Goal: Task Accomplishment & Management: Complete application form

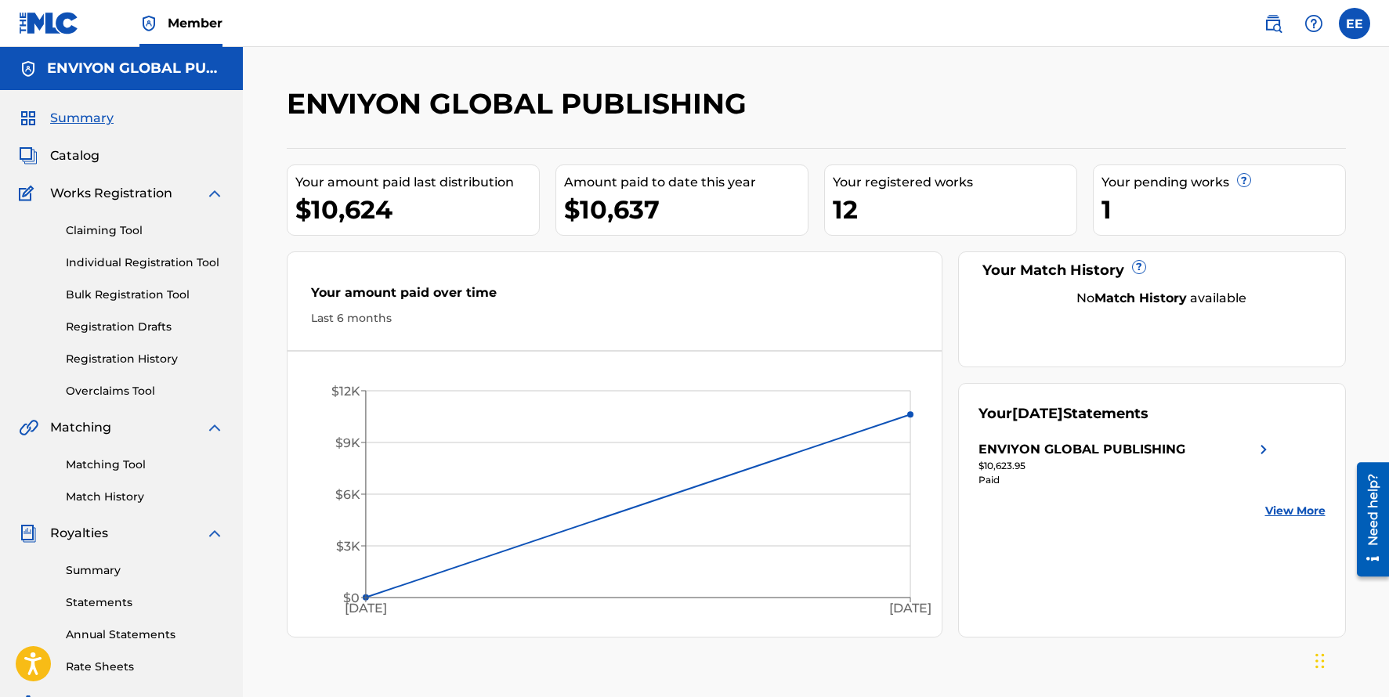
click at [70, 150] on span "Catalog" at bounding box center [74, 156] width 49 height 19
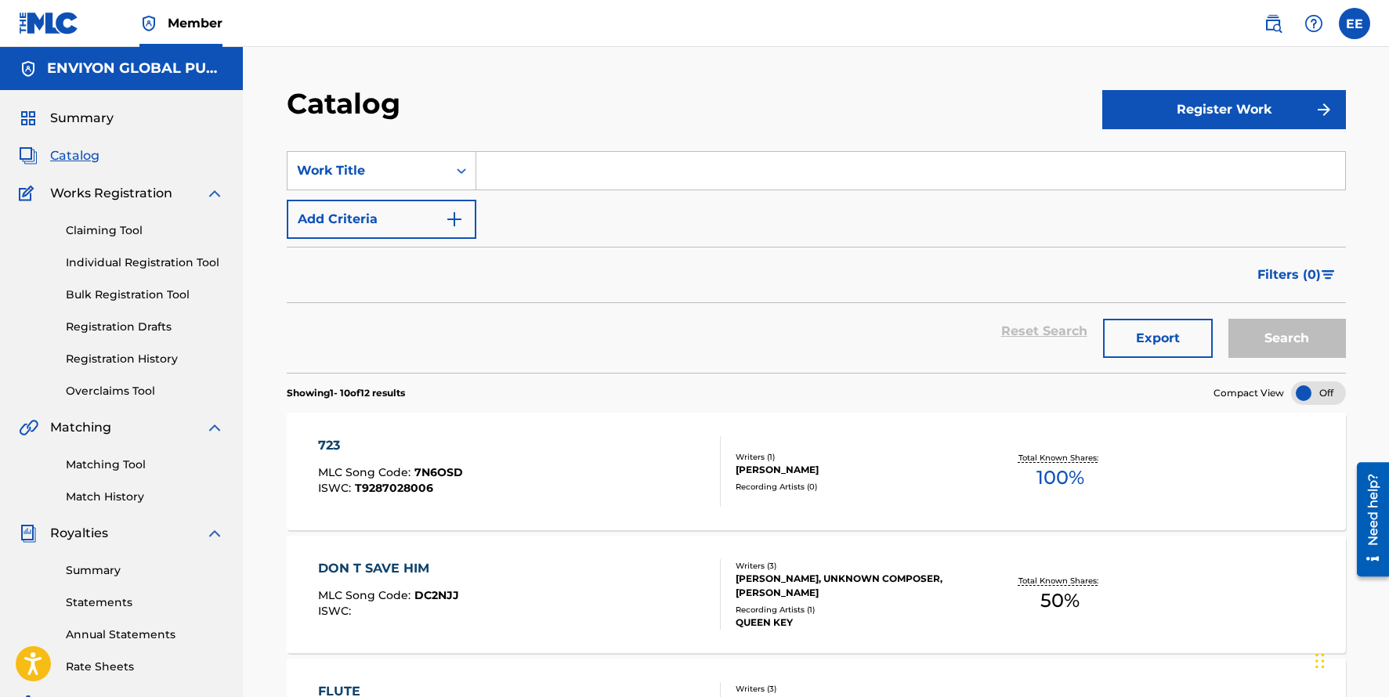
click at [107, 233] on link "Claiming Tool" at bounding box center [145, 231] width 158 height 16
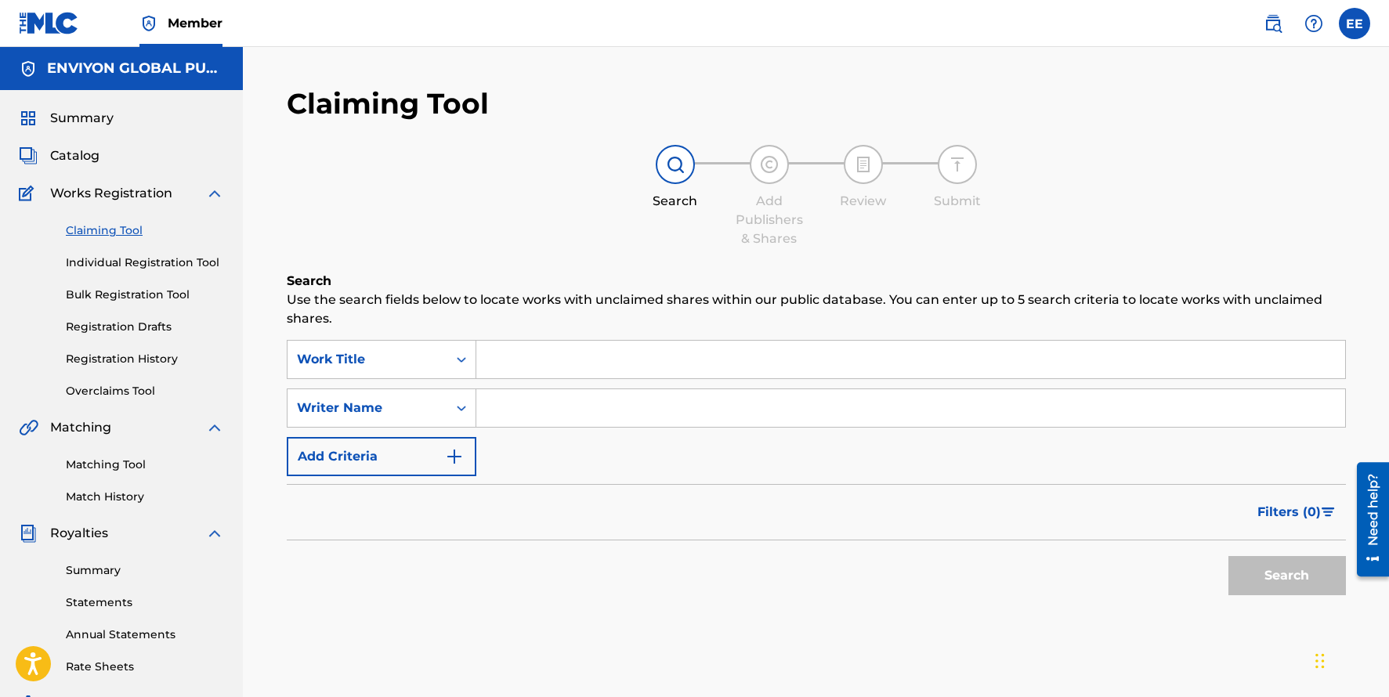
click at [534, 367] on input "Search Form" at bounding box center [910, 360] width 869 height 38
click at [98, 463] on link "Matching Tool" at bounding box center [145, 465] width 158 height 16
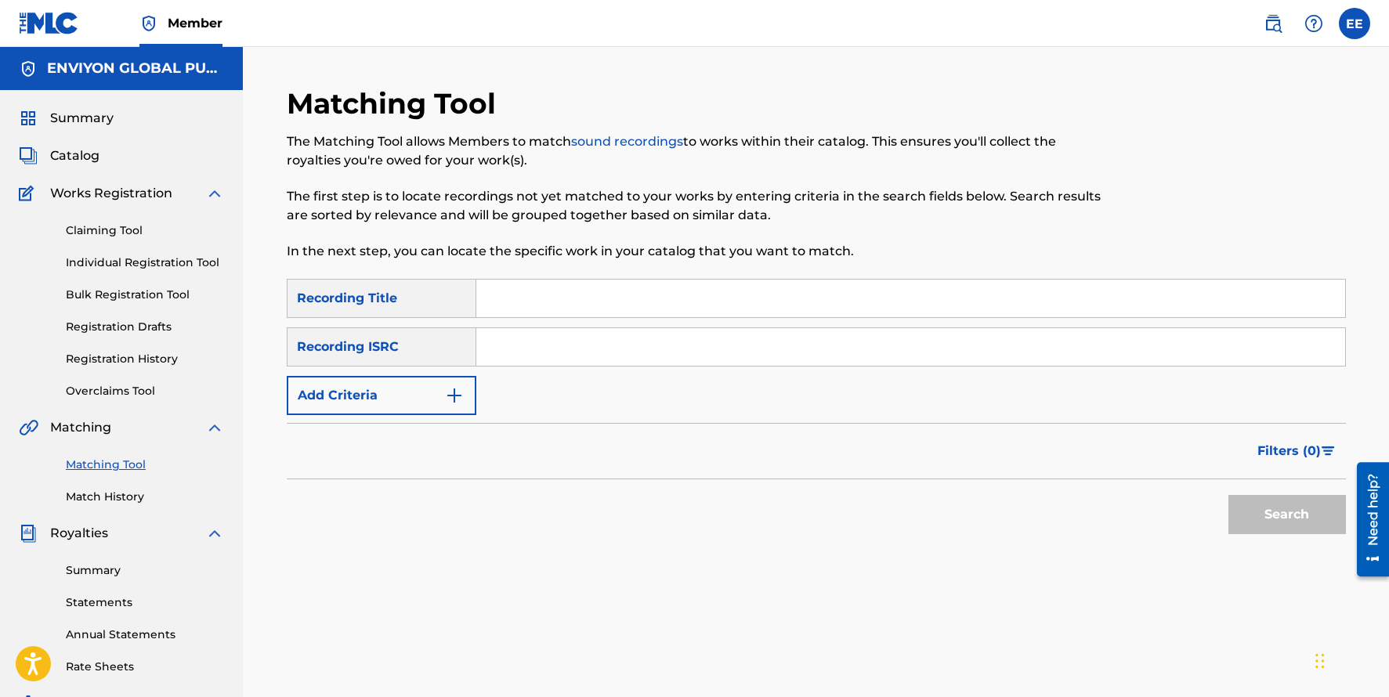
click at [556, 281] on input "Search Form" at bounding box center [910, 299] width 869 height 38
click at [440, 361] on div "Recording ISRC" at bounding box center [382, 346] width 190 height 39
click at [100, 260] on link "Individual Registration Tool" at bounding box center [145, 263] width 158 height 16
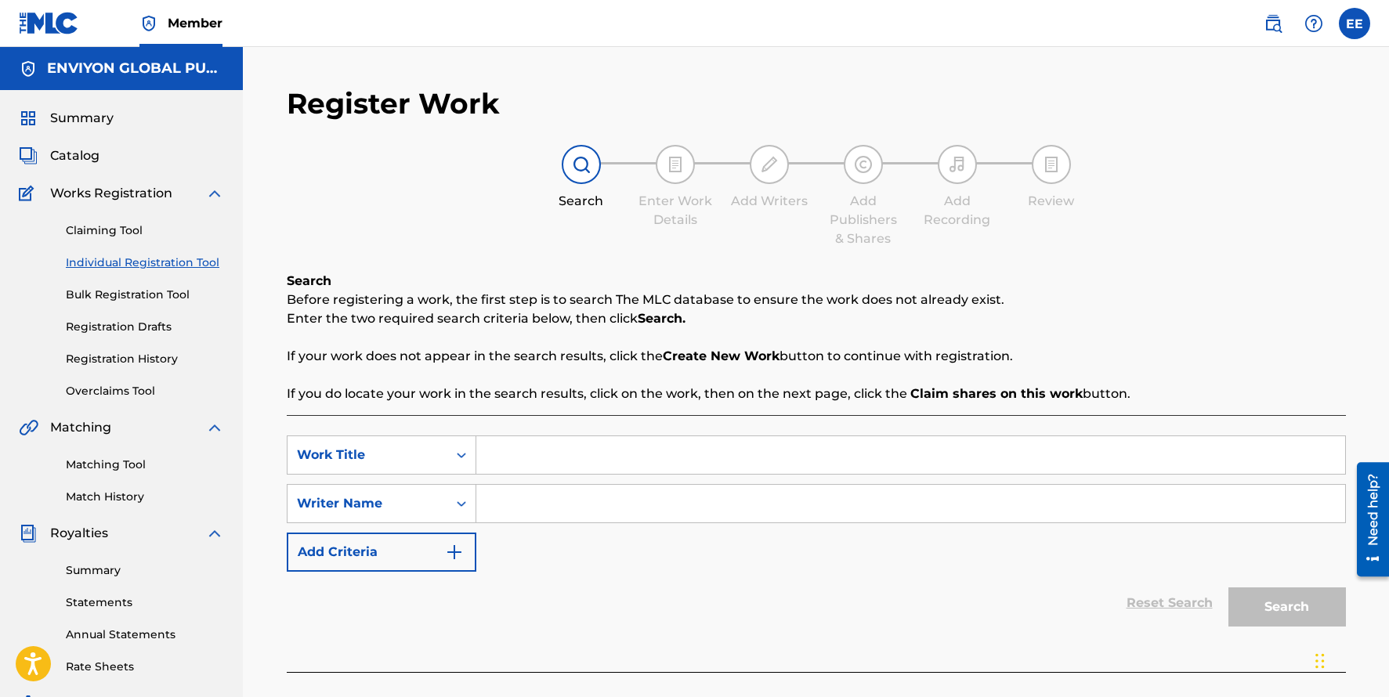
click at [511, 446] on input "Search Form" at bounding box center [910, 455] width 869 height 38
type input "LAY UP"
click at [505, 506] on input "Search Form" at bounding box center [910, 504] width 869 height 38
type input "[PERSON_NAME]"
click at [1228, 588] on button "Search" at bounding box center [1287, 607] width 118 height 39
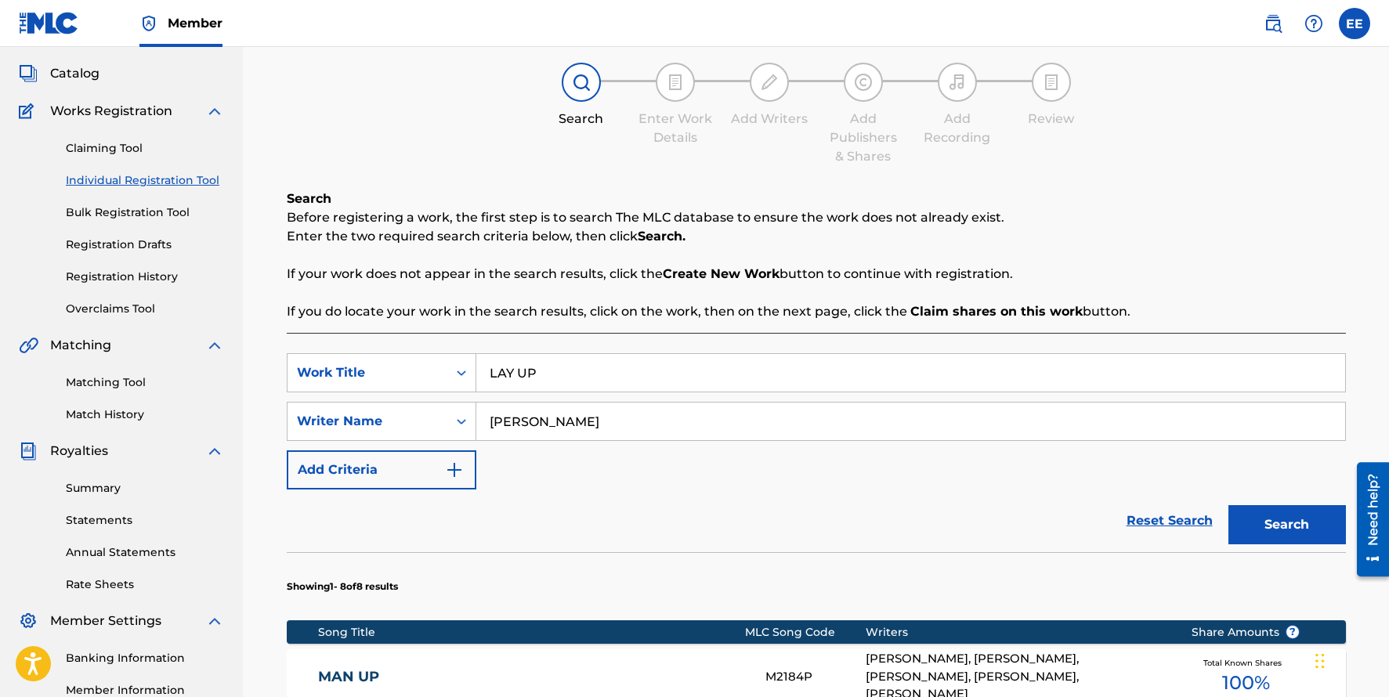
scroll to position [77, 0]
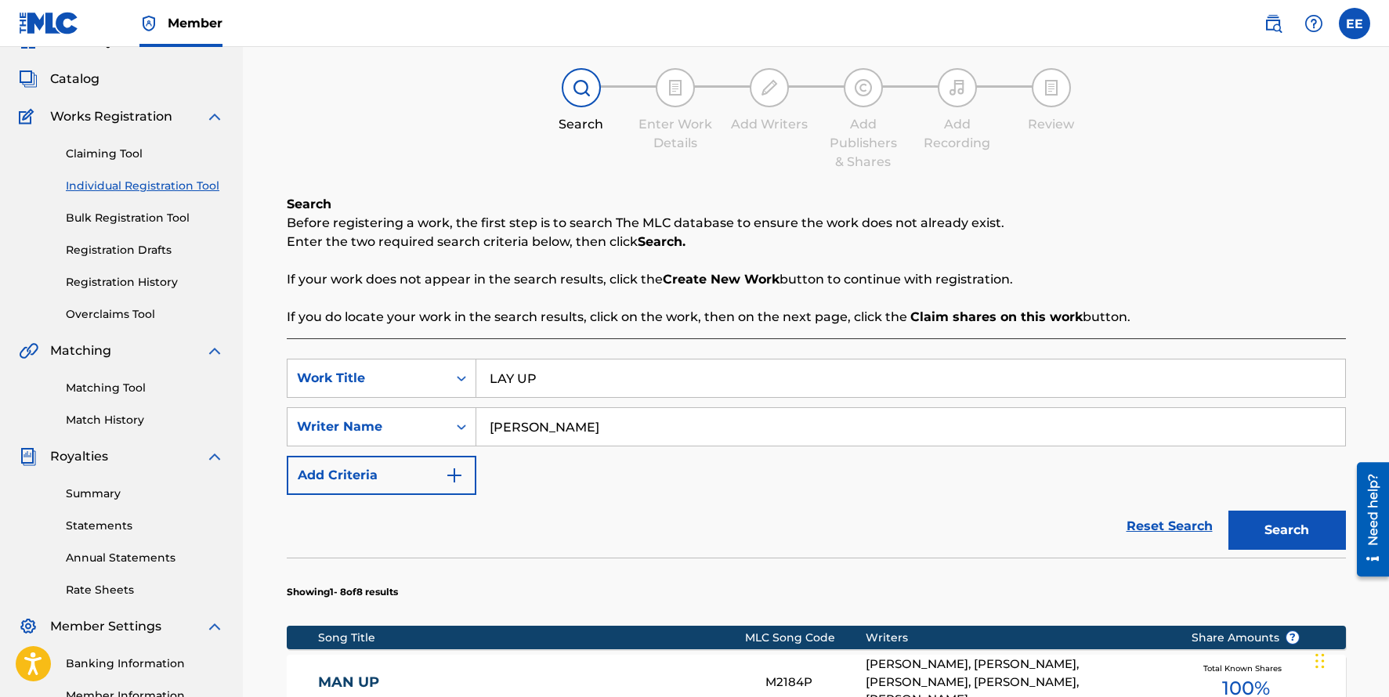
click at [557, 380] on input "LAY UP" at bounding box center [910, 379] width 869 height 38
drag, startPoint x: 542, startPoint y: 426, endPoint x: 485, endPoint y: 427, distance: 57.2
click at [541, 426] on input "[PERSON_NAME]" at bounding box center [910, 427] width 869 height 38
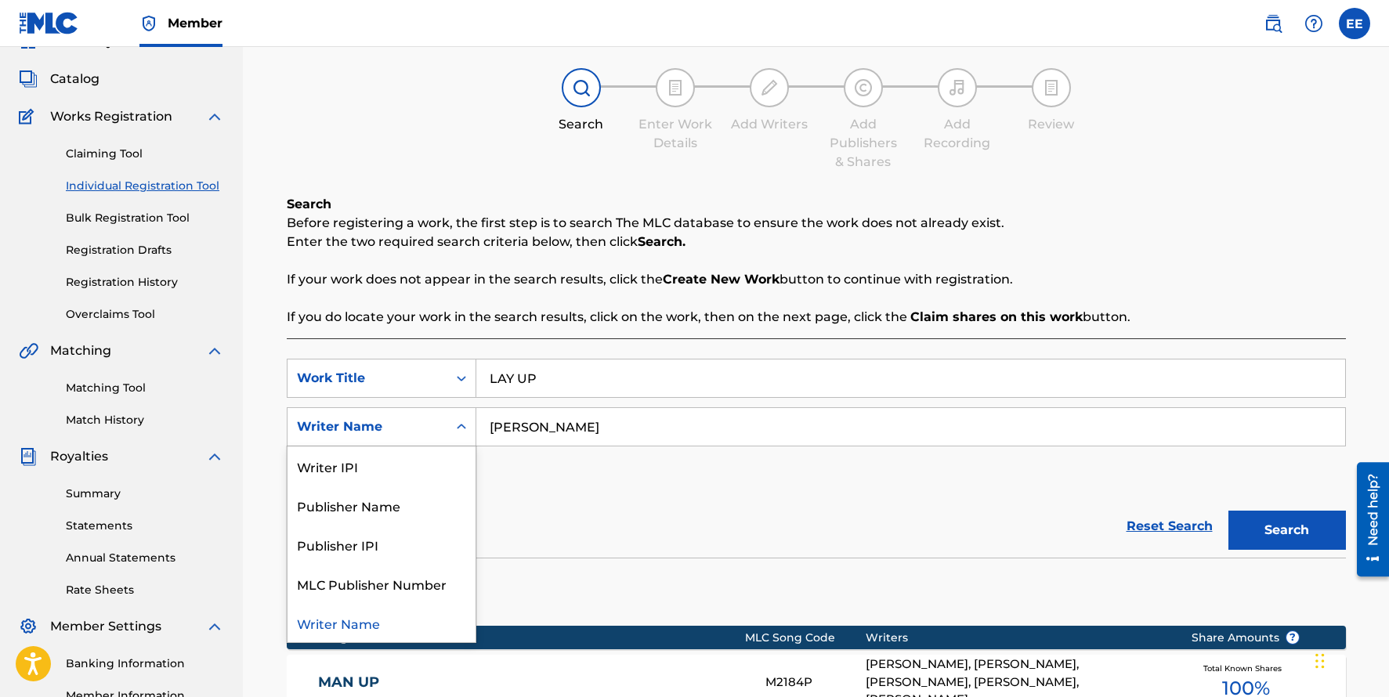
click at [461, 430] on icon "Search Form" at bounding box center [462, 427] width 16 height 16
click at [555, 432] on input "[PERSON_NAME]" at bounding box center [910, 427] width 869 height 38
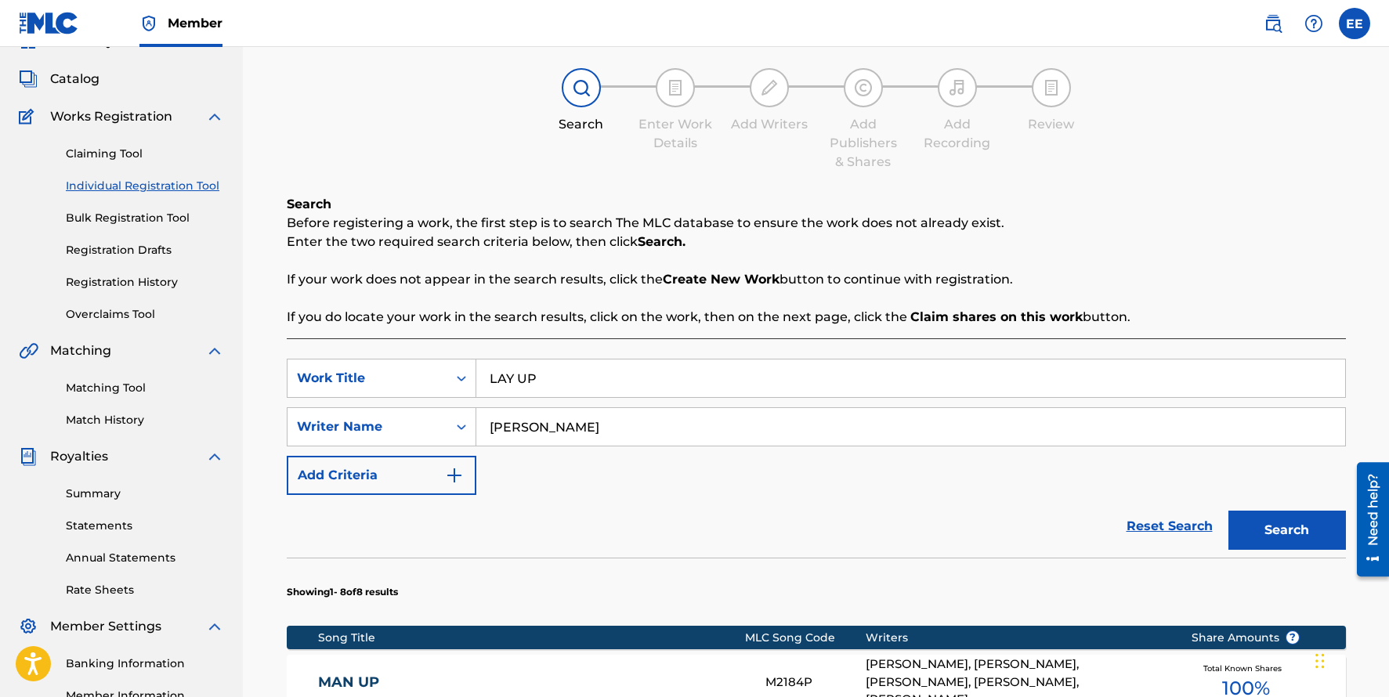
drag, startPoint x: 595, startPoint y: 432, endPoint x: 484, endPoint y: 431, distance: 110.5
click at [484, 431] on input "[PERSON_NAME]" at bounding box center [910, 427] width 869 height 38
click at [525, 429] on input "[PERSON_NAME]" at bounding box center [910, 427] width 869 height 38
click at [595, 429] on input "[PERSON_NAME]" at bounding box center [910, 427] width 869 height 38
drag, startPoint x: 624, startPoint y: 427, endPoint x: 473, endPoint y: 429, distance: 151.2
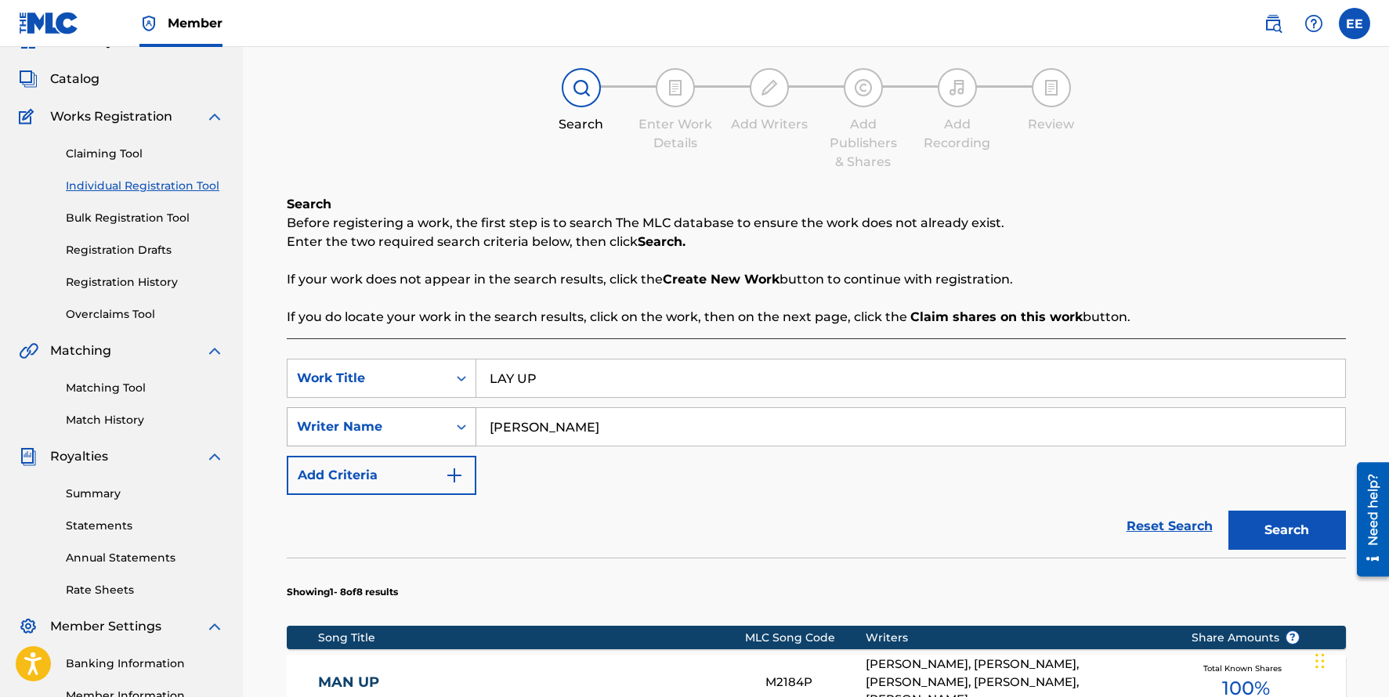
click at [473, 429] on div "SearchWithCriteria9df75327-7692-4dc4-81ea-755a80ed4525 Writer Name [PERSON_NAME]" at bounding box center [816, 426] width 1059 height 39
click at [457, 425] on icon "Search Form" at bounding box center [462, 427] width 16 height 16
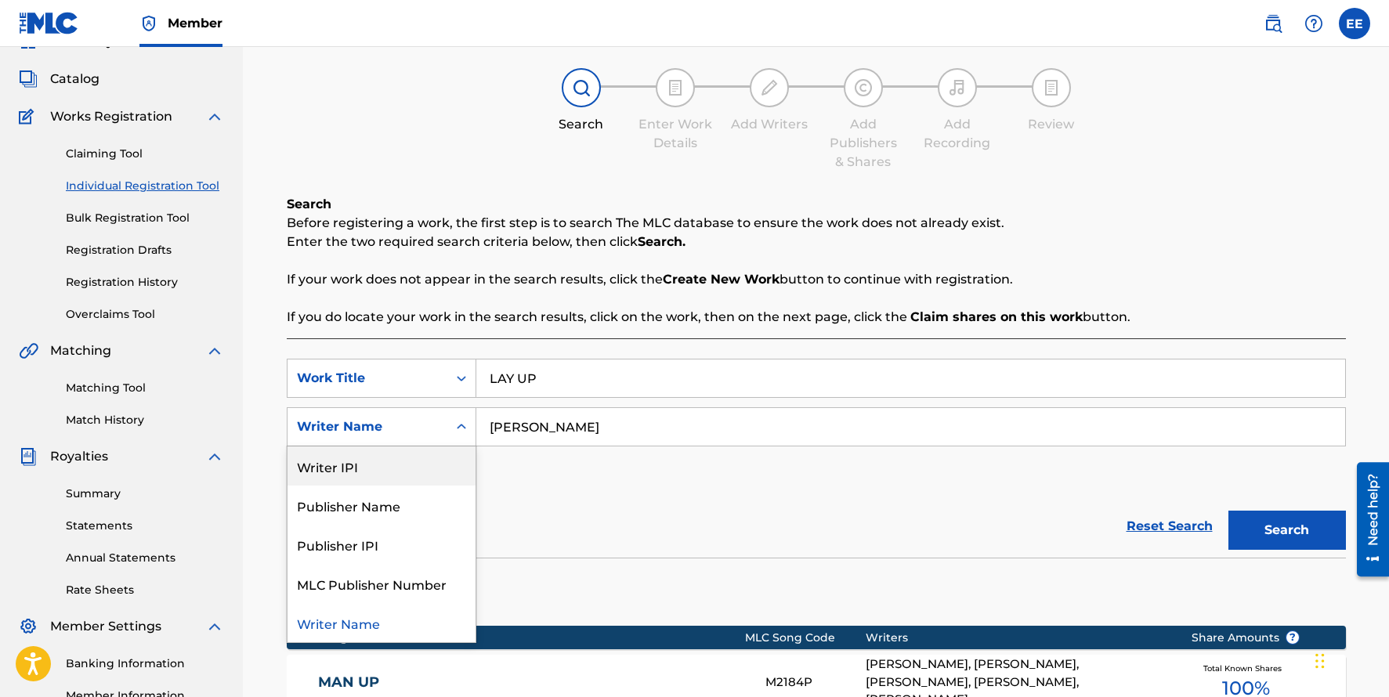
click at [387, 471] on div "Writer IPI" at bounding box center [382, 466] width 188 height 39
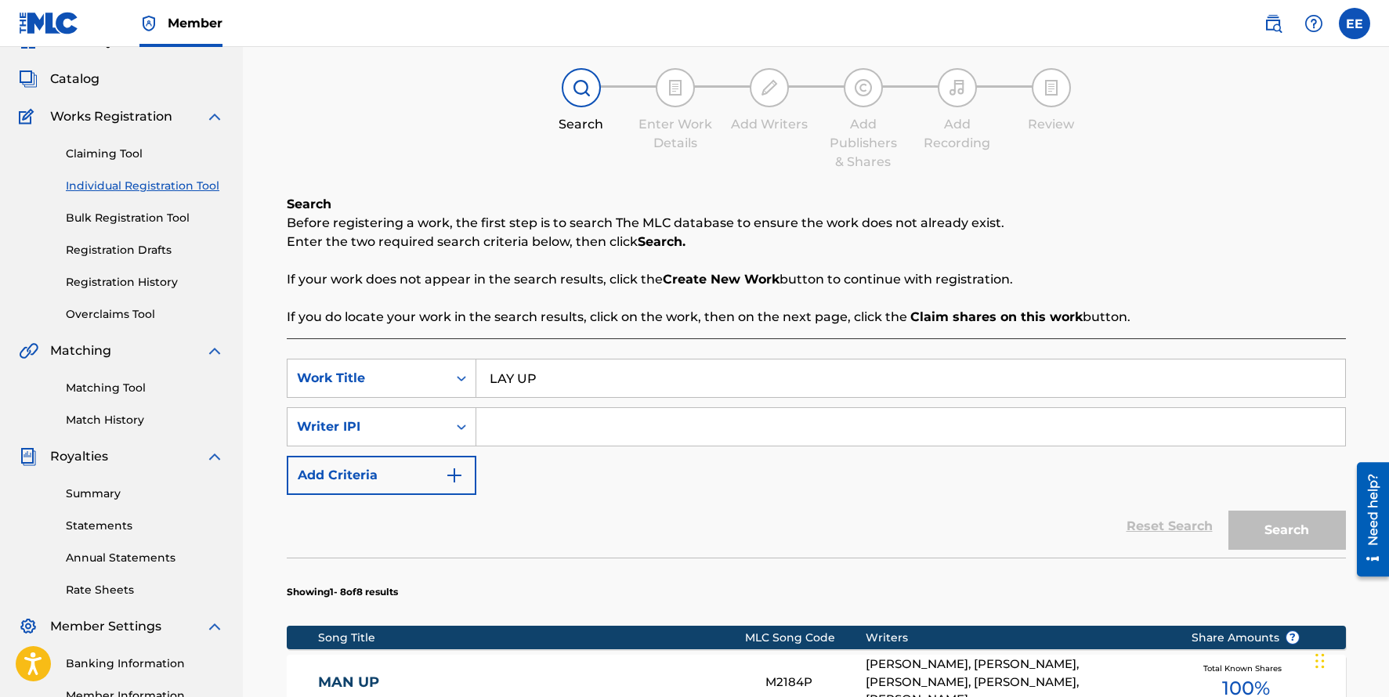
click at [579, 429] on input "Search Form" at bounding box center [910, 427] width 869 height 38
type input "3"
type input "635600563"
click at [1228, 511] on button "Search" at bounding box center [1287, 530] width 118 height 39
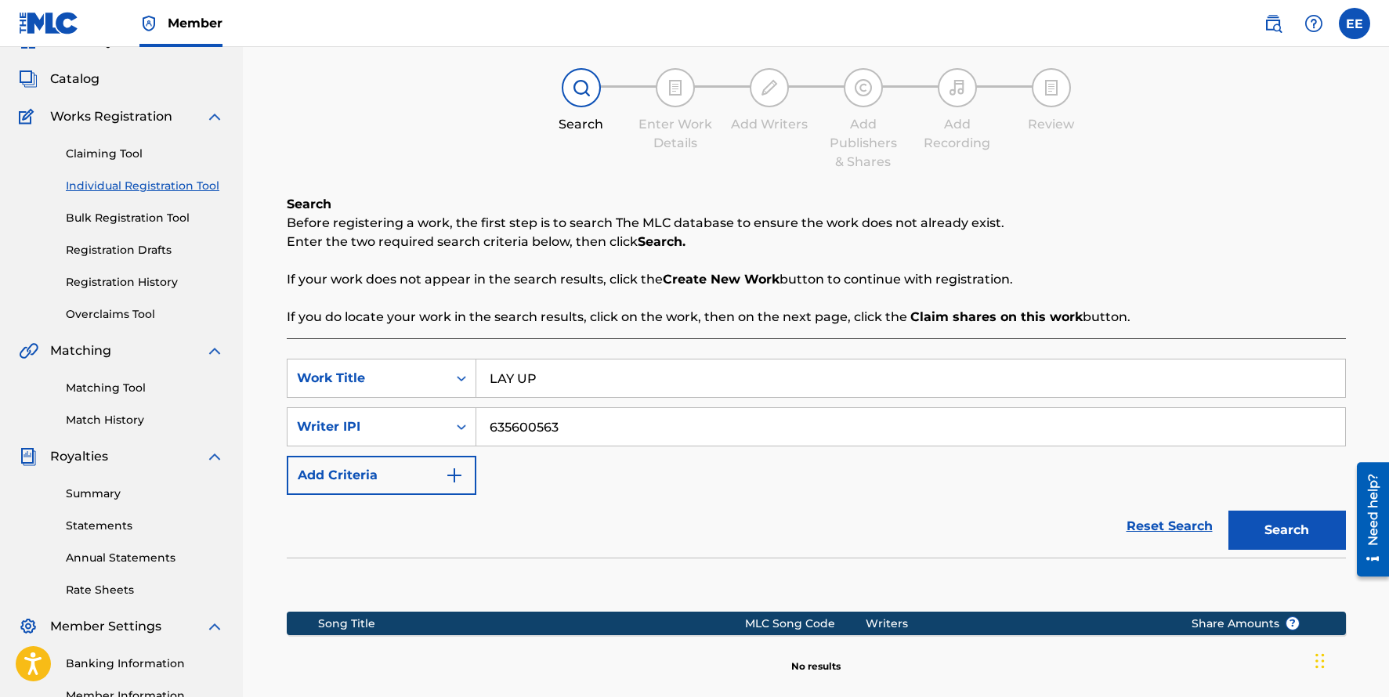
drag, startPoint x: 118, startPoint y: 153, endPoint x: 122, endPoint y: 161, distance: 9.5
click at [118, 153] on link "Claiming Tool" at bounding box center [145, 154] width 158 height 16
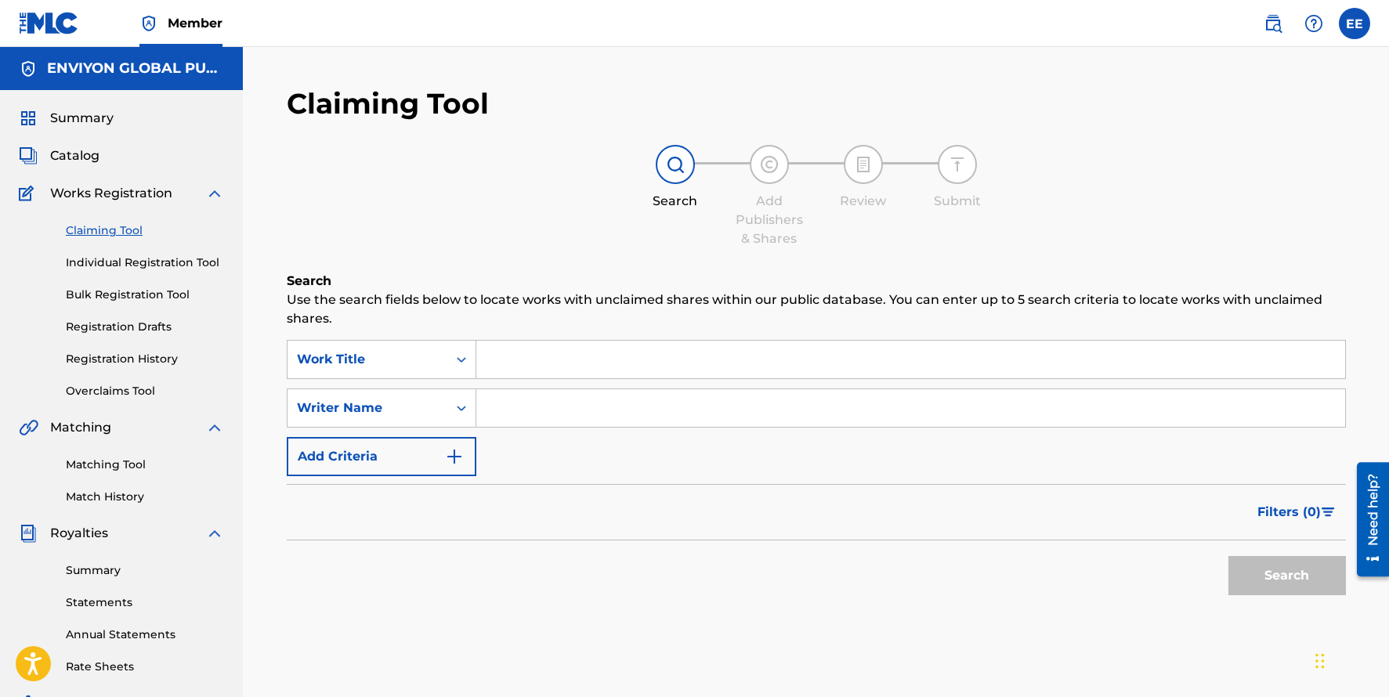
click at [508, 362] on input "Search Form" at bounding box center [910, 360] width 869 height 38
click at [135, 267] on link "Individual Registration Tool" at bounding box center [145, 263] width 158 height 16
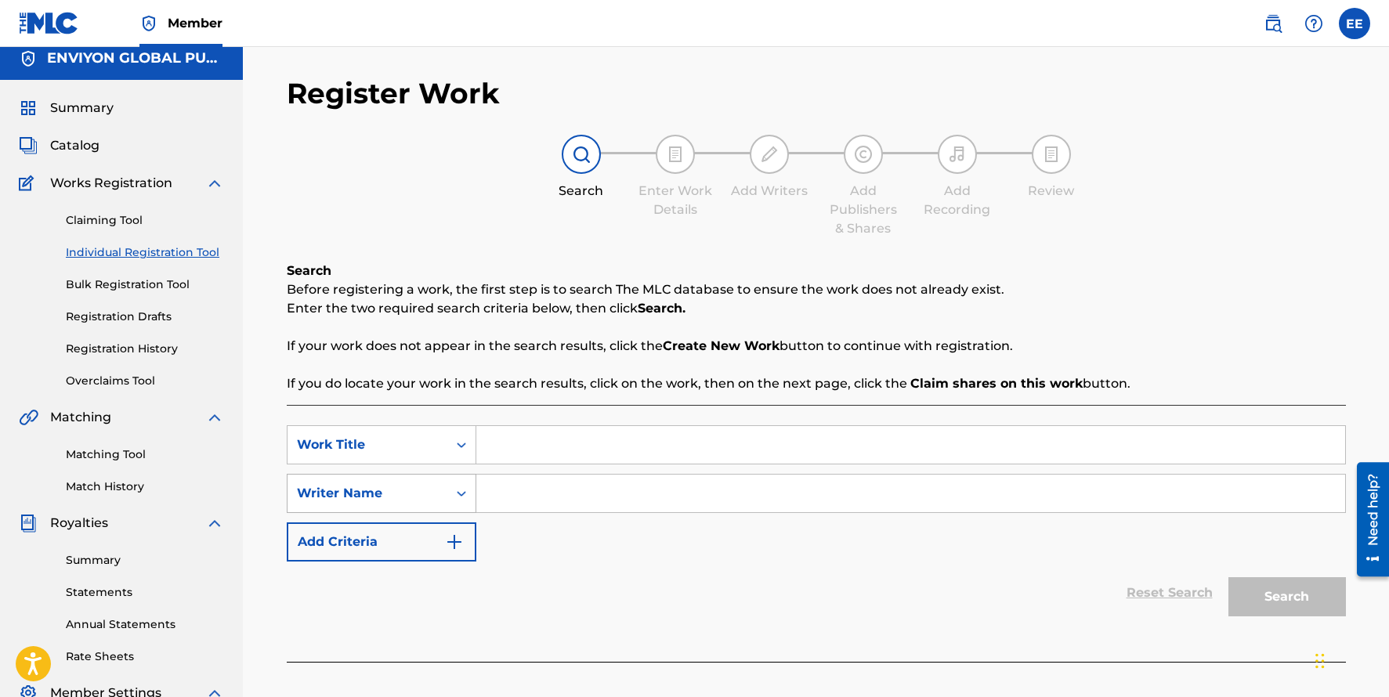
click at [460, 505] on div "Writer Name" at bounding box center [382, 493] width 190 height 39
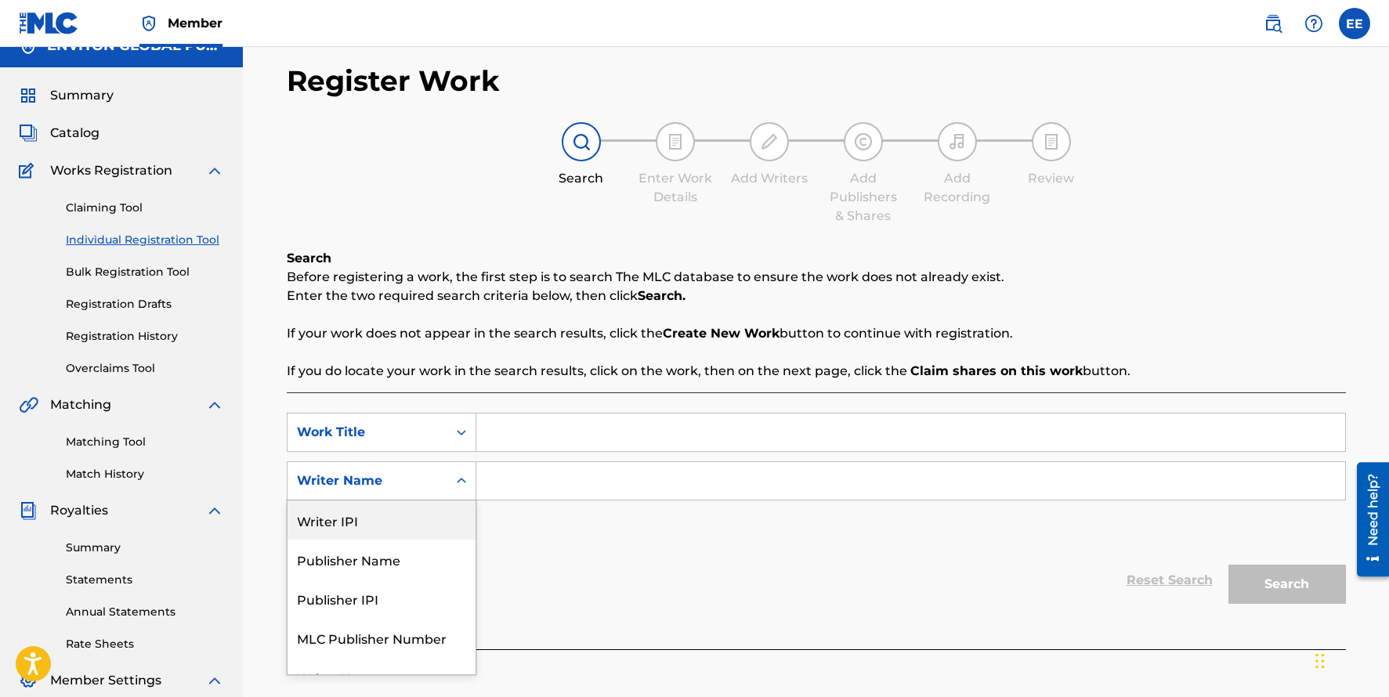
click at [418, 514] on div "Writer IPI" at bounding box center [382, 520] width 188 height 39
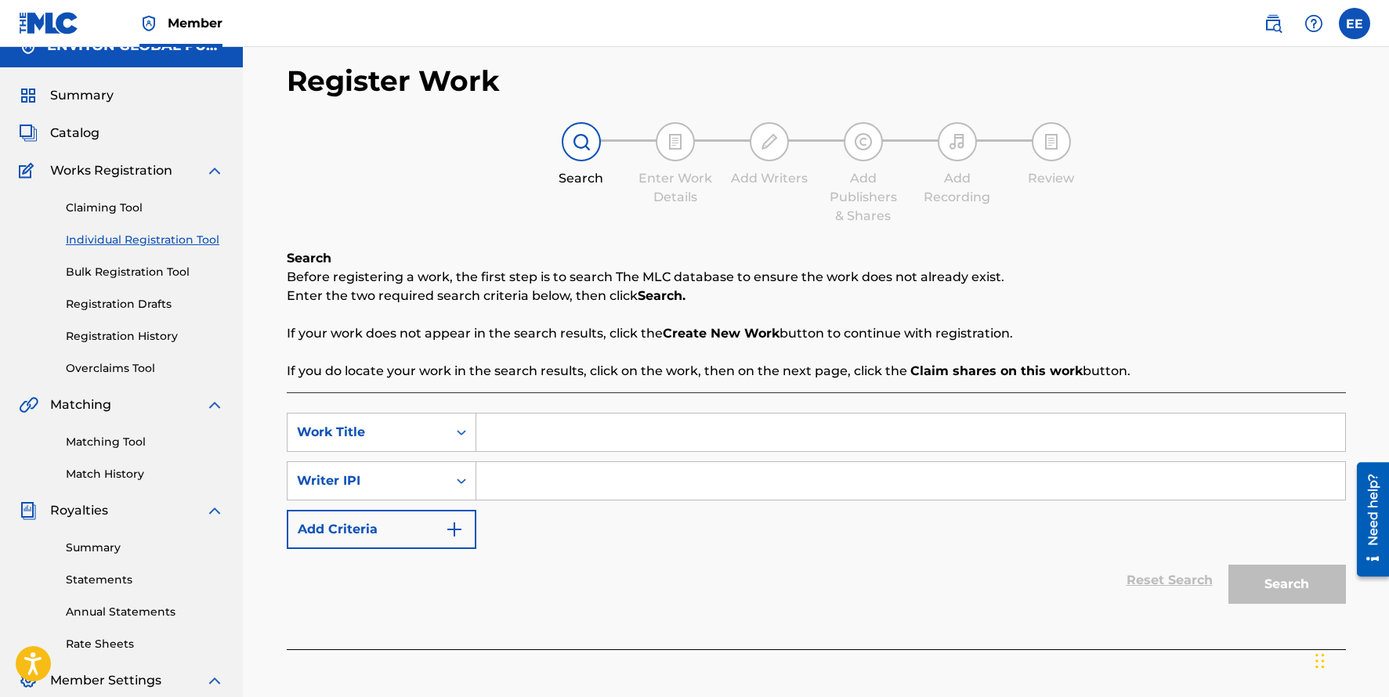
click at [507, 480] on input "Search Form" at bounding box center [910, 481] width 869 height 38
click at [457, 483] on icon "Search Form" at bounding box center [462, 481] width 16 height 16
click at [530, 490] on input "Search Form" at bounding box center [910, 481] width 869 height 38
click at [524, 432] on input "Search Form" at bounding box center [910, 433] width 869 height 38
type input "LAY UP"
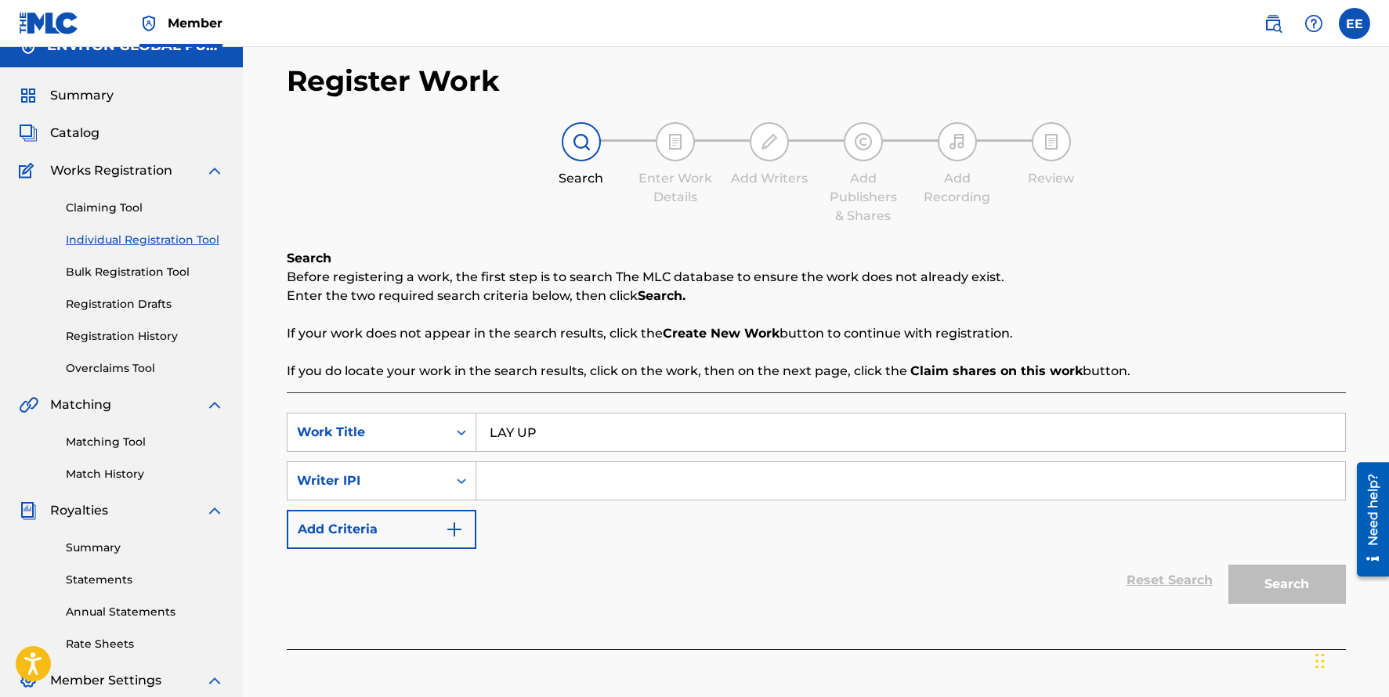
click at [512, 477] on input "Search Form" at bounding box center [910, 481] width 869 height 38
type input "635600563"
click at [1228, 565] on button "Search" at bounding box center [1287, 584] width 118 height 39
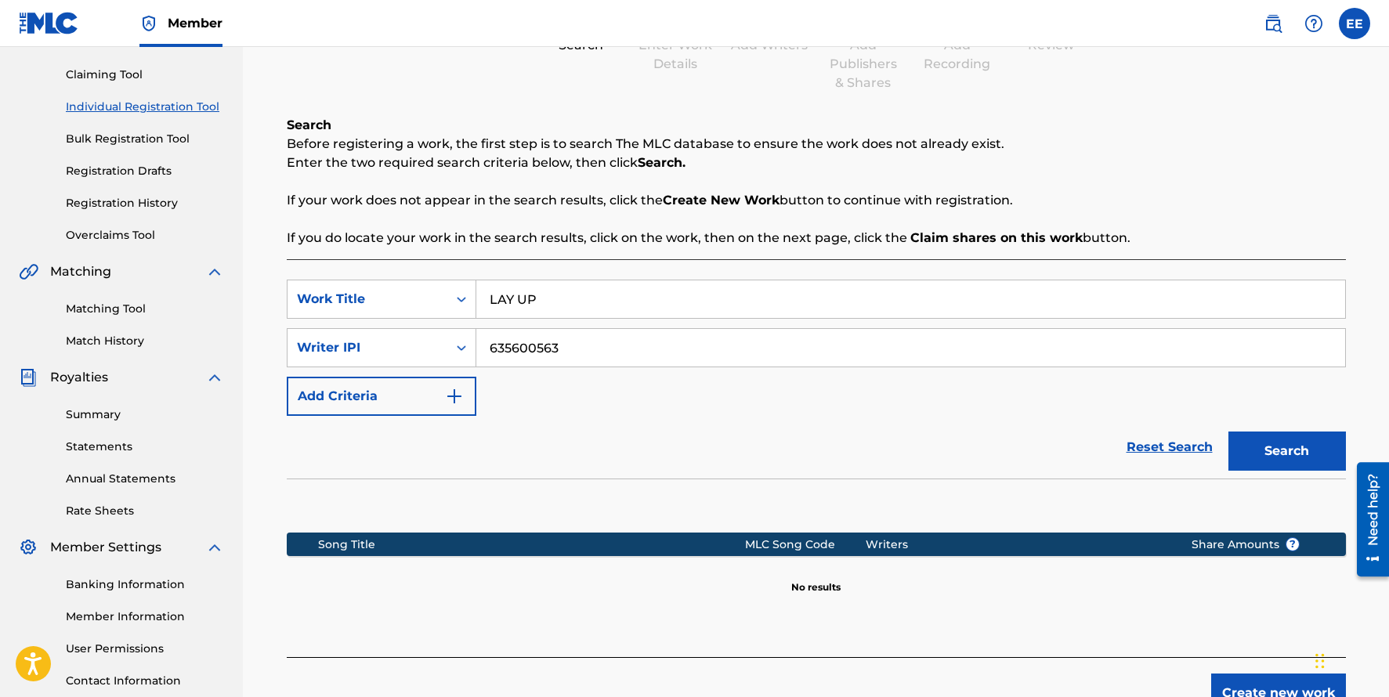
scroll to position [209, 0]
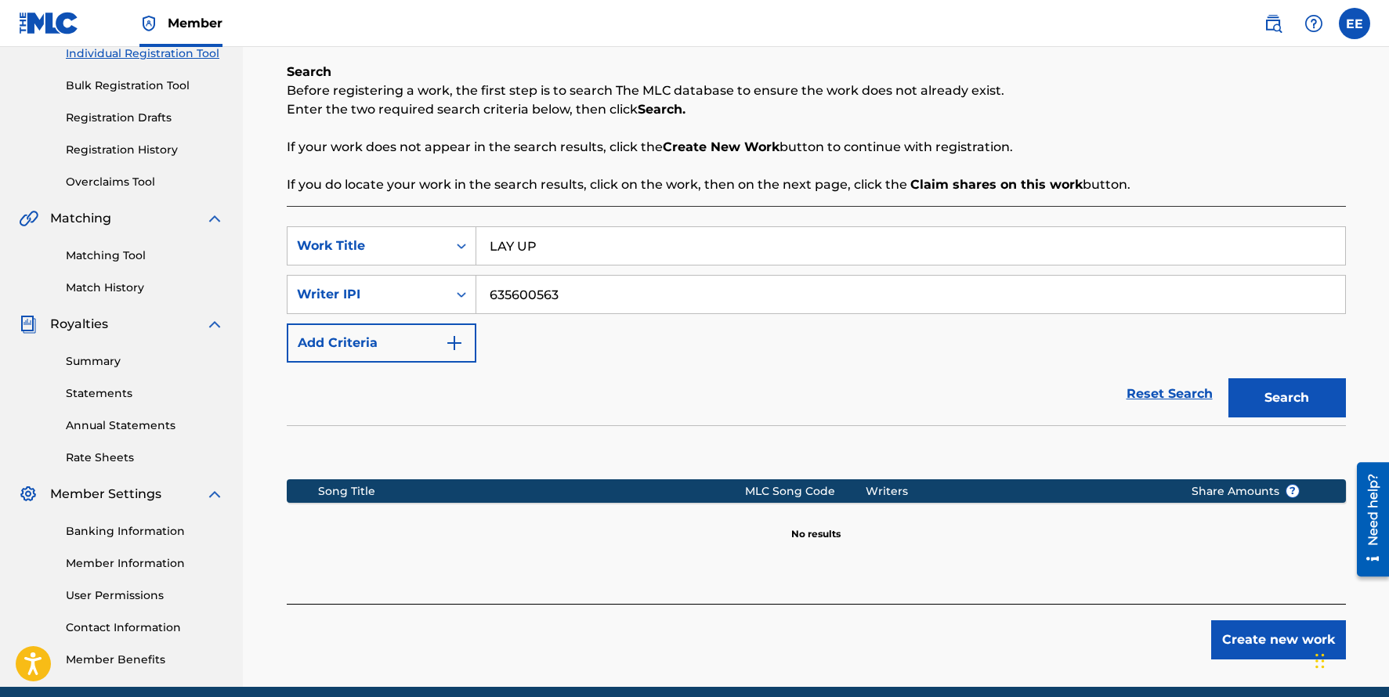
drag, startPoint x: 577, startPoint y: 293, endPoint x: 480, endPoint y: 295, distance: 96.4
click at [480, 295] on input "635600563" at bounding box center [910, 295] width 869 height 38
type input "3393613"
click at [1228, 378] on button "Search" at bounding box center [1287, 397] width 118 height 39
drag, startPoint x: 562, startPoint y: 299, endPoint x: 482, endPoint y: 299, distance: 79.9
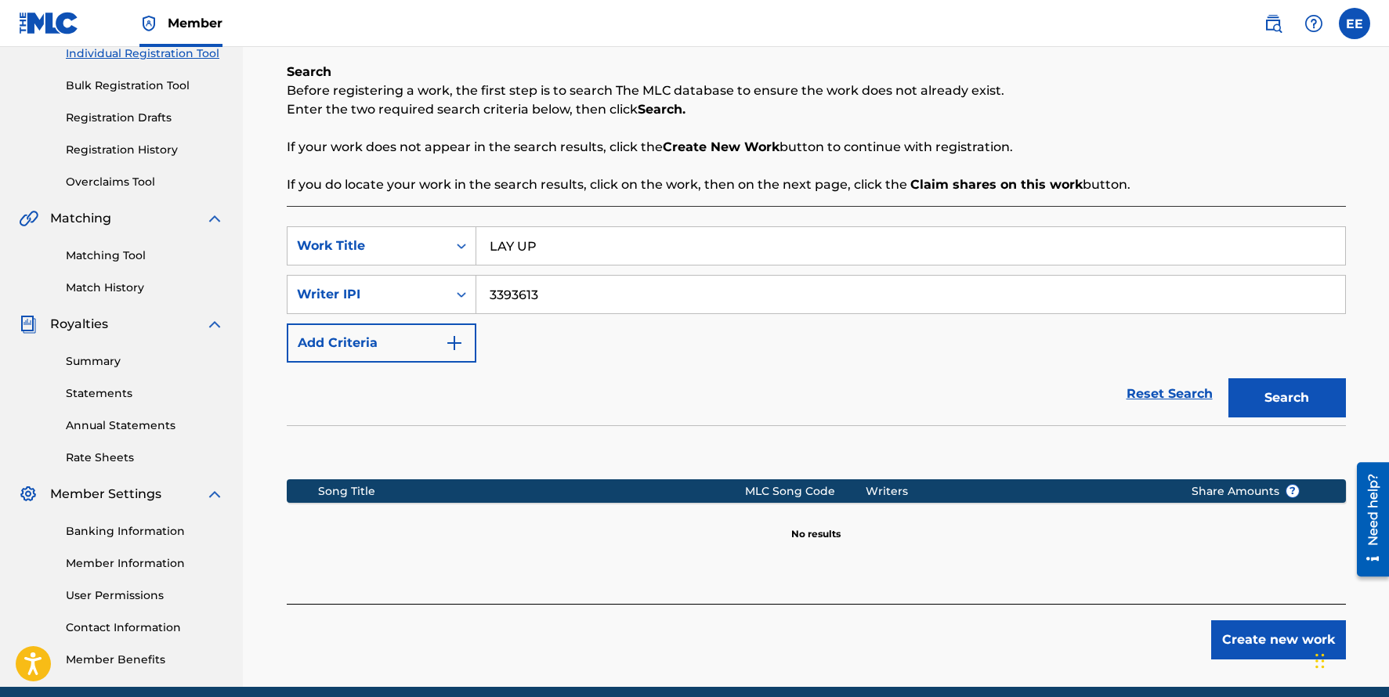
click at [482, 299] on input "3393613" at bounding box center [910, 295] width 869 height 38
drag, startPoint x: 548, startPoint y: 244, endPoint x: 454, endPoint y: 244, distance: 93.2
click at [454, 244] on div "SearchWithCriteria7c9660cb-07ac-4b11-9318-eb0f815712c6 Work Title LAY UP" at bounding box center [816, 245] width 1059 height 39
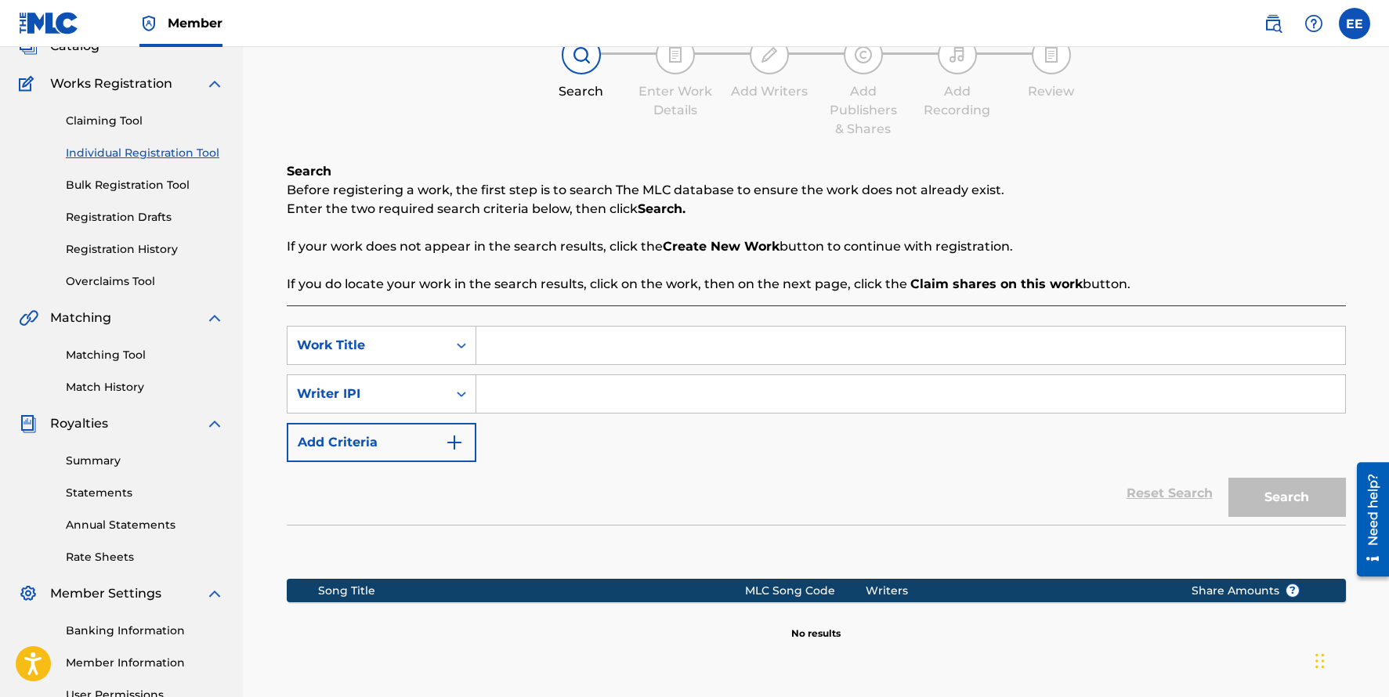
scroll to position [106, 0]
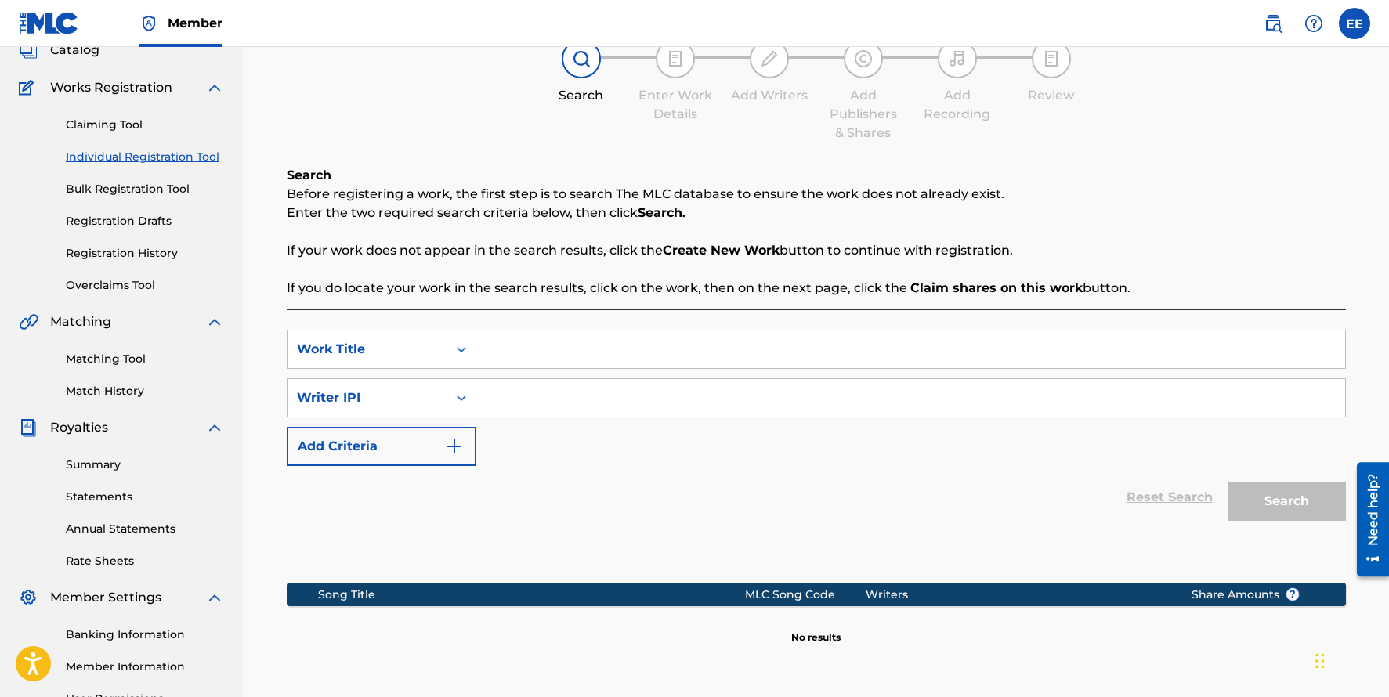
click at [96, 359] on link "Matching Tool" at bounding box center [145, 359] width 158 height 16
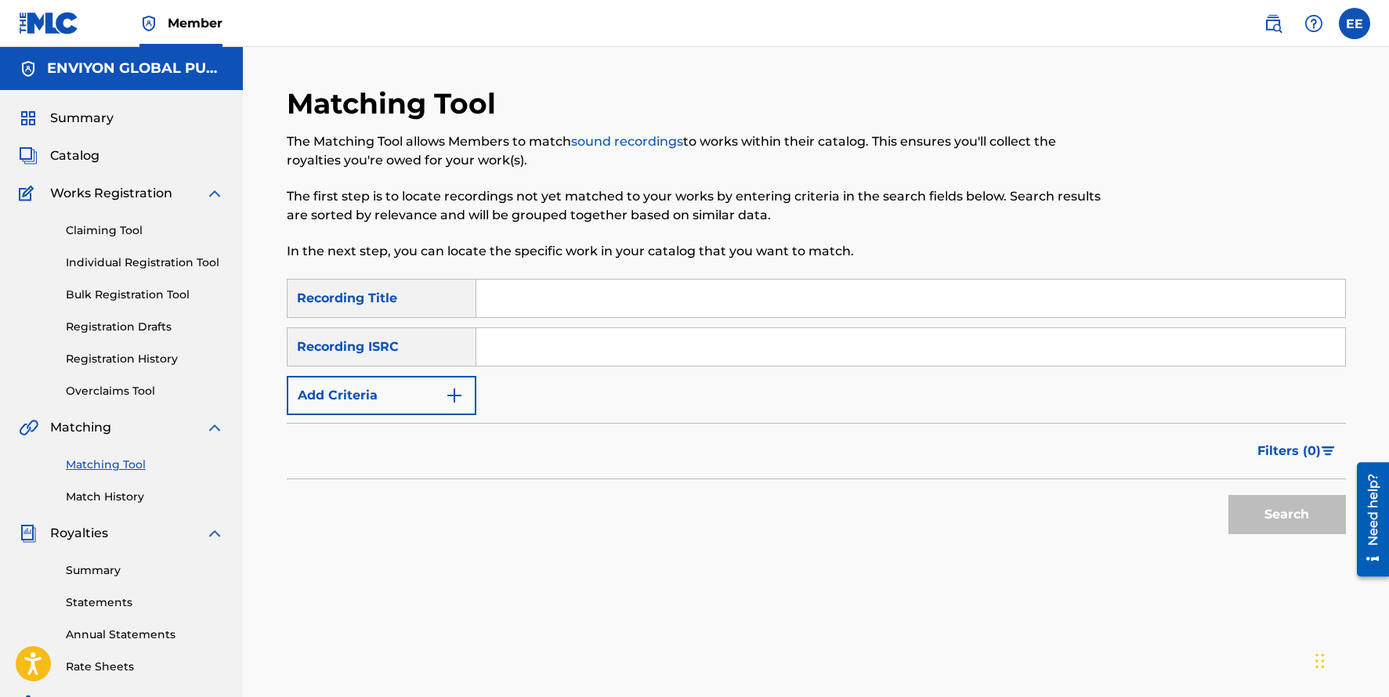
drag, startPoint x: 539, startPoint y: 302, endPoint x: 528, endPoint y: 330, distance: 29.5
click at [539, 302] on input "Search Form" at bounding box center [910, 299] width 869 height 38
click at [522, 343] on input "Search Form" at bounding box center [910, 347] width 869 height 38
click at [519, 295] on input "Search Form" at bounding box center [910, 299] width 869 height 38
type input "LAY UP"
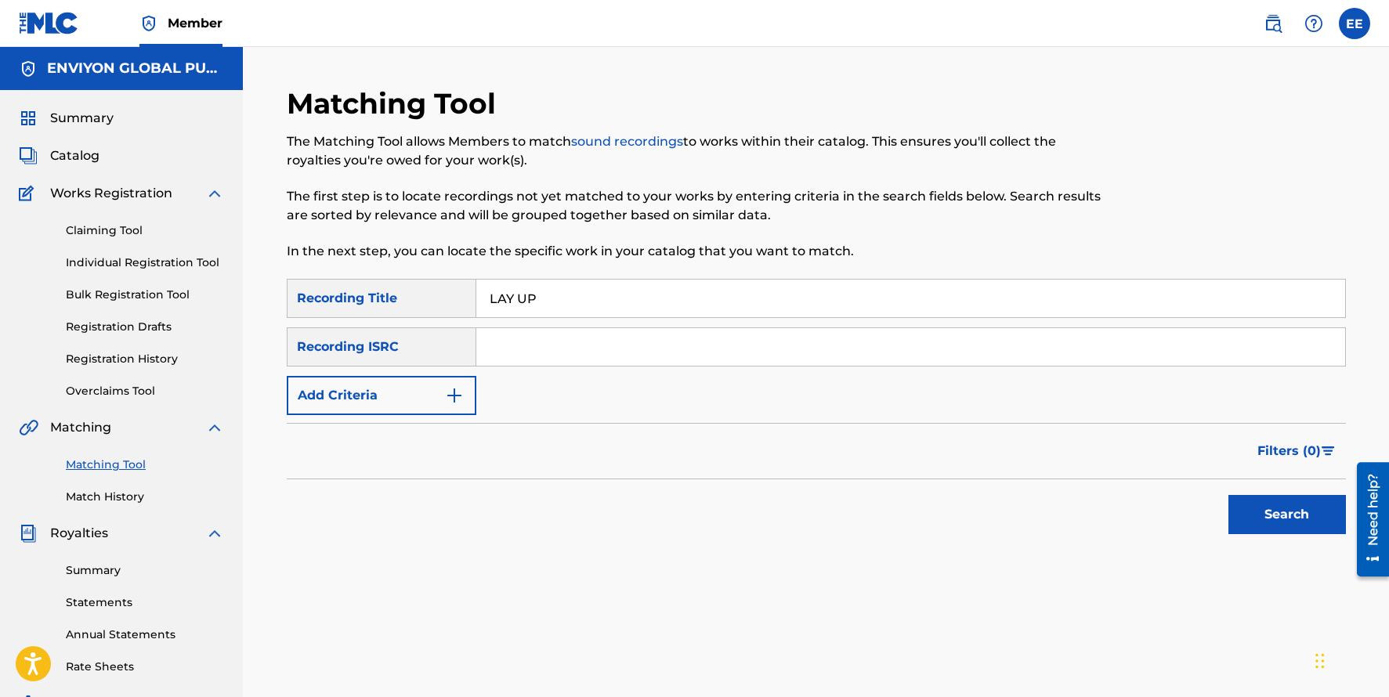
click at [1228, 495] on button "Search" at bounding box center [1287, 514] width 118 height 39
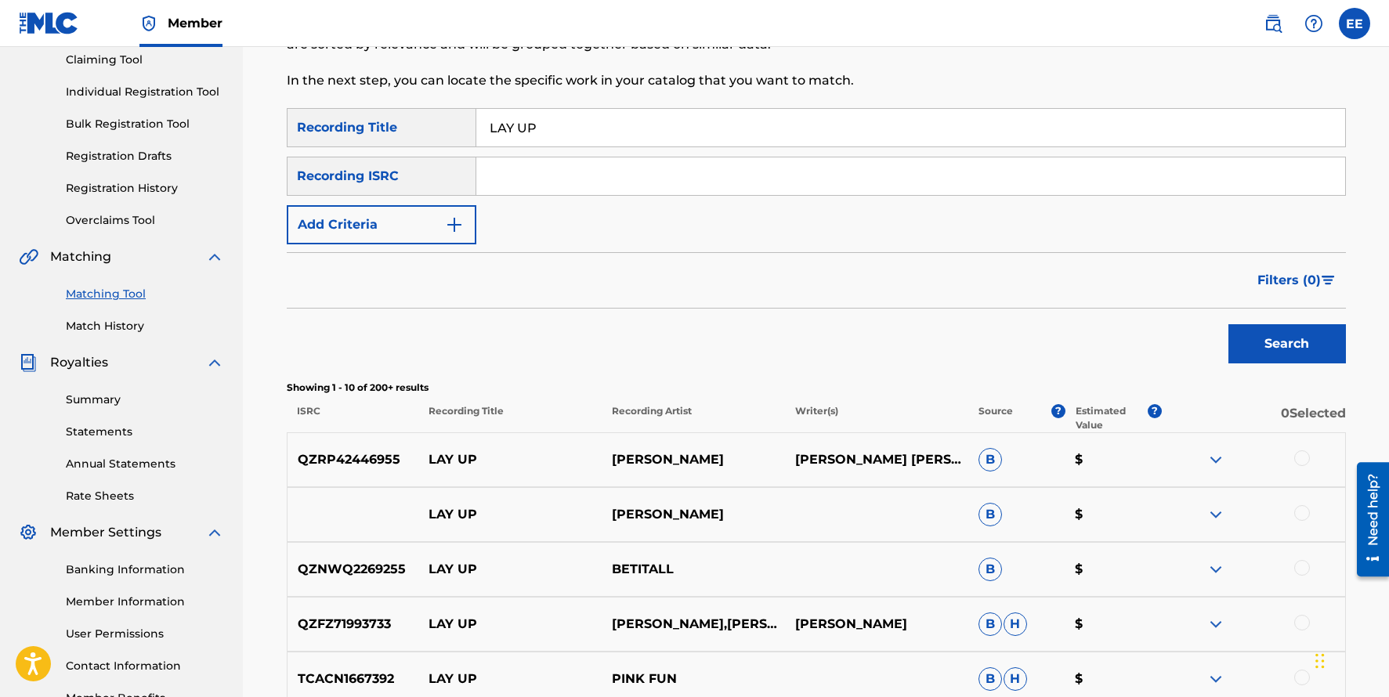
scroll to position [170, 0]
click at [457, 230] on img "Search Form" at bounding box center [454, 225] width 19 height 19
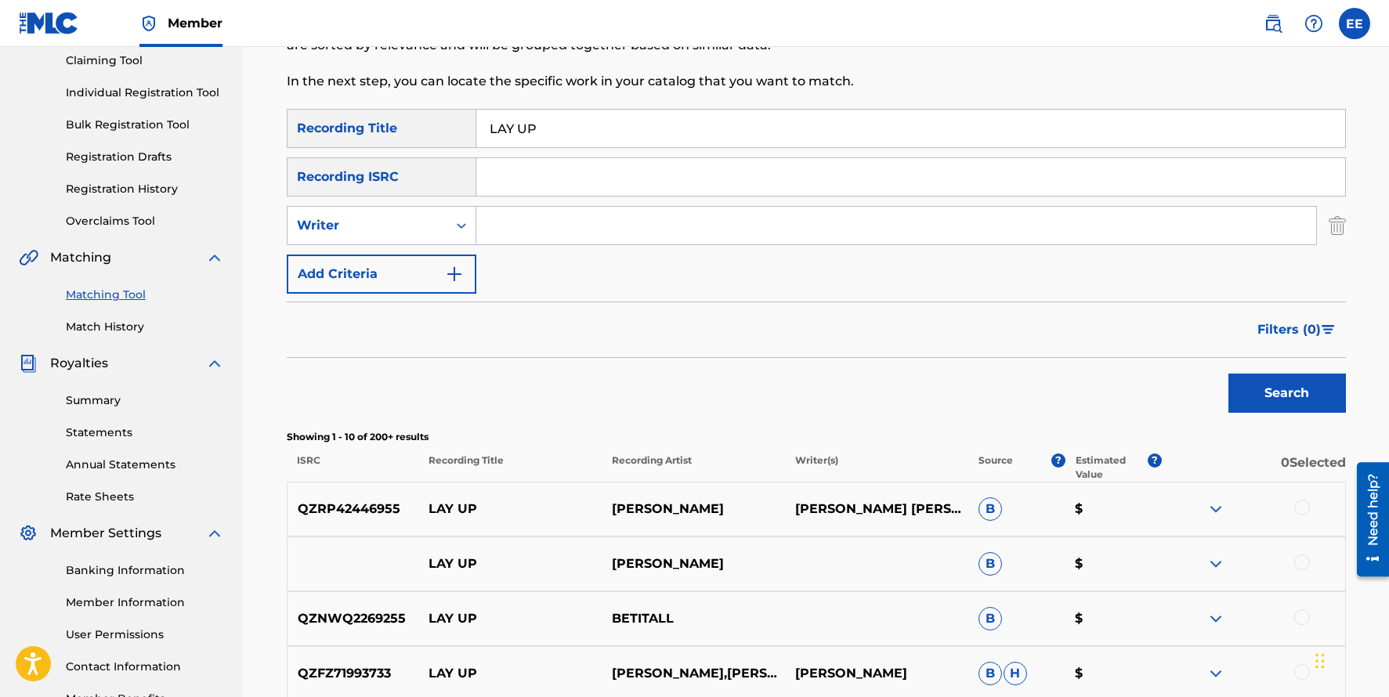
click at [502, 229] on input "Search Form" at bounding box center [896, 226] width 840 height 38
type input "[PERSON_NAME]"
click at [1228, 374] on button "Search" at bounding box center [1287, 393] width 118 height 39
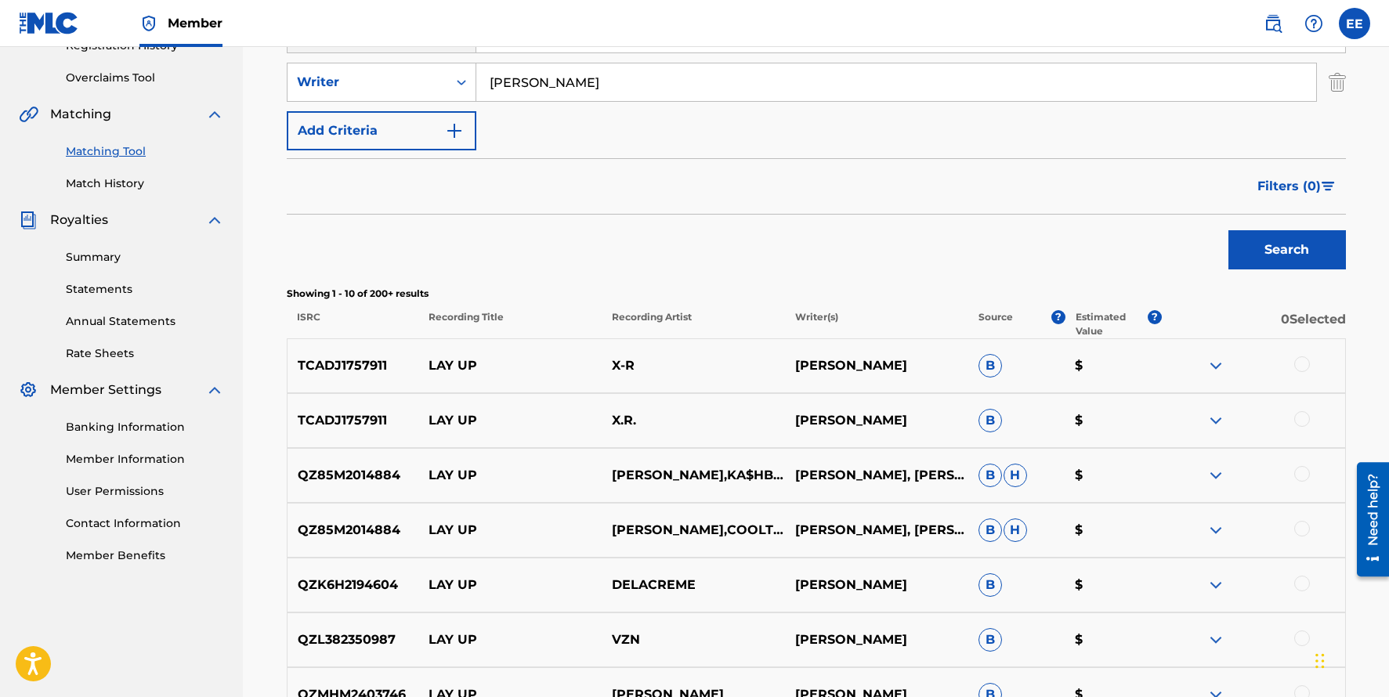
scroll to position [314, 0]
click at [1207, 364] on img at bounding box center [1216, 365] width 19 height 19
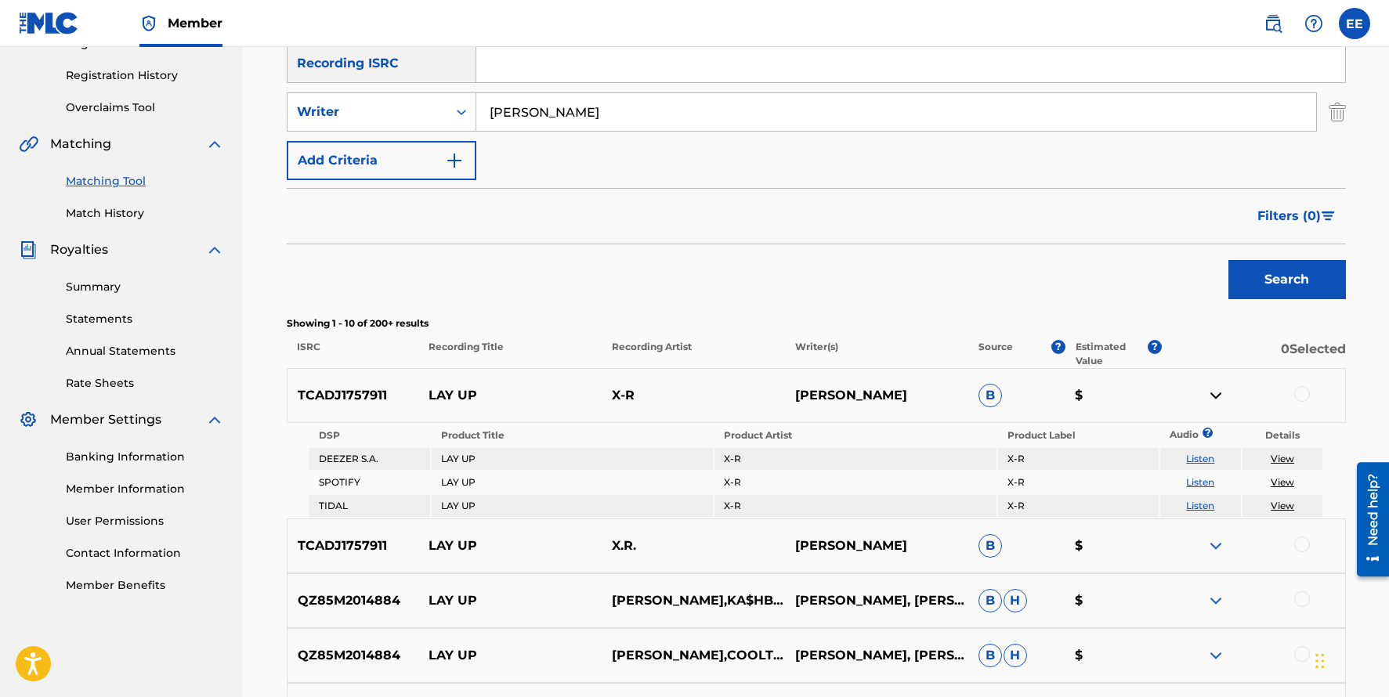
scroll to position [299, 0]
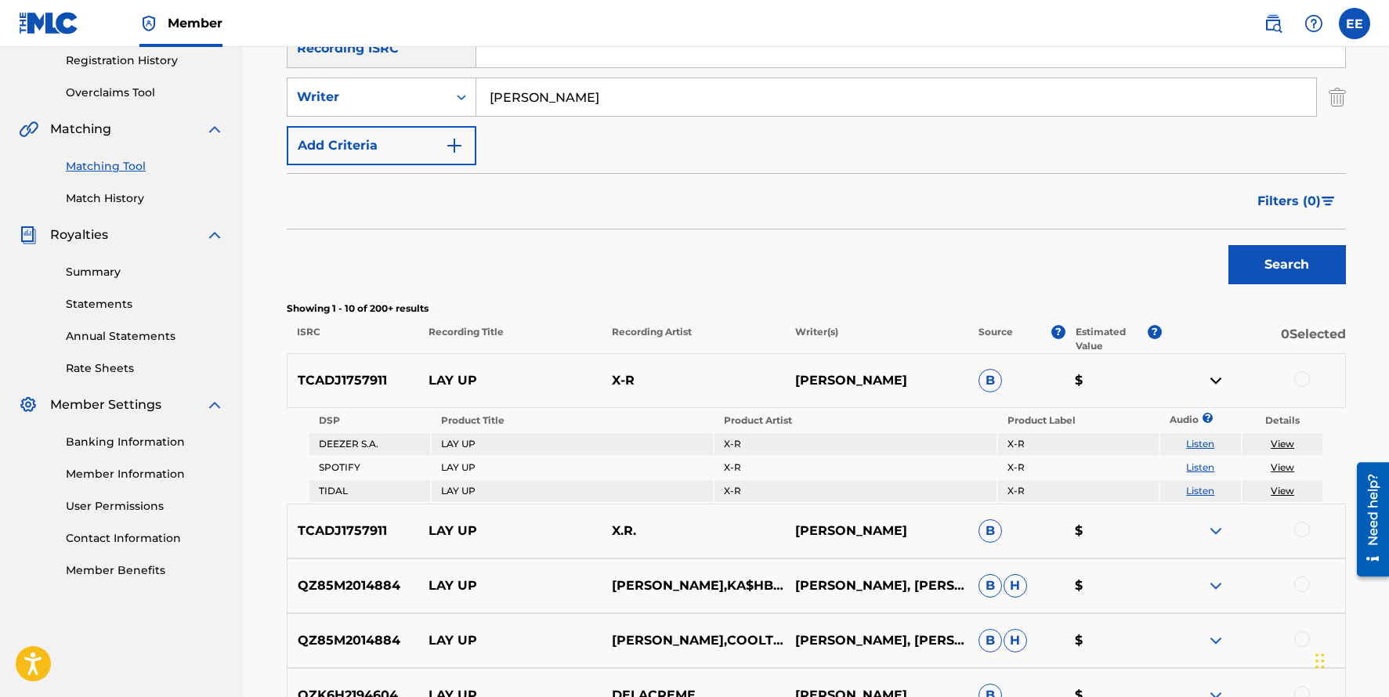
click at [1212, 381] on img at bounding box center [1216, 380] width 19 height 19
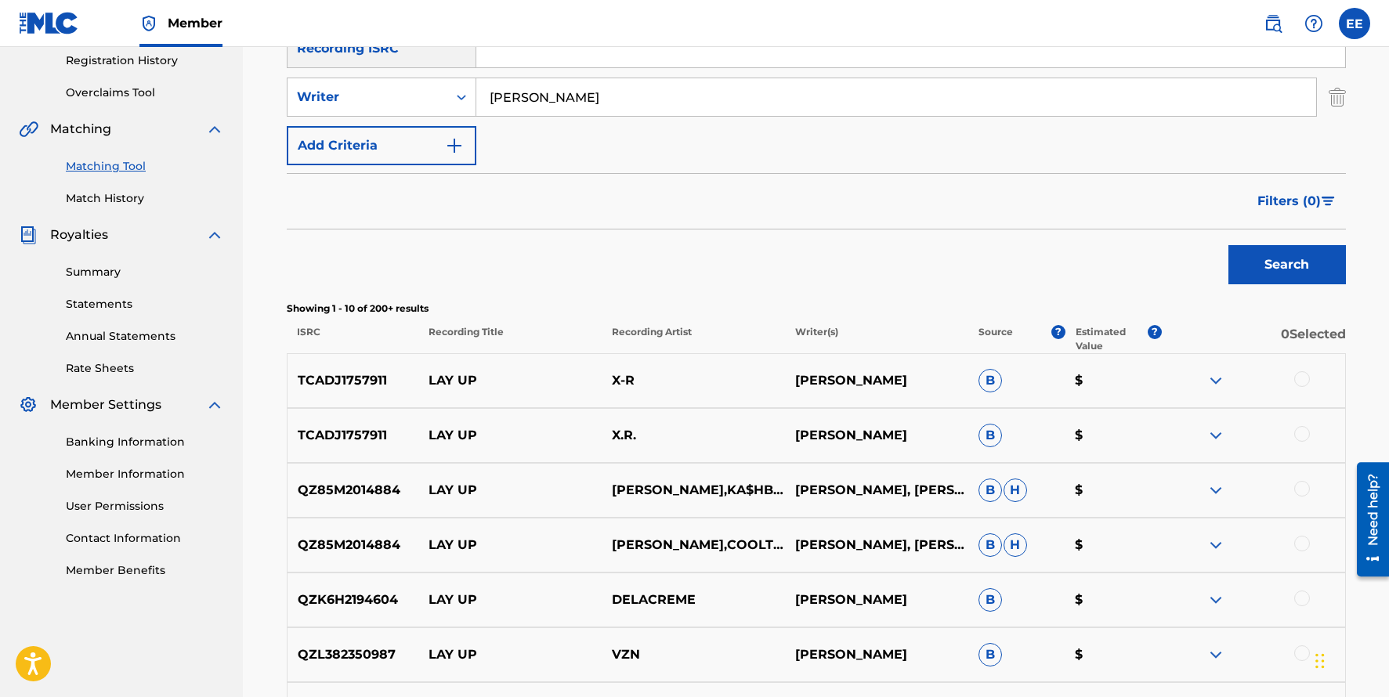
click at [833, 376] on p "[PERSON_NAME]" at bounding box center [876, 380] width 183 height 19
click at [1304, 377] on div at bounding box center [1302, 379] width 16 height 16
click at [639, 430] on p "X.R." at bounding box center [693, 435] width 183 height 19
click at [684, 434] on p "X.R." at bounding box center [693, 435] width 183 height 19
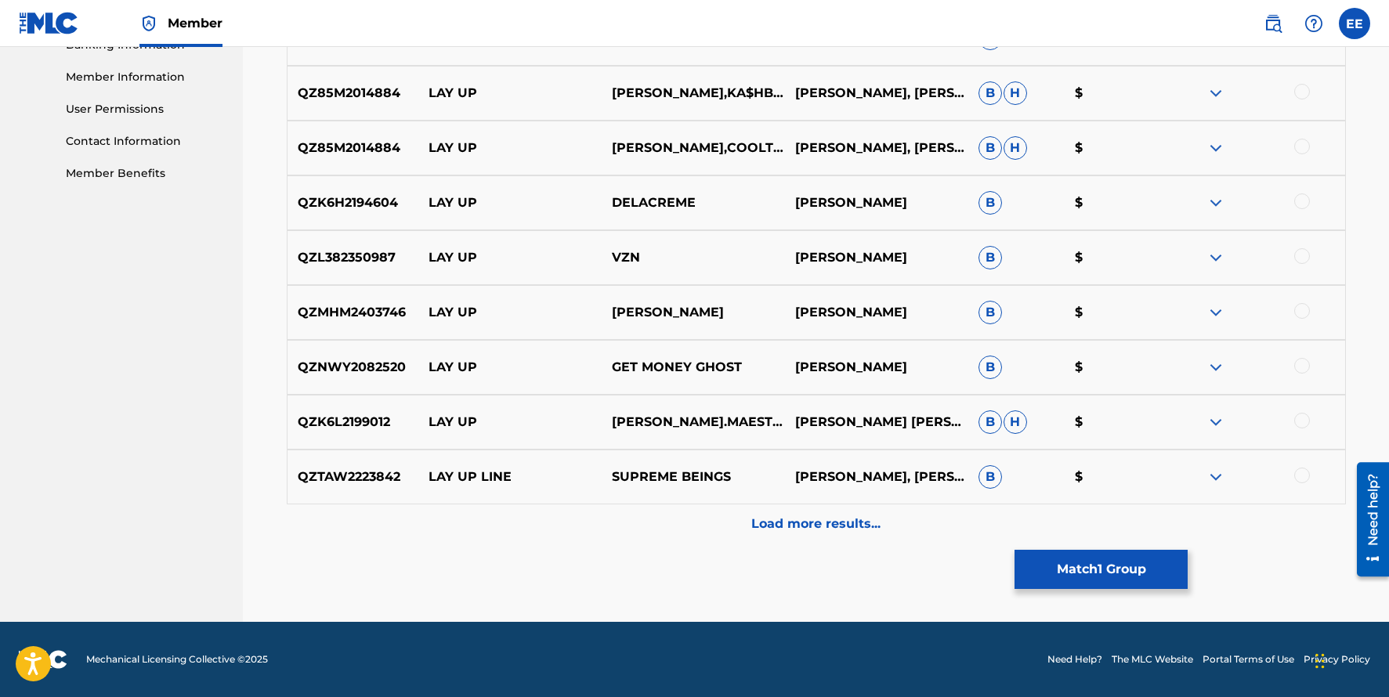
click at [753, 517] on p "Load more results..." at bounding box center [815, 524] width 129 height 19
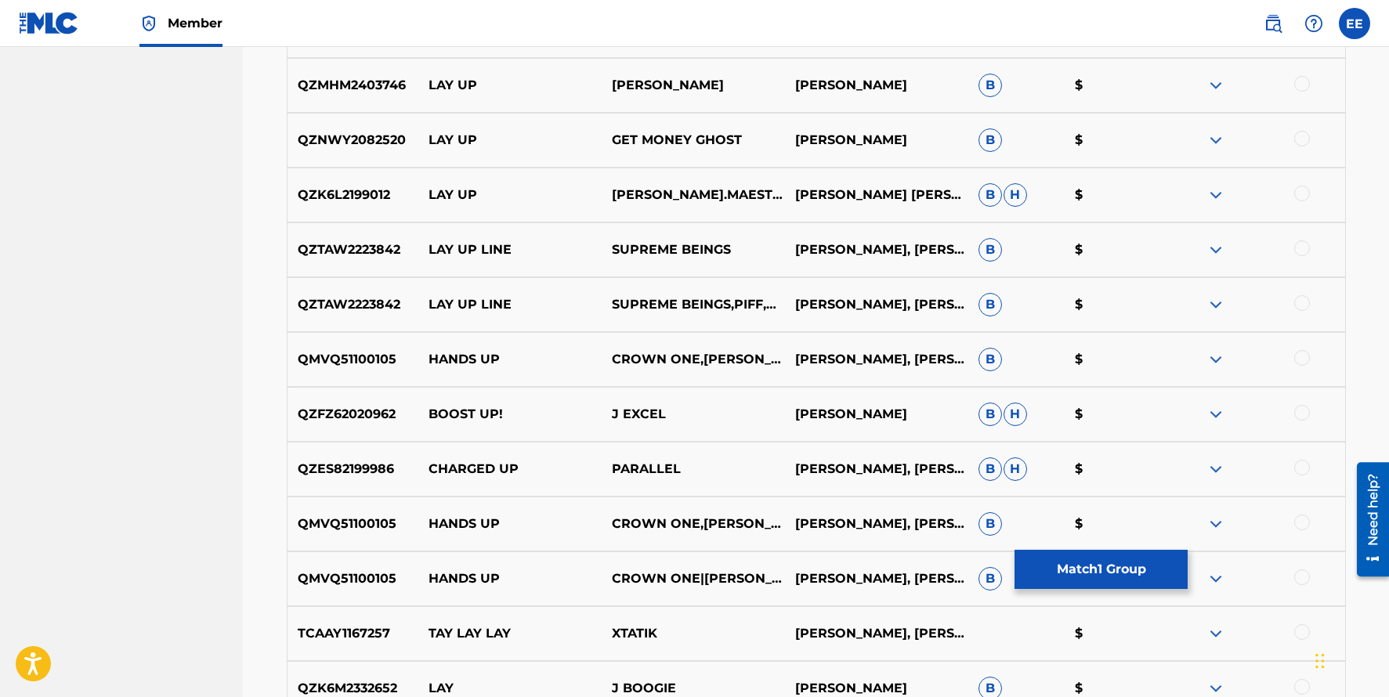
scroll to position [1050, 0]
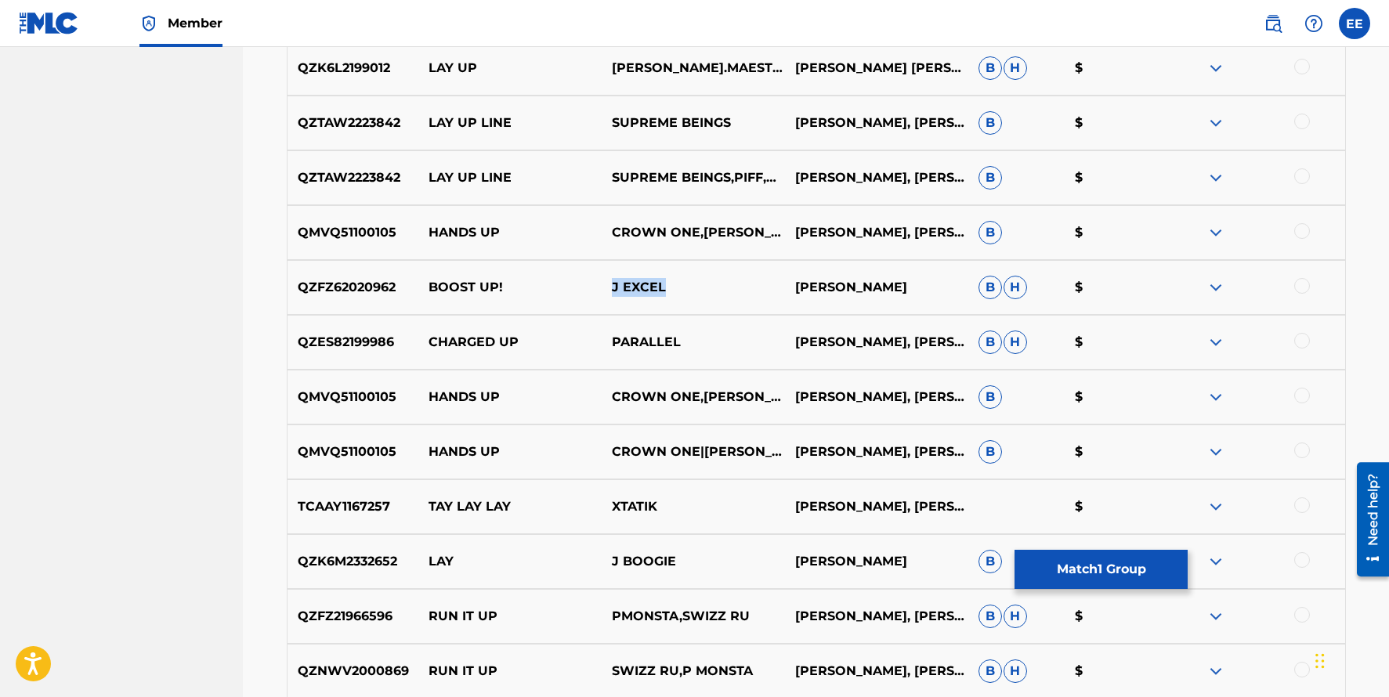
drag, startPoint x: 681, startPoint y: 286, endPoint x: 568, endPoint y: 284, distance: 112.8
click at [568, 284] on div "QZFZ62020962 BOOST UP! J EXCEL [PERSON_NAME] [PERSON_NAME] $" at bounding box center [816, 287] width 1059 height 55
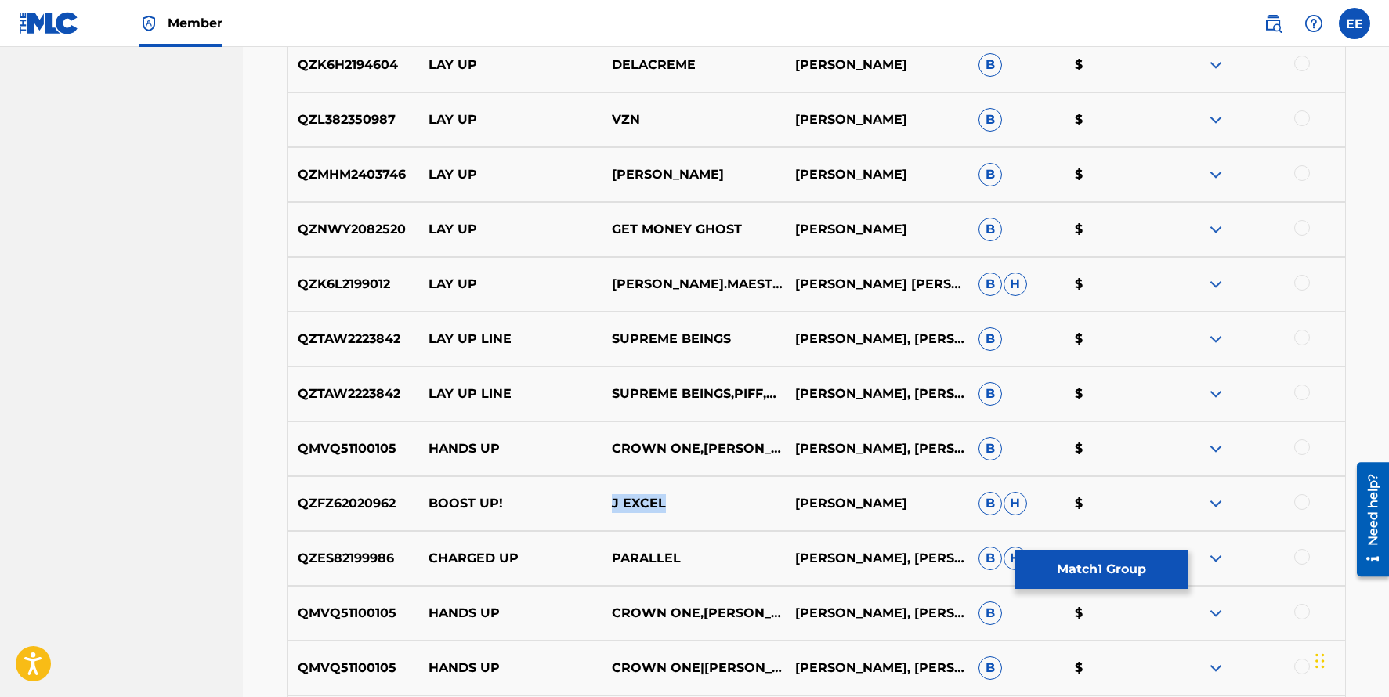
scroll to position [830, 0]
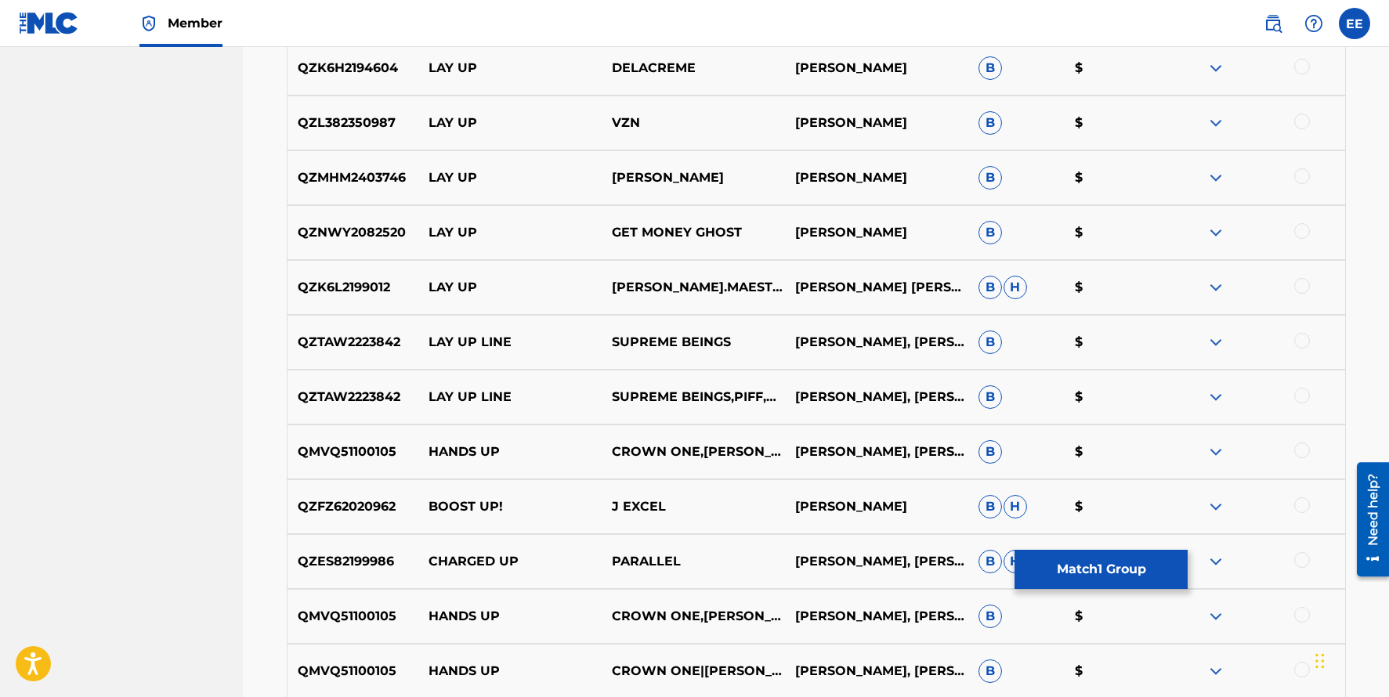
click at [1013, 291] on span "H" at bounding box center [1016, 288] width 24 height 24
click at [997, 291] on span "B" at bounding box center [991, 288] width 24 height 24
click at [1219, 291] on img at bounding box center [1216, 287] width 19 height 19
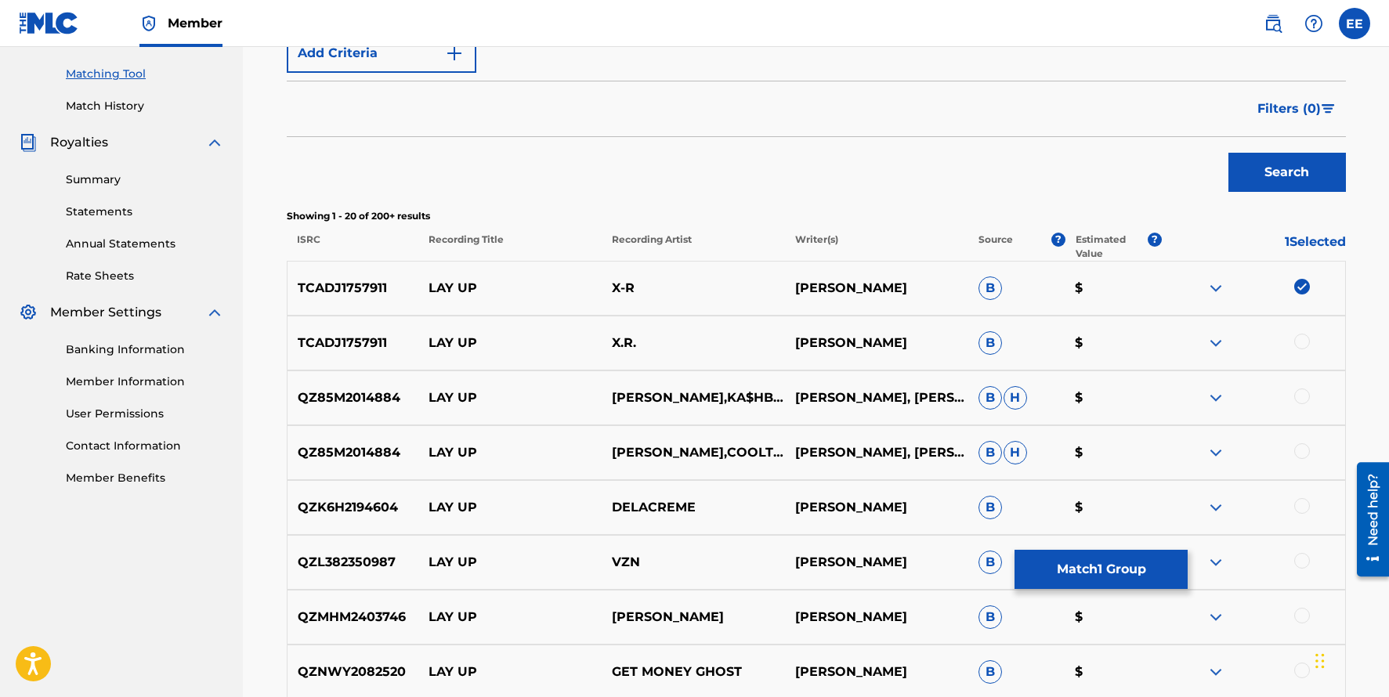
scroll to position [365, 0]
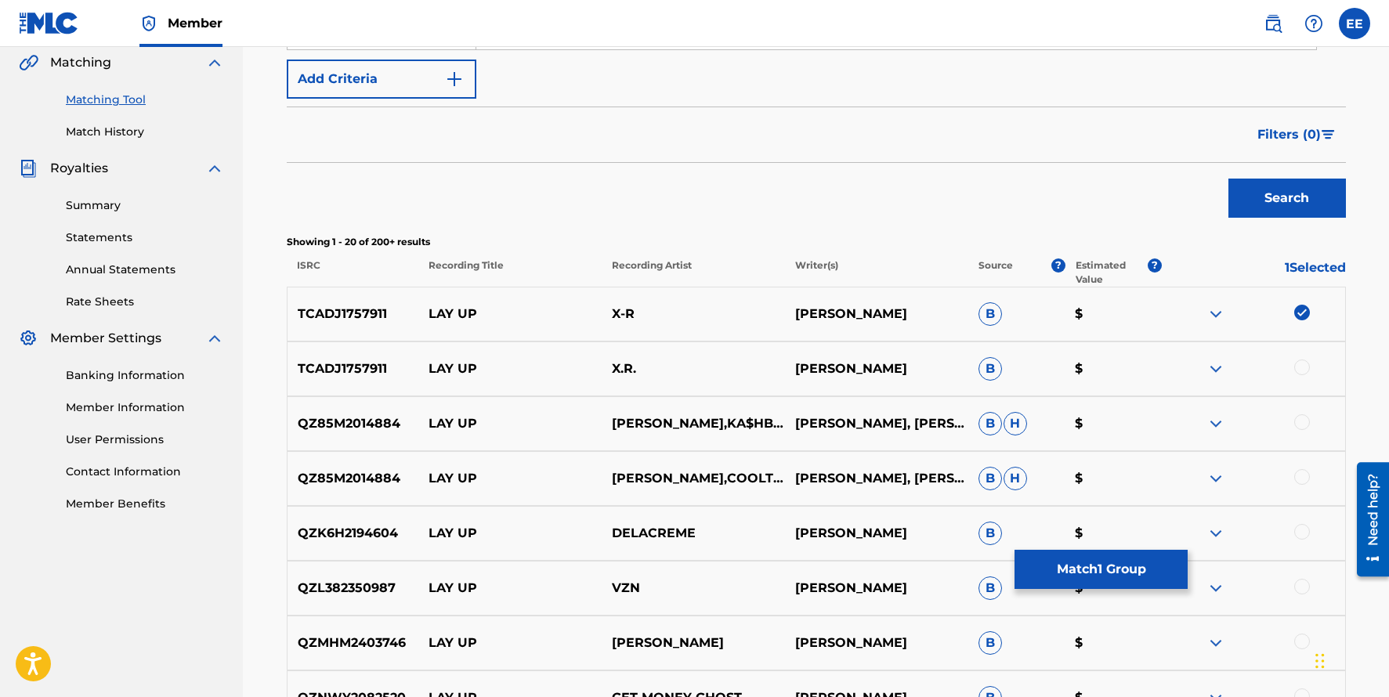
click at [1214, 316] on img at bounding box center [1216, 314] width 19 height 19
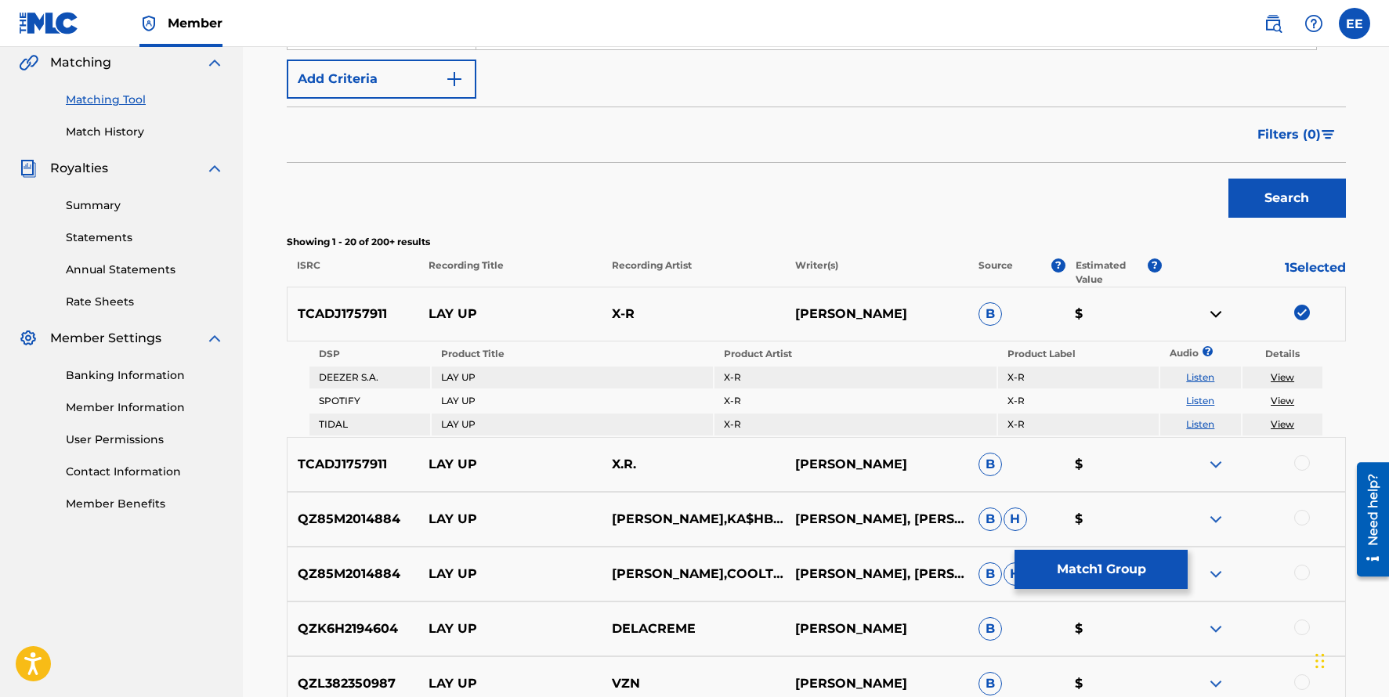
click at [1279, 377] on link "View" at bounding box center [1283, 377] width 24 height 12
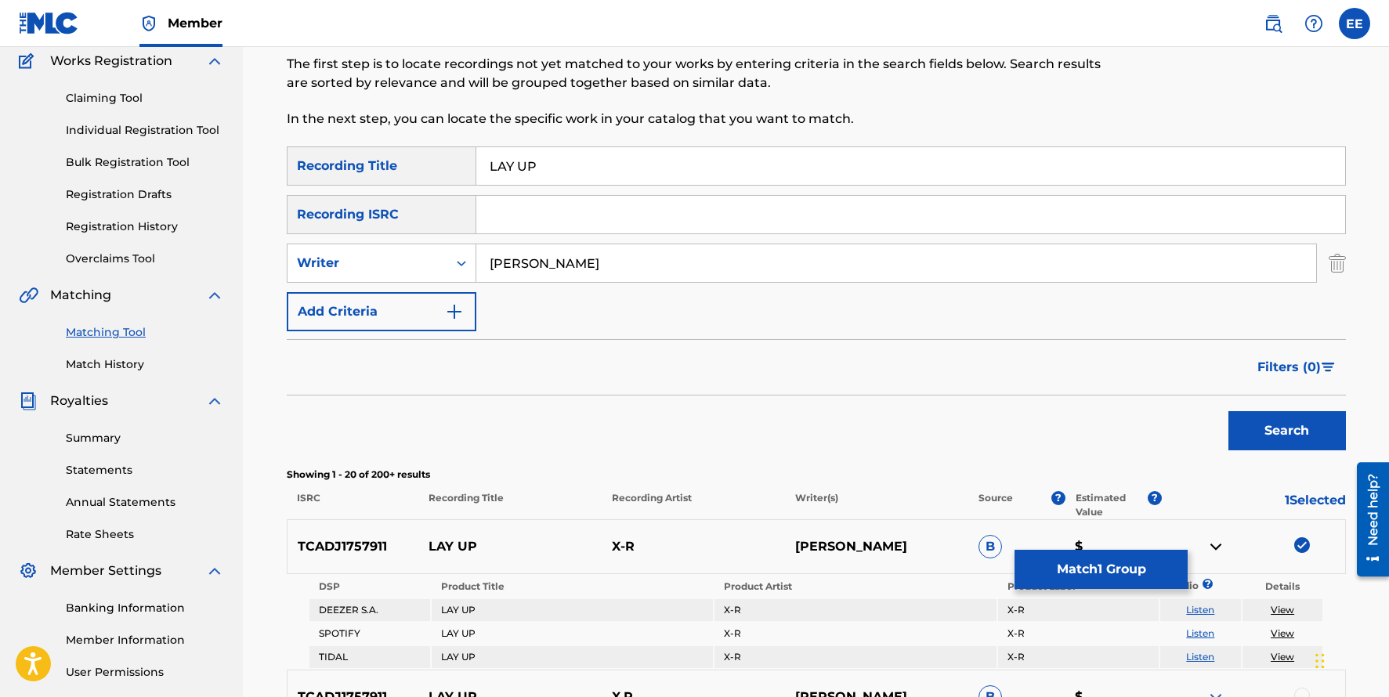
scroll to position [52, 0]
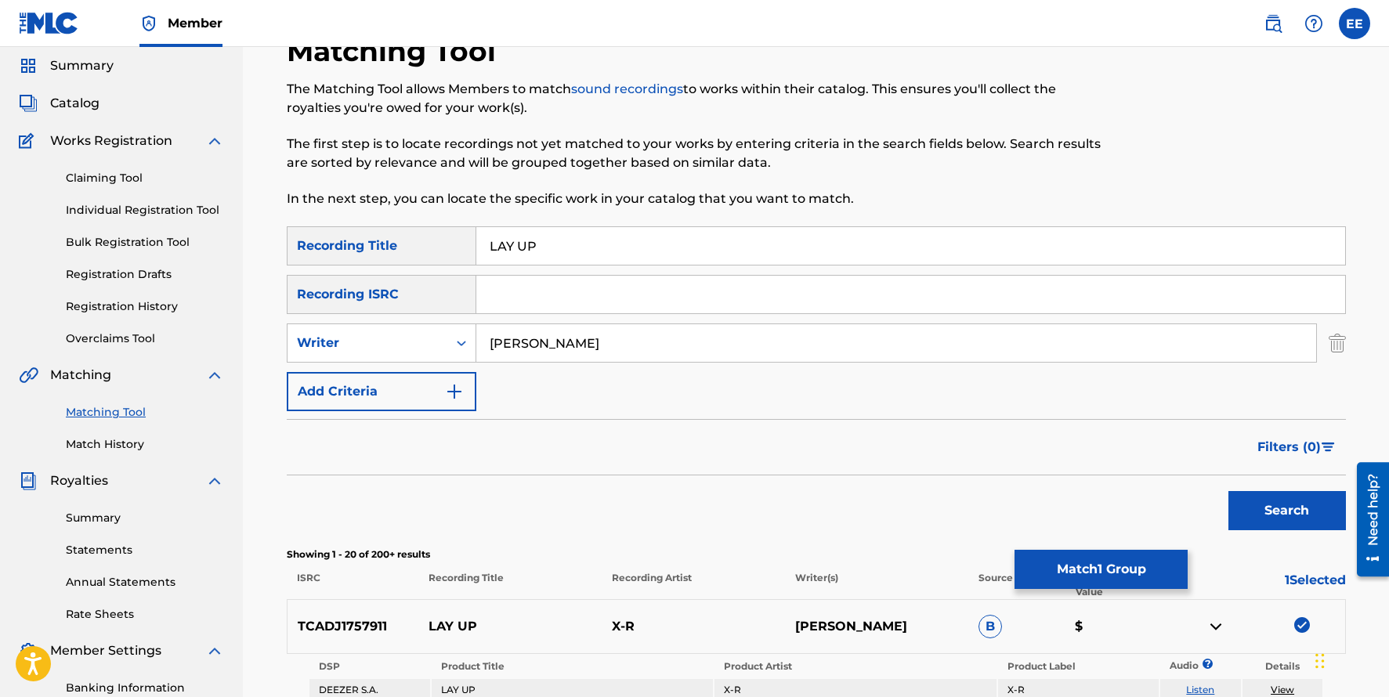
click at [121, 212] on link "Individual Registration Tool" at bounding box center [145, 210] width 158 height 16
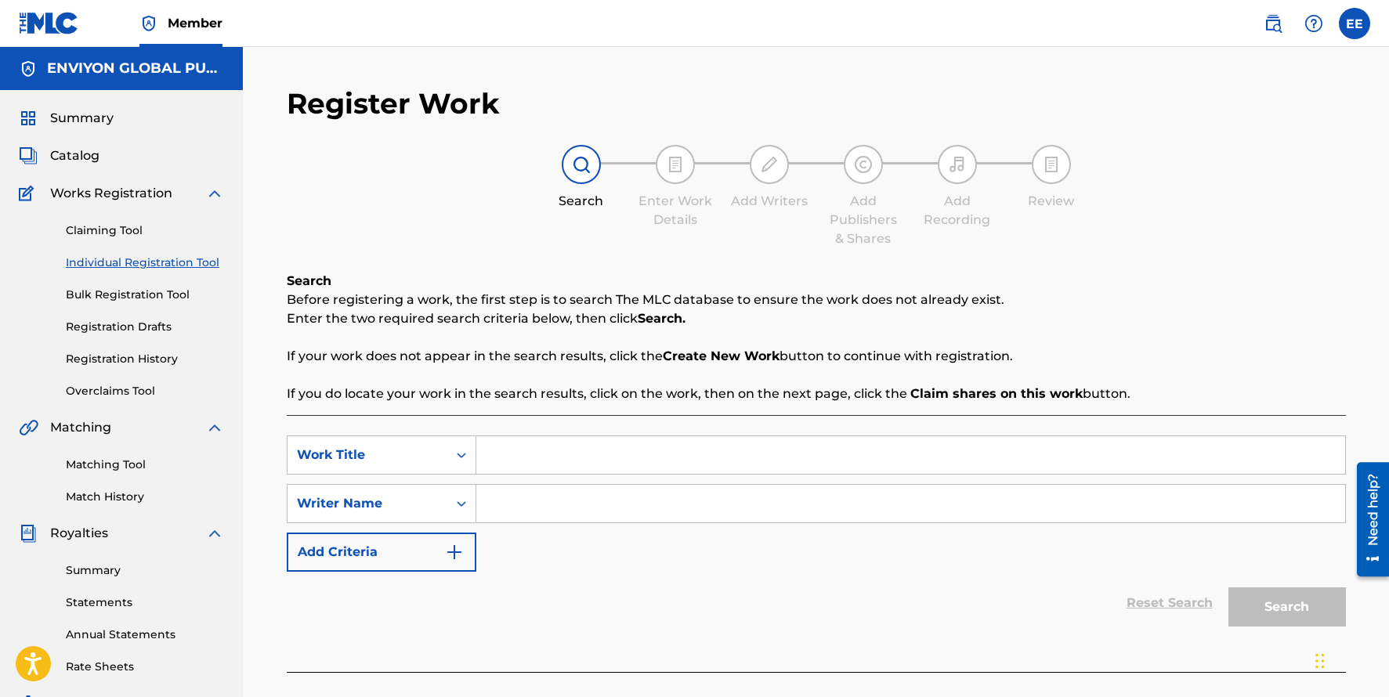
click at [517, 501] on input "Search Form" at bounding box center [910, 504] width 869 height 38
paste input "X-R"
type input "X-R"
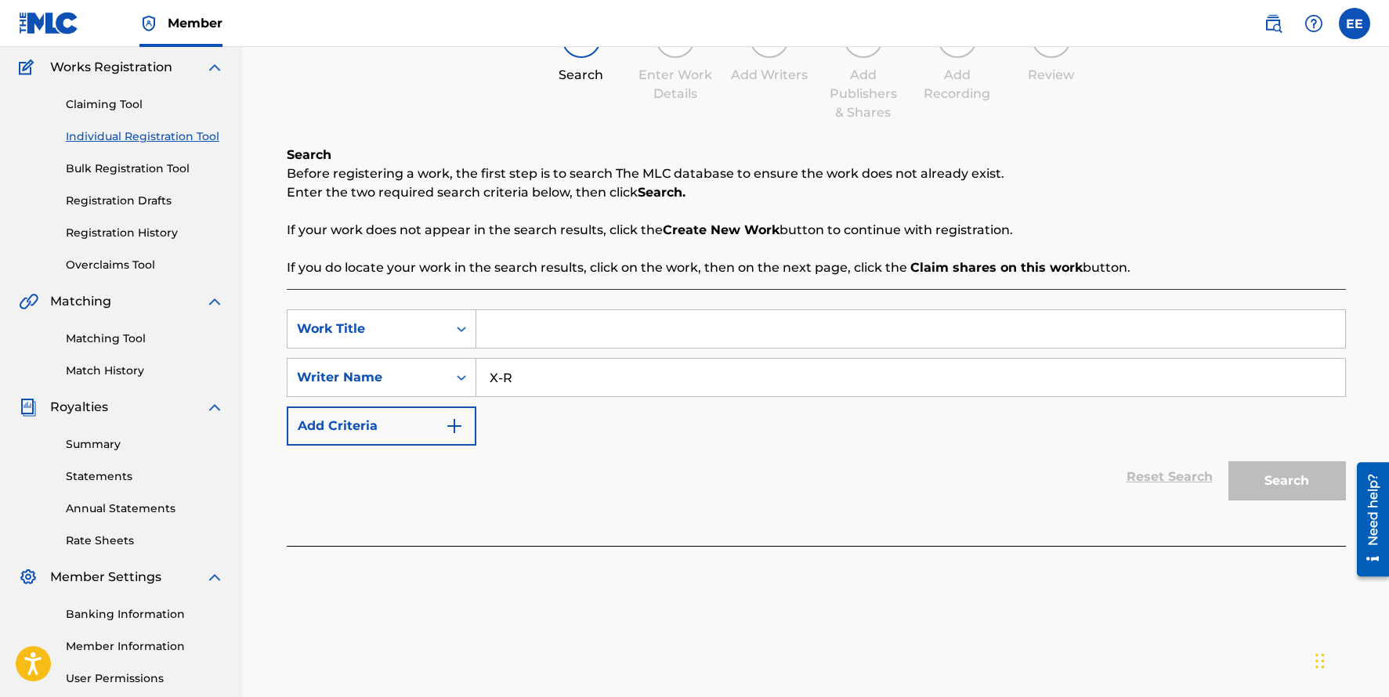
scroll to position [274, 0]
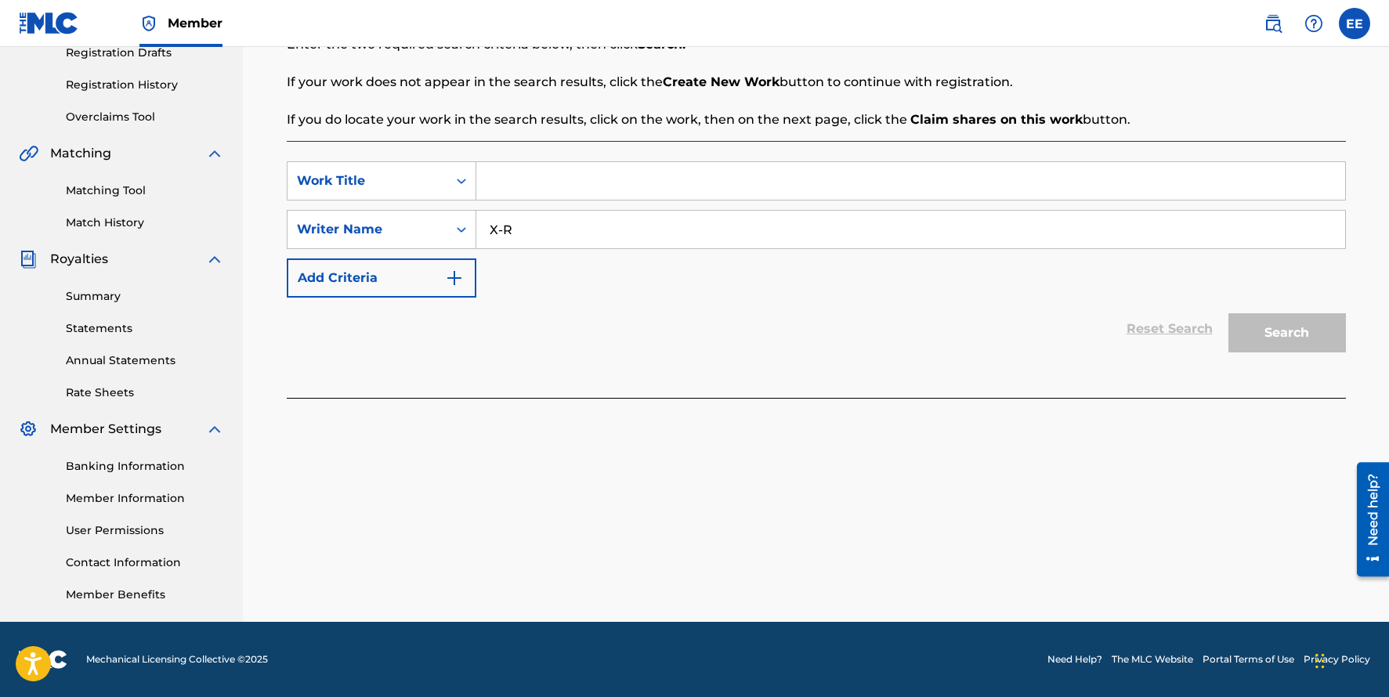
click at [516, 179] on input "Search Form" at bounding box center [910, 181] width 869 height 38
type input "LAY UP"
click at [1228, 313] on button "Search" at bounding box center [1287, 332] width 118 height 39
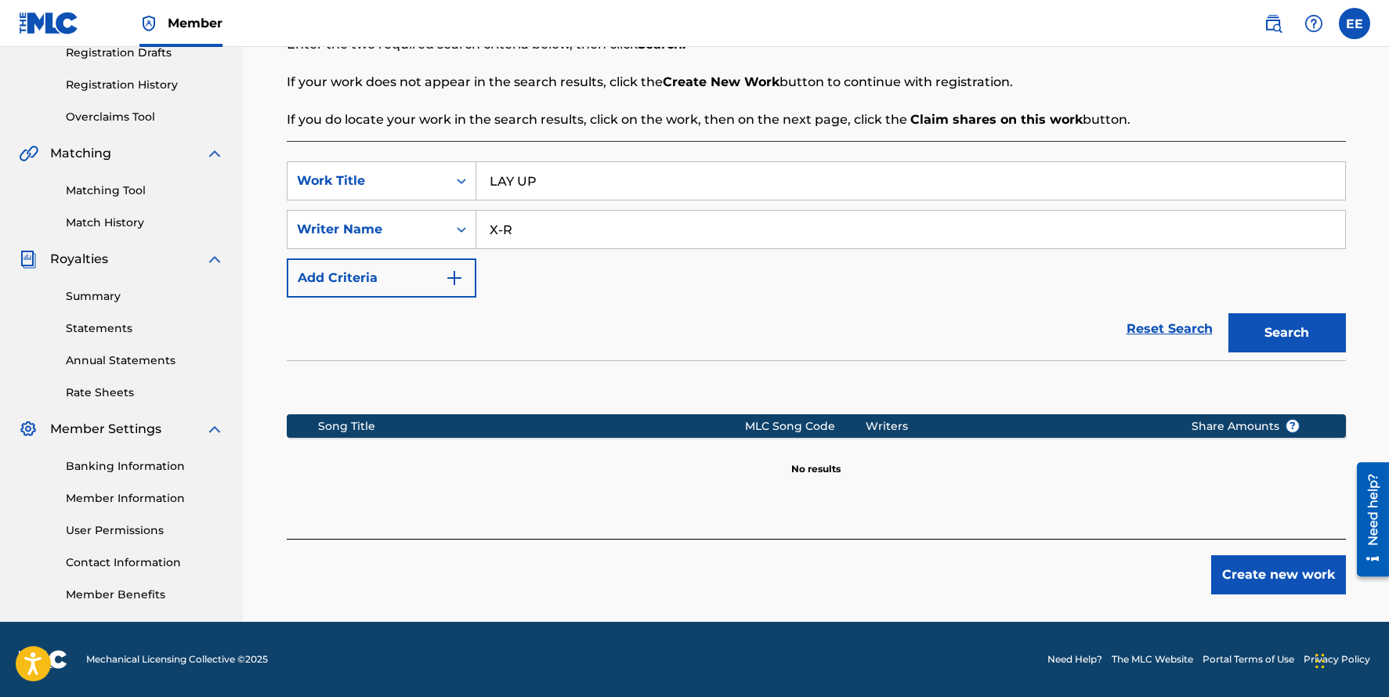
drag, startPoint x: 548, startPoint y: 186, endPoint x: 516, endPoint y: 186, distance: 32.1
click at [516, 186] on input "LAY UP" at bounding box center [910, 181] width 869 height 38
click at [540, 183] on input "LAY UP" at bounding box center [910, 181] width 869 height 38
click at [538, 226] on input "X-R" at bounding box center [910, 230] width 869 height 38
type input "X-R"
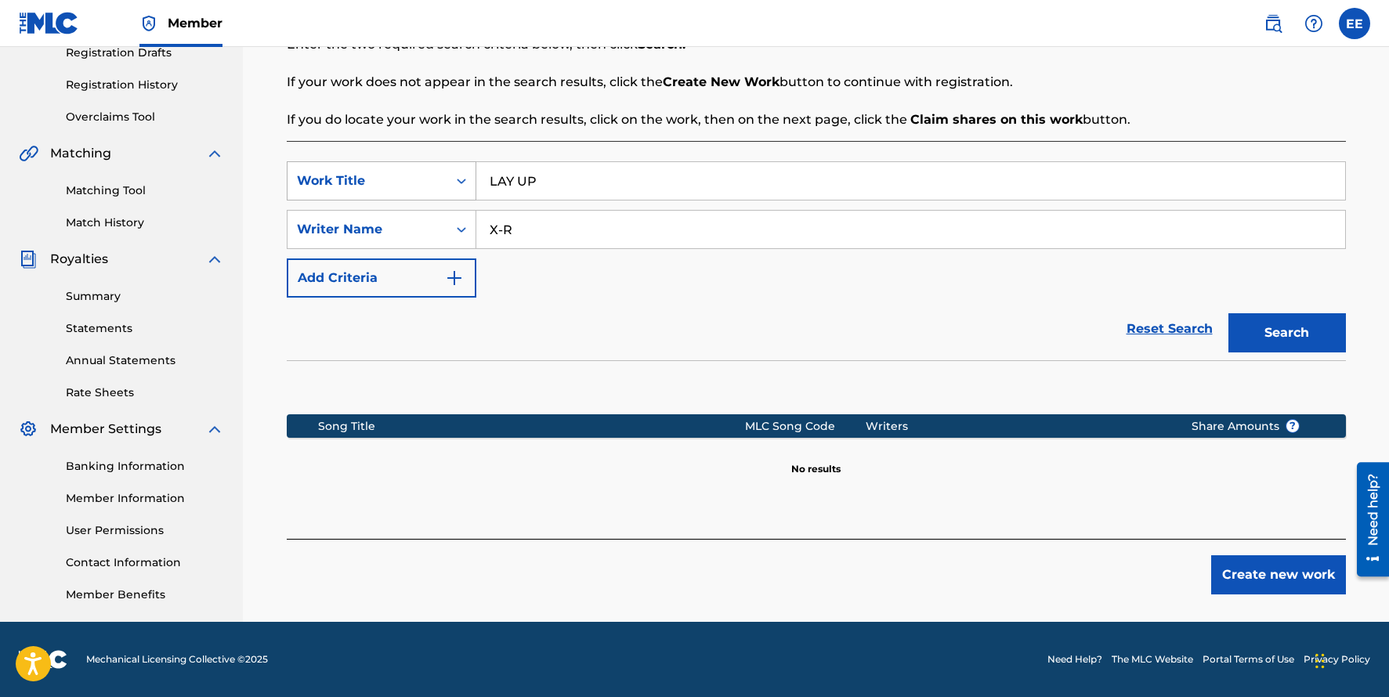
click at [459, 184] on icon "Search Form" at bounding box center [462, 181] width 16 height 16
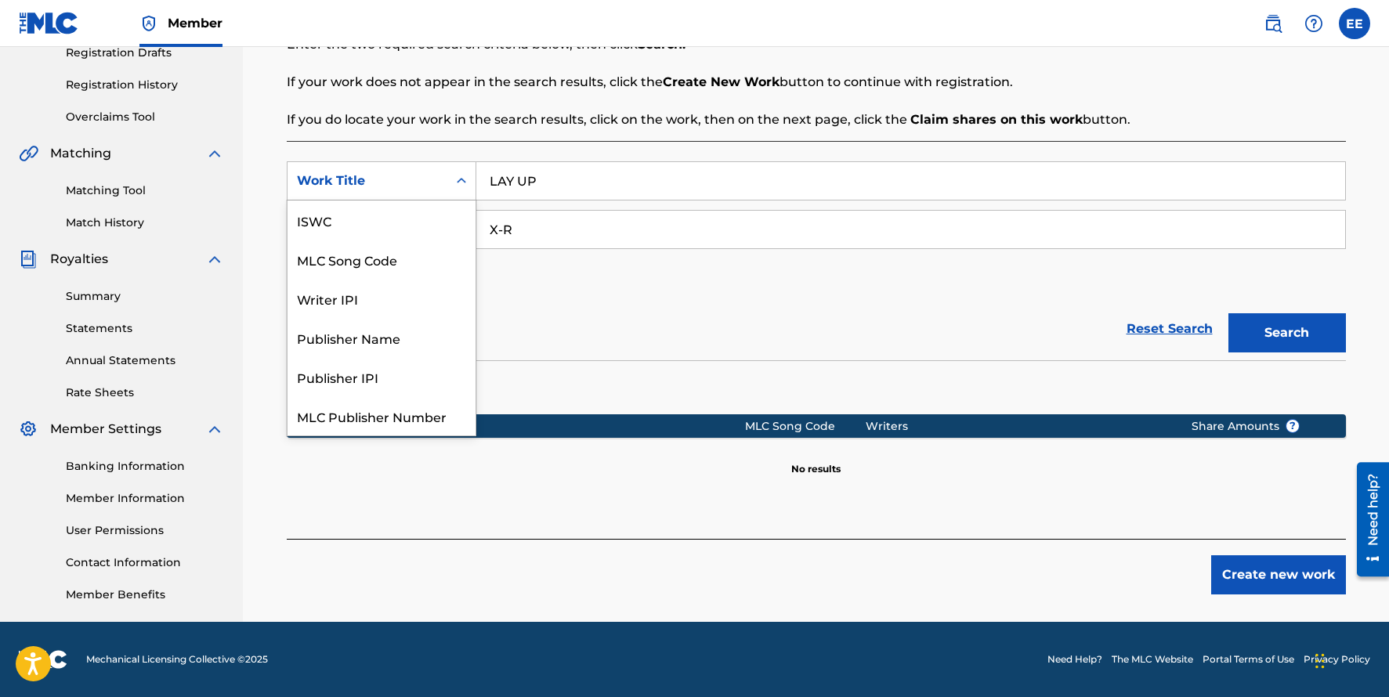
scroll to position [39, 0]
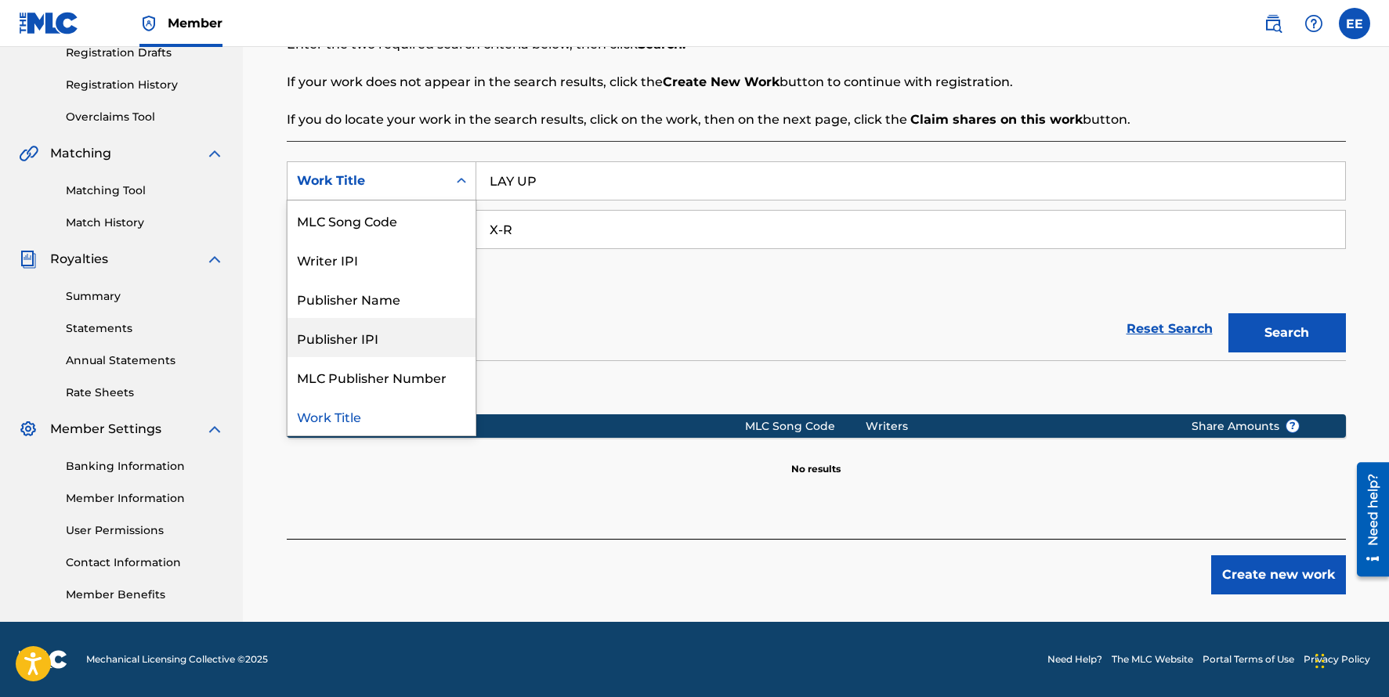
click at [621, 179] on input "LAY UP" at bounding box center [910, 181] width 869 height 38
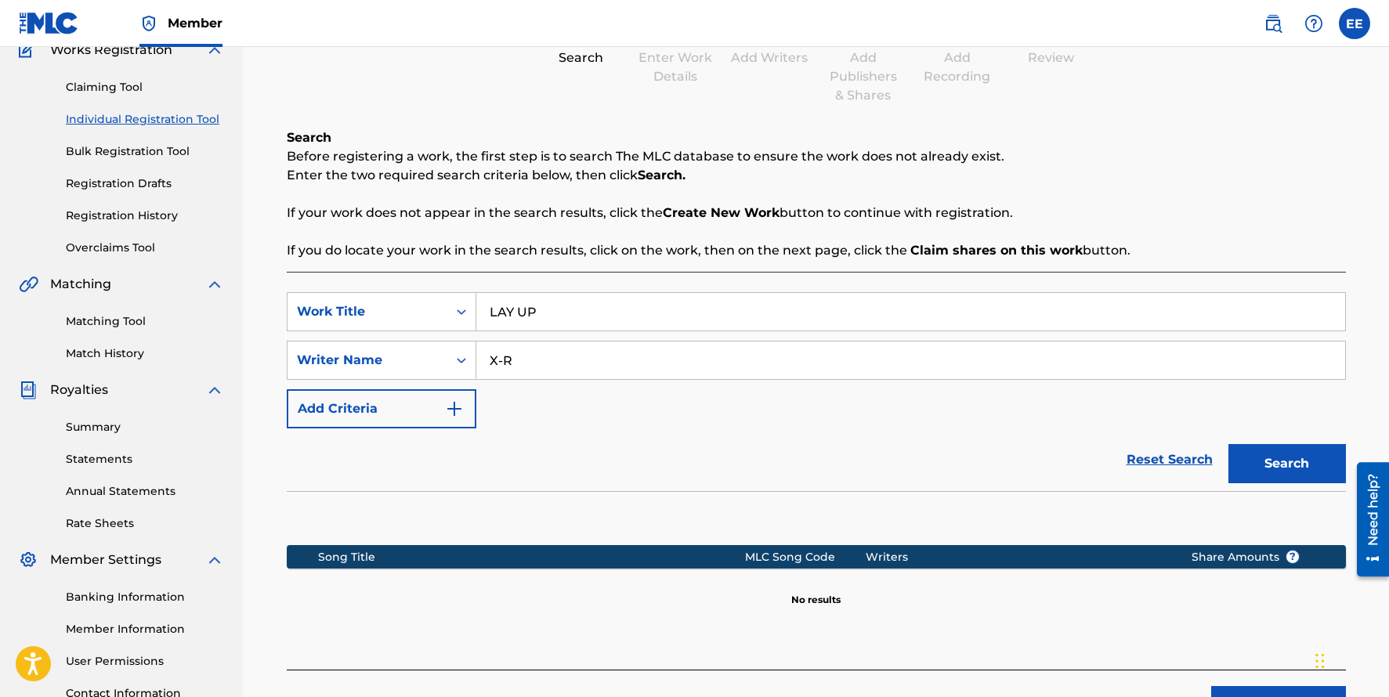
scroll to position [118, 0]
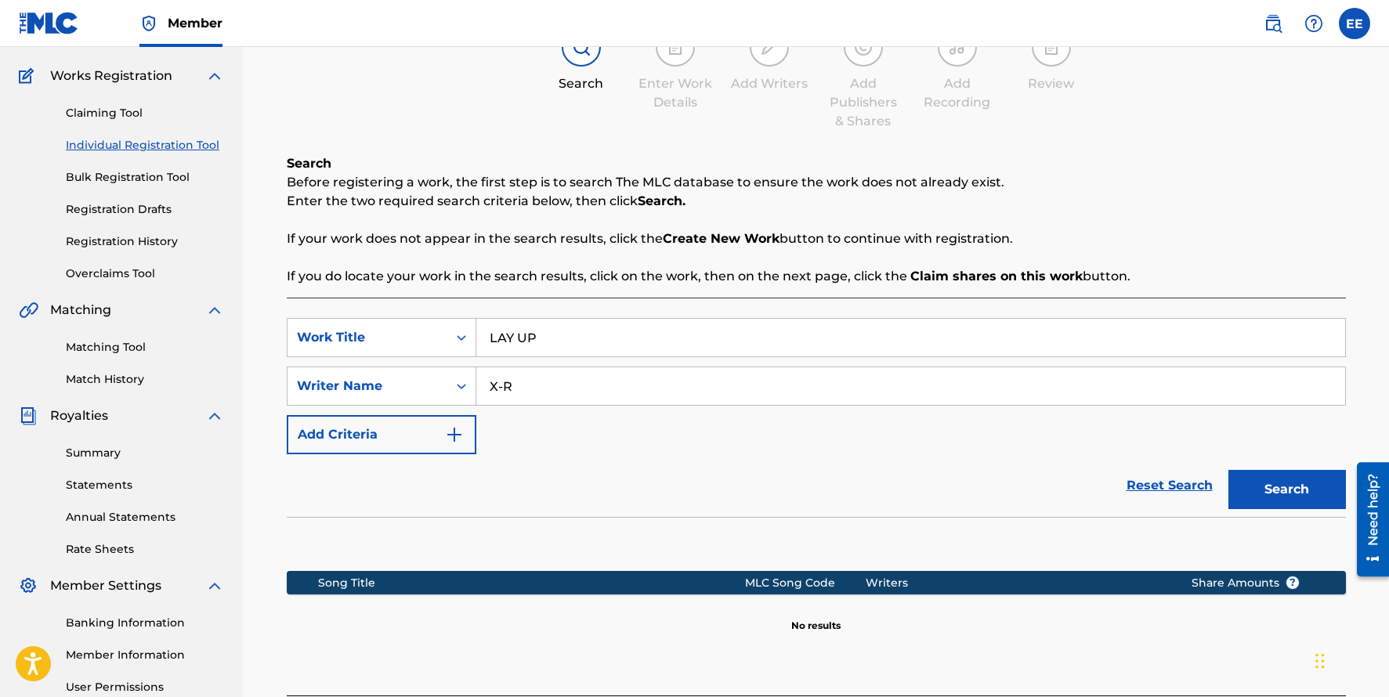
click at [106, 118] on link "Claiming Tool" at bounding box center [145, 113] width 158 height 16
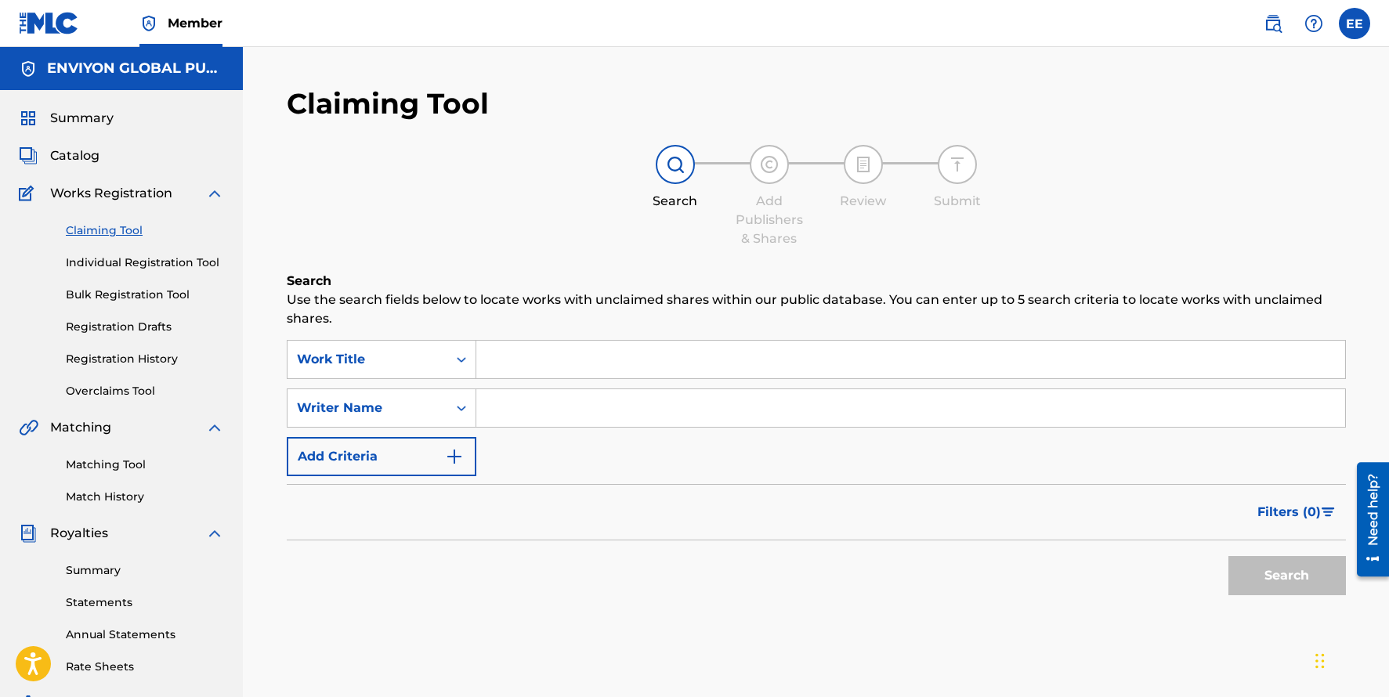
click at [526, 357] on input "Search Form" at bounding box center [910, 360] width 869 height 38
click at [508, 396] on input "Search Form" at bounding box center [910, 408] width 869 height 38
click at [457, 456] on img "Search Form" at bounding box center [454, 456] width 19 height 19
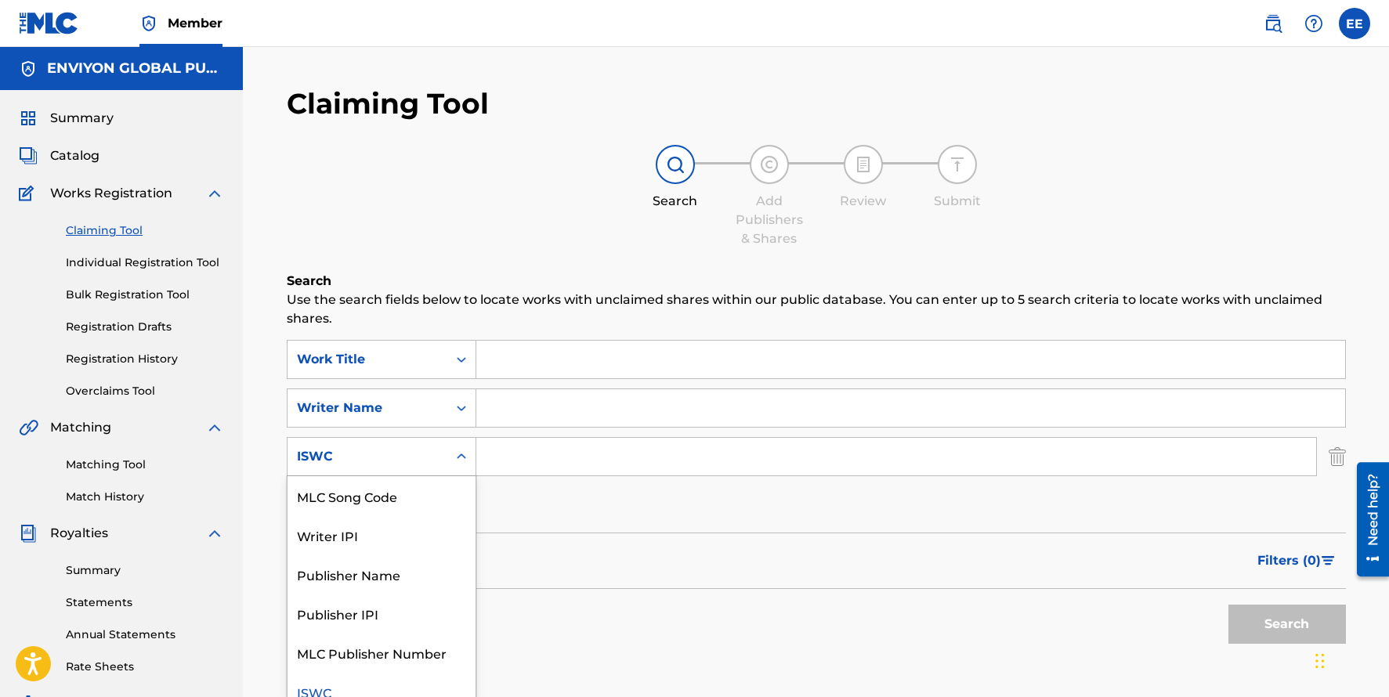
click at [461, 453] on icon "Search Form" at bounding box center [462, 457] width 16 height 16
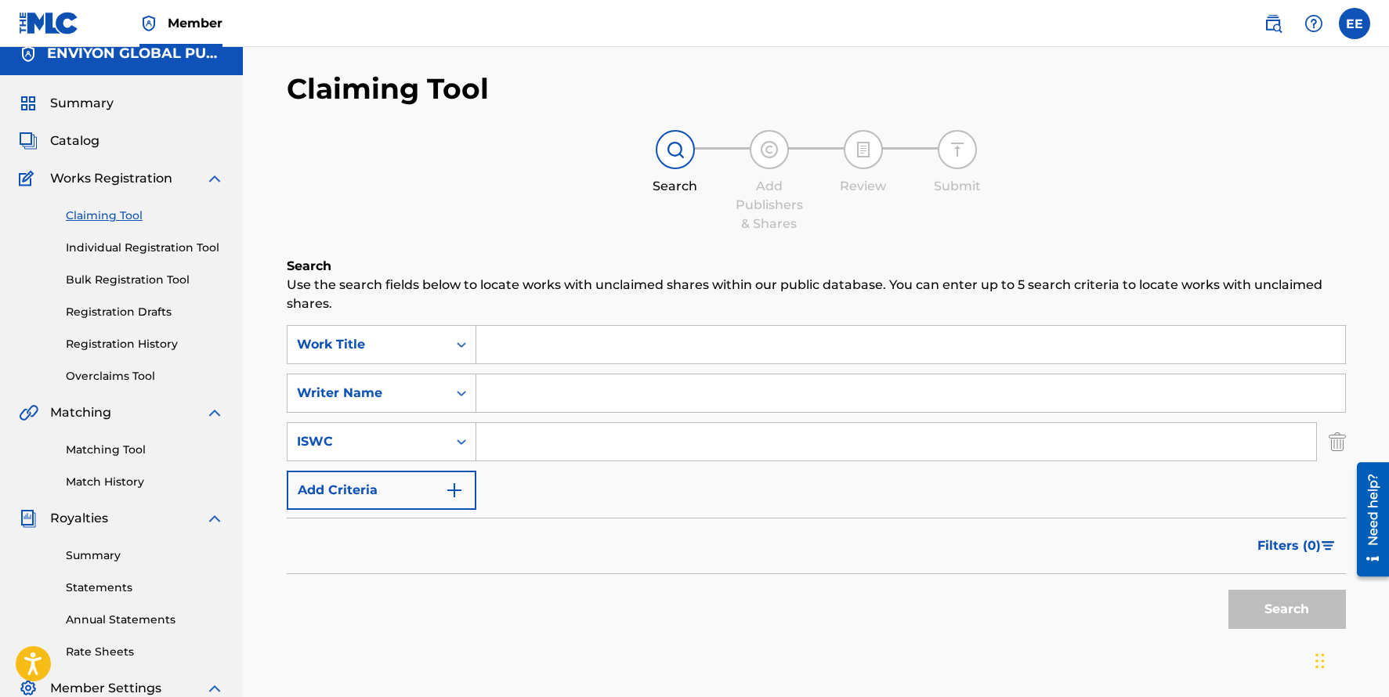
click at [537, 440] on input "Search Form" at bounding box center [896, 442] width 840 height 38
click at [1340, 441] on img "Search Form" at bounding box center [1337, 441] width 17 height 39
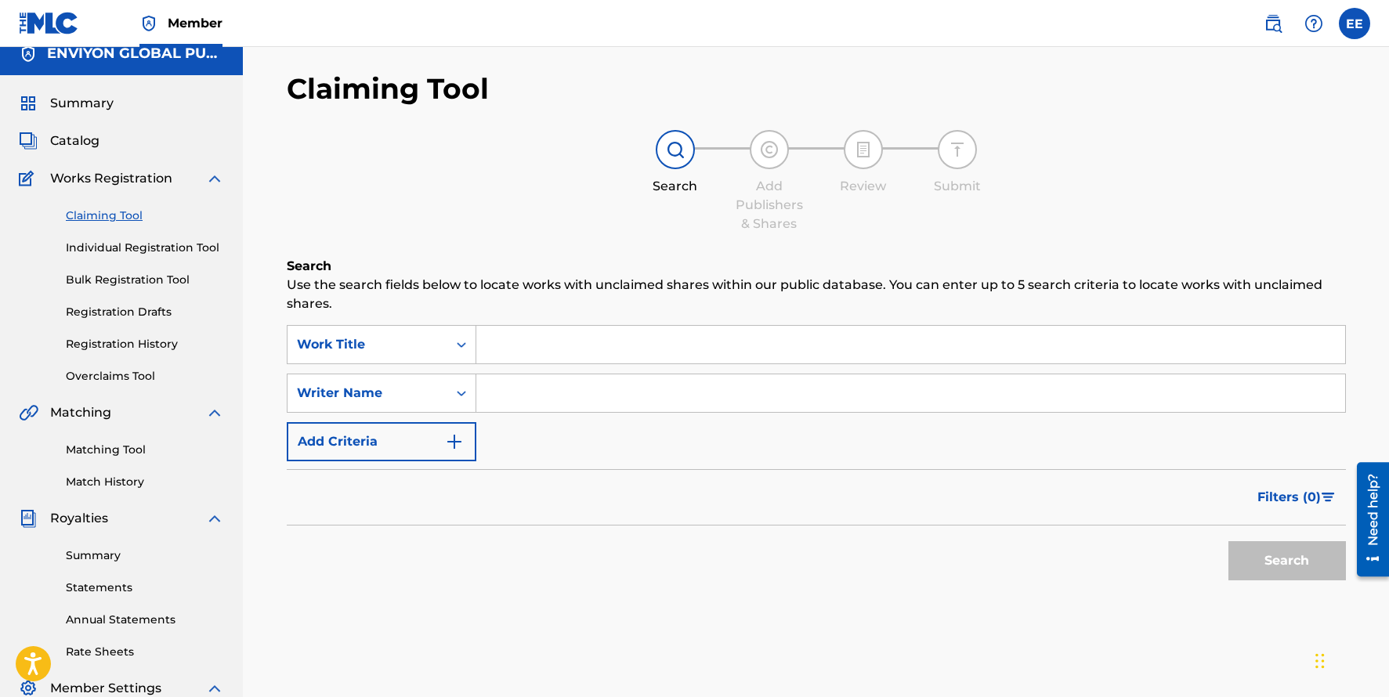
click at [675, 409] on input "Search Form" at bounding box center [910, 394] width 869 height 38
type input "X-R"
click at [1228, 541] on button "Search" at bounding box center [1287, 560] width 118 height 39
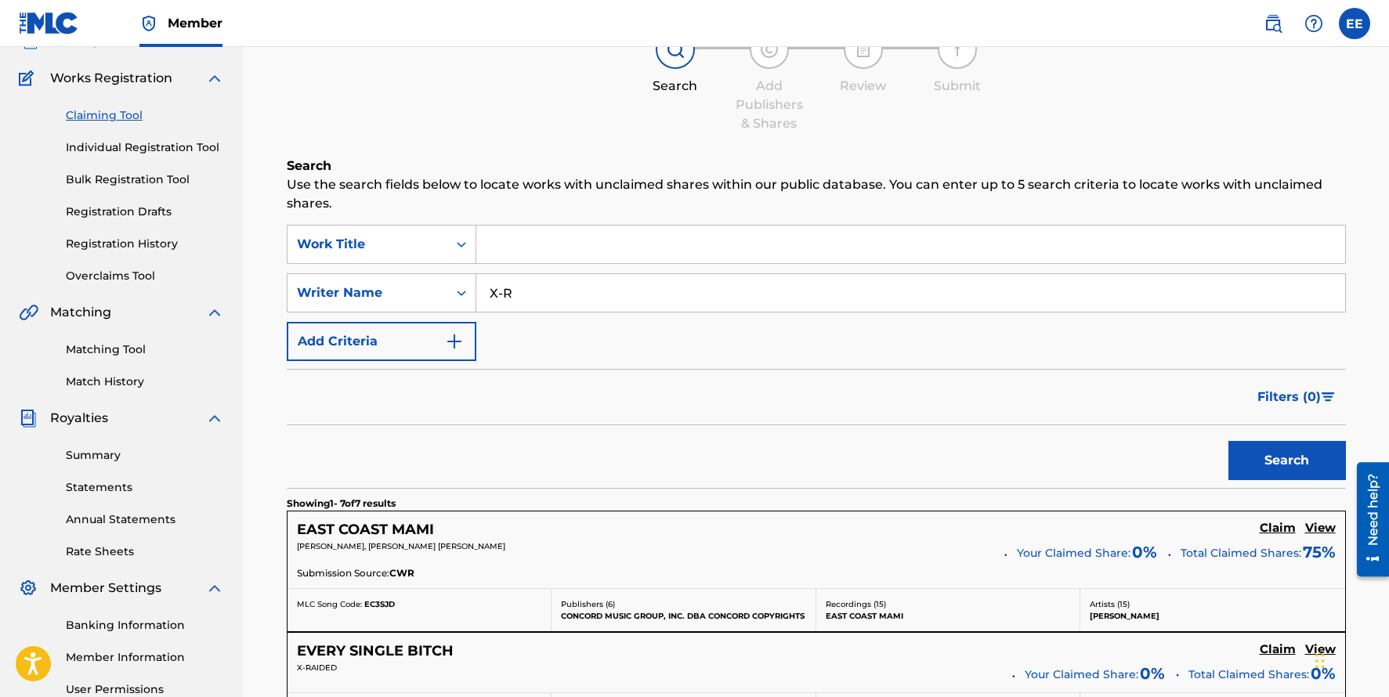
scroll to position [0, 0]
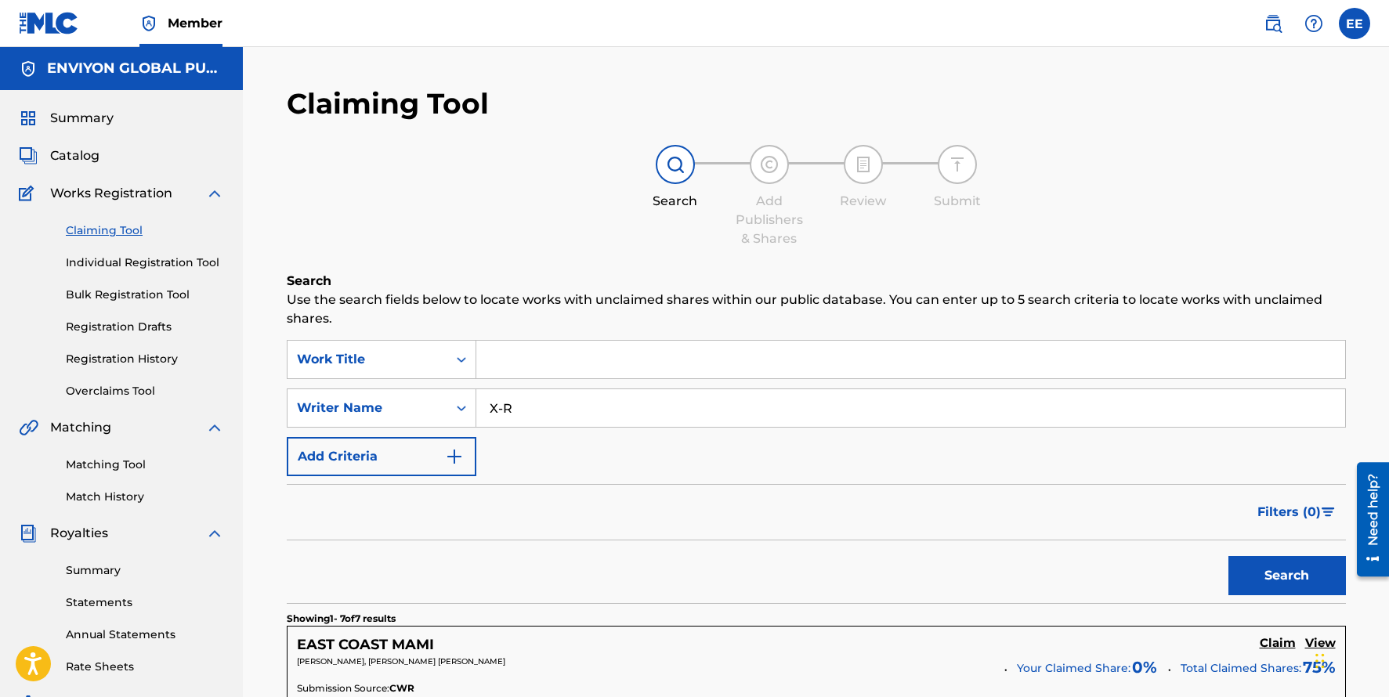
click at [523, 360] on input "Search Form" at bounding box center [910, 360] width 869 height 38
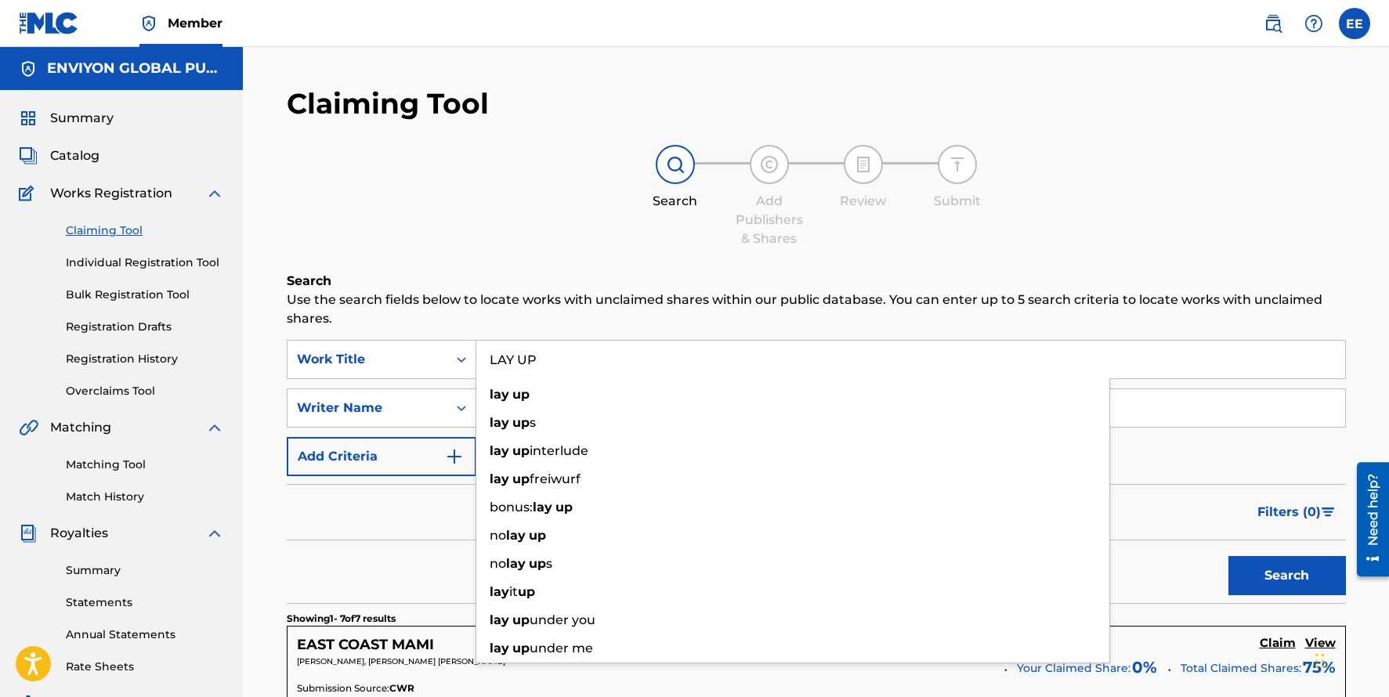
type input "LAY UP"
click at [1228, 556] on button "Search" at bounding box center [1287, 575] width 118 height 39
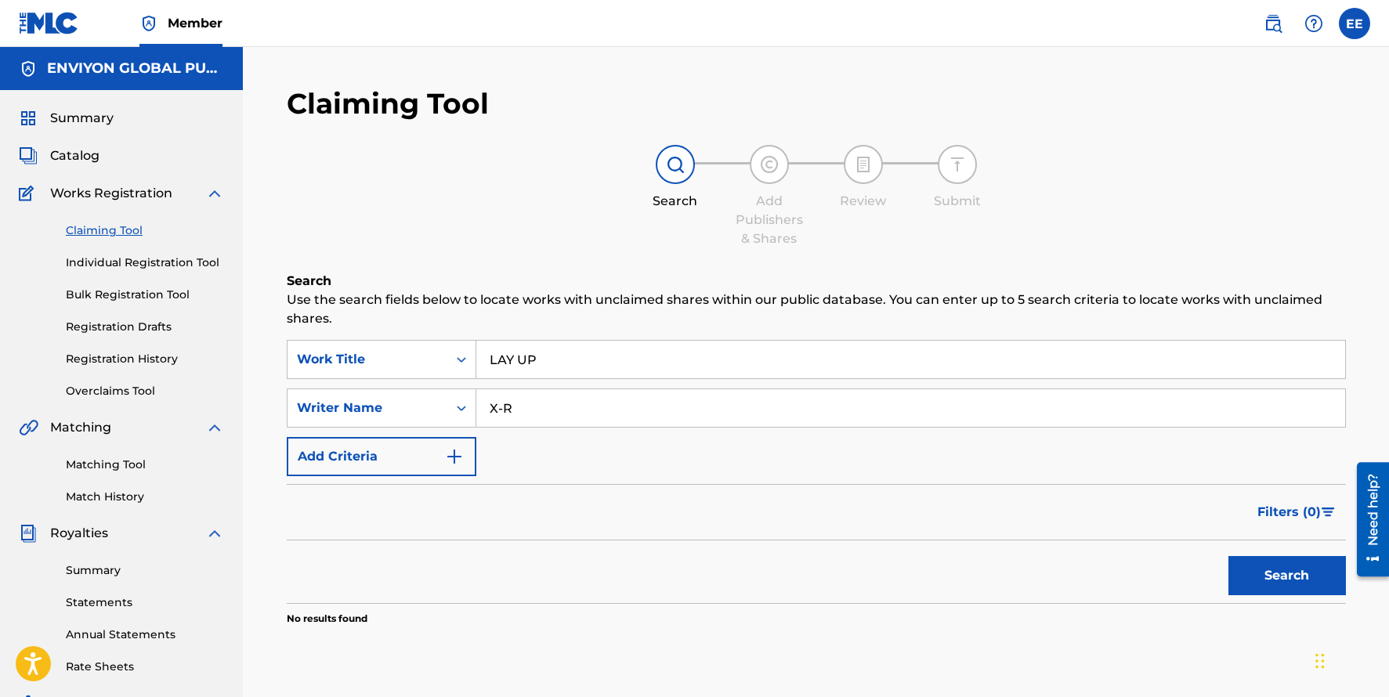
click at [566, 413] on input "X-R" at bounding box center [910, 408] width 869 height 38
click at [1290, 584] on button "Search" at bounding box center [1287, 575] width 118 height 39
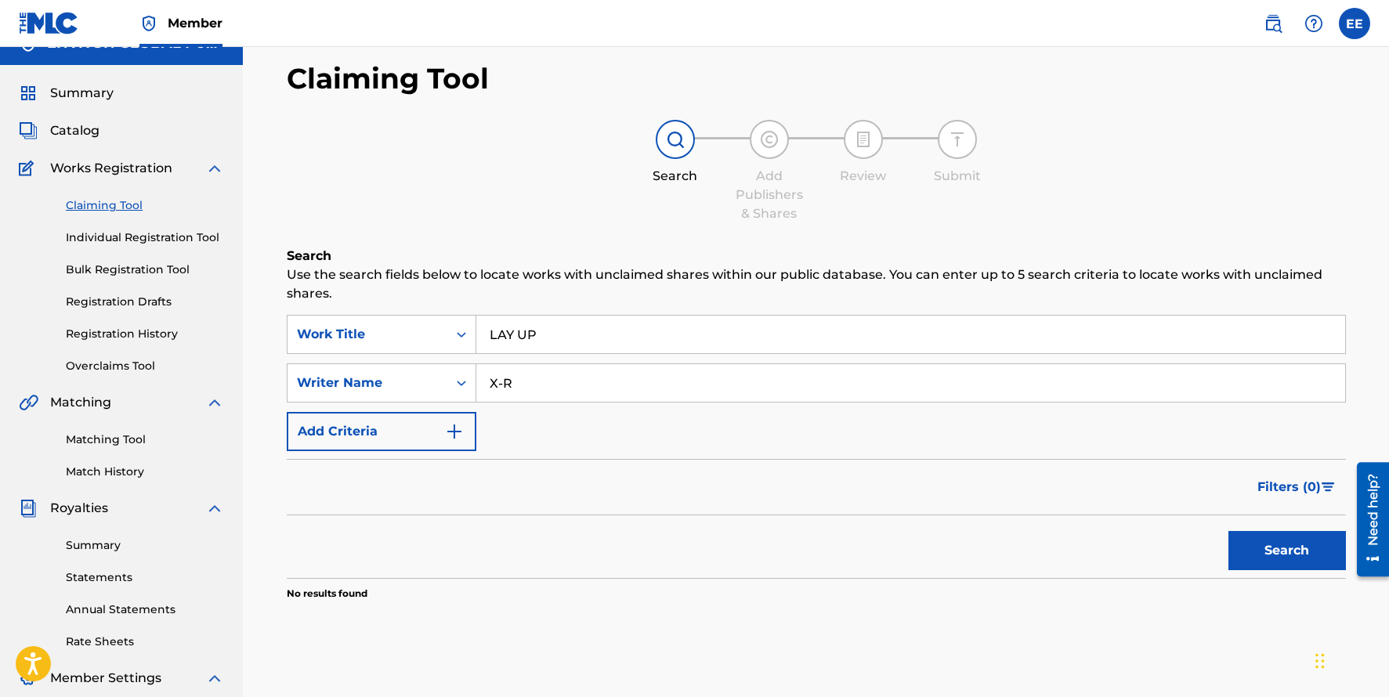
scroll to position [30, 0]
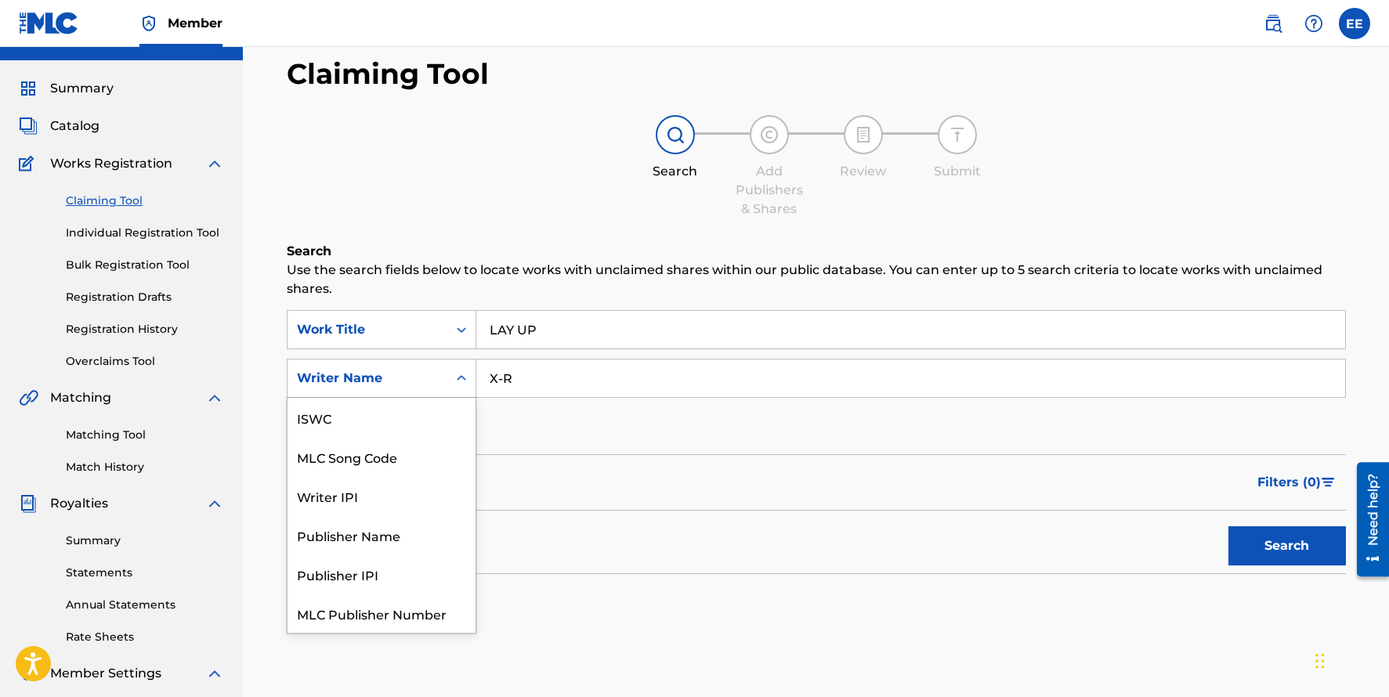
click at [459, 372] on icon "Search Form" at bounding box center [462, 379] width 16 height 16
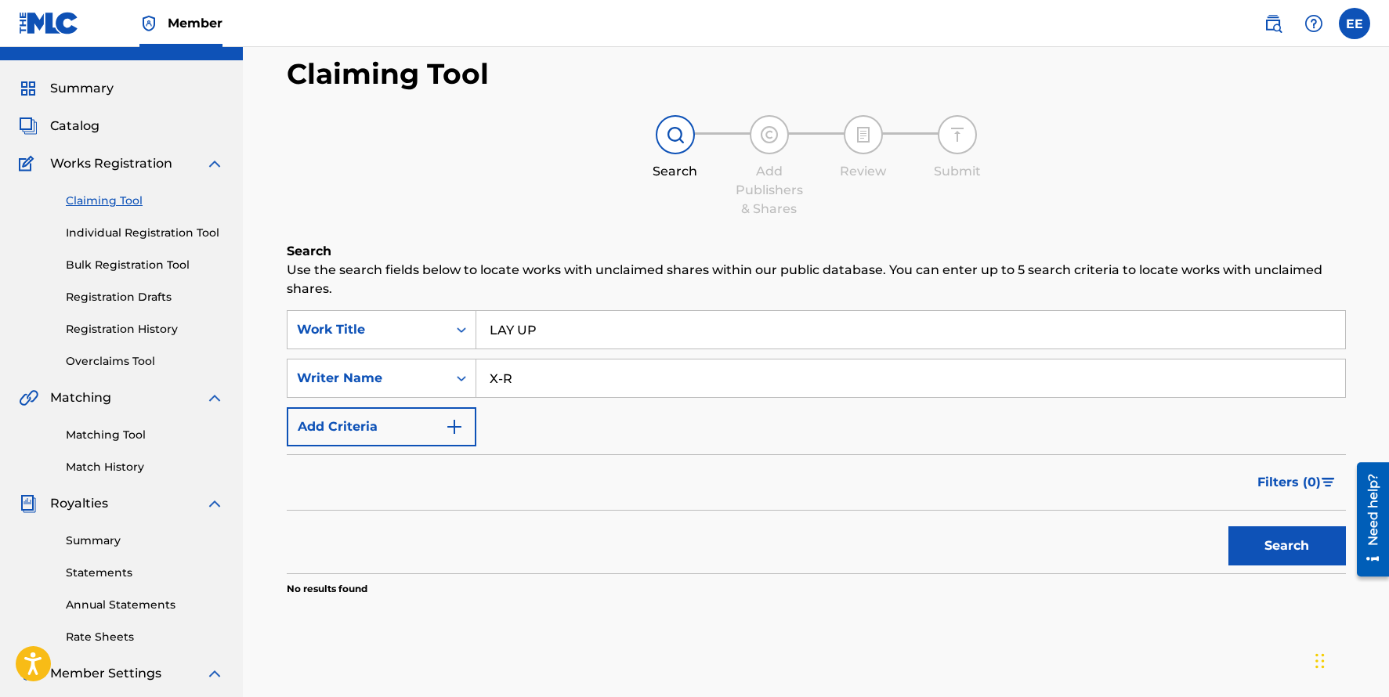
click at [112, 429] on link "Matching Tool" at bounding box center [145, 435] width 158 height 16
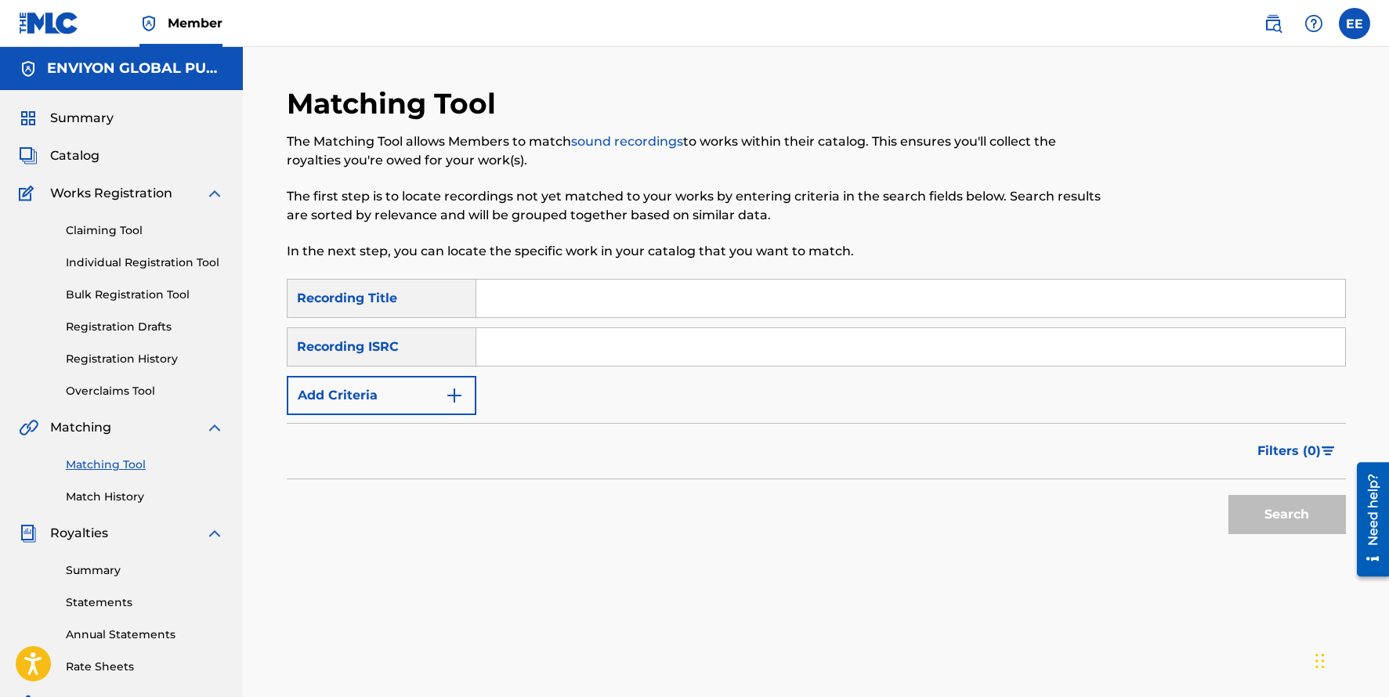
click at [529, 307] on input "Search Form" at bounding box center [910, 299] width 869 height 38
type input "LAY UP"
click at [1228, 495] on button "Search" at bounding box center [1287, 514] width 118 height 39
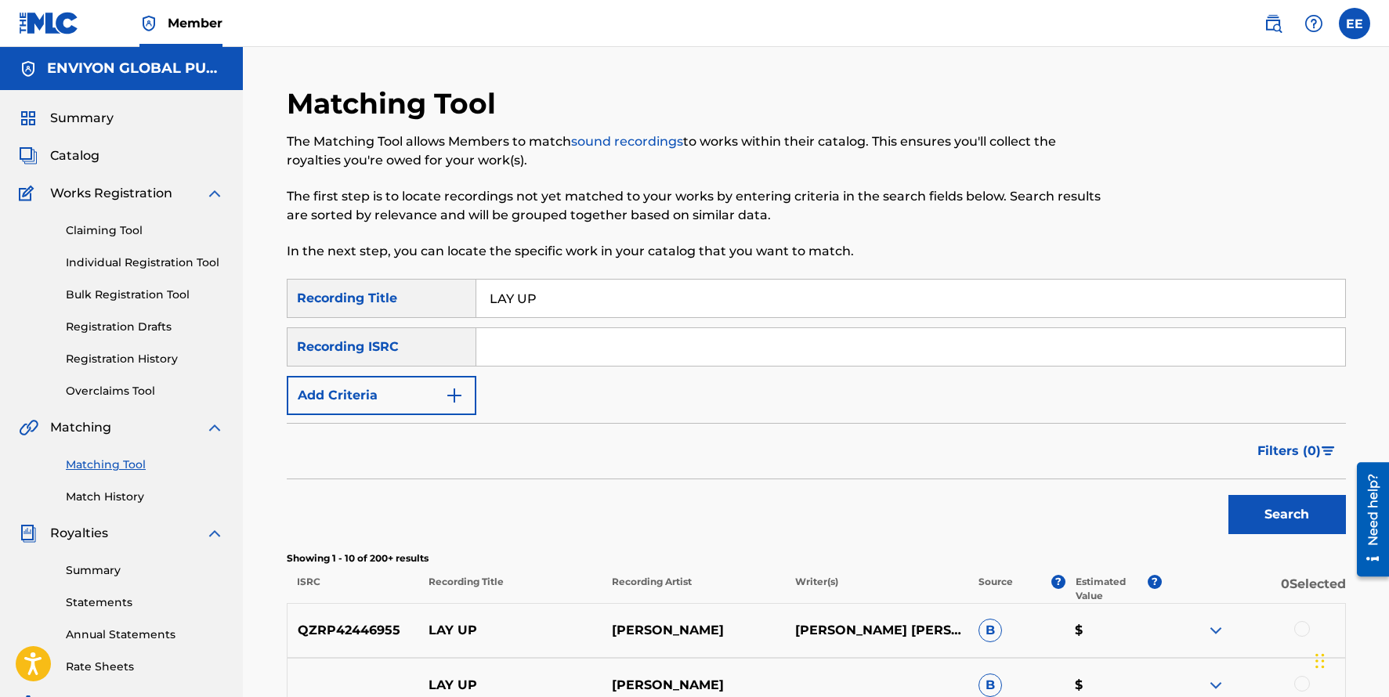
click at [526, 342] on input "Search Form" at bounding box center [910, 347] width 869 height 38
click at [442, 405] on button "Add Criteria" at bounding box center [382, 395] width 190 height 39
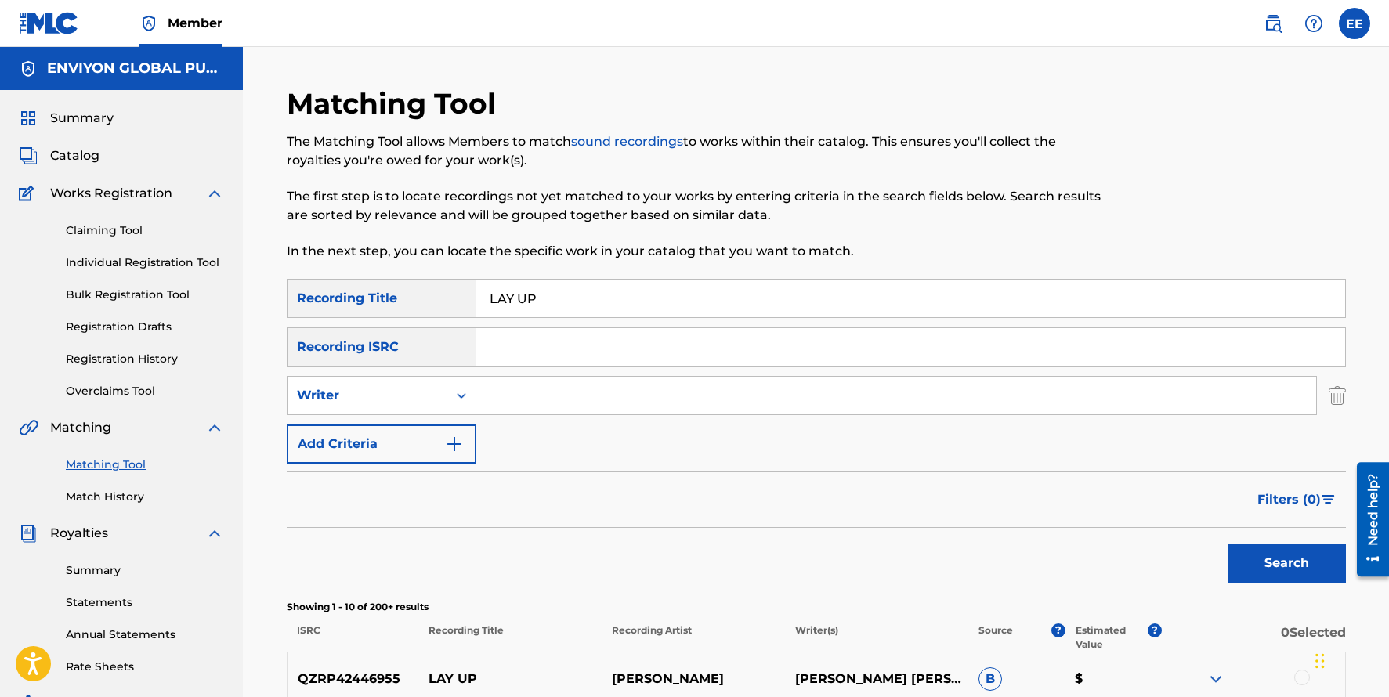
click at [507, 395] on input "Search Form" at bounding box center [896, 396] width 840 height 38
type input "X-R"
click at [1228, 544] on button "Search" at bounding box center [1287, 563] width 118 height 39
click at [461, 400] on icon "Search Form" at bounding box center [462, 396] width 16 height 16
click at [407, 432] on div "Recording Artist" at bounding box center [382, 434] width 188 height 39
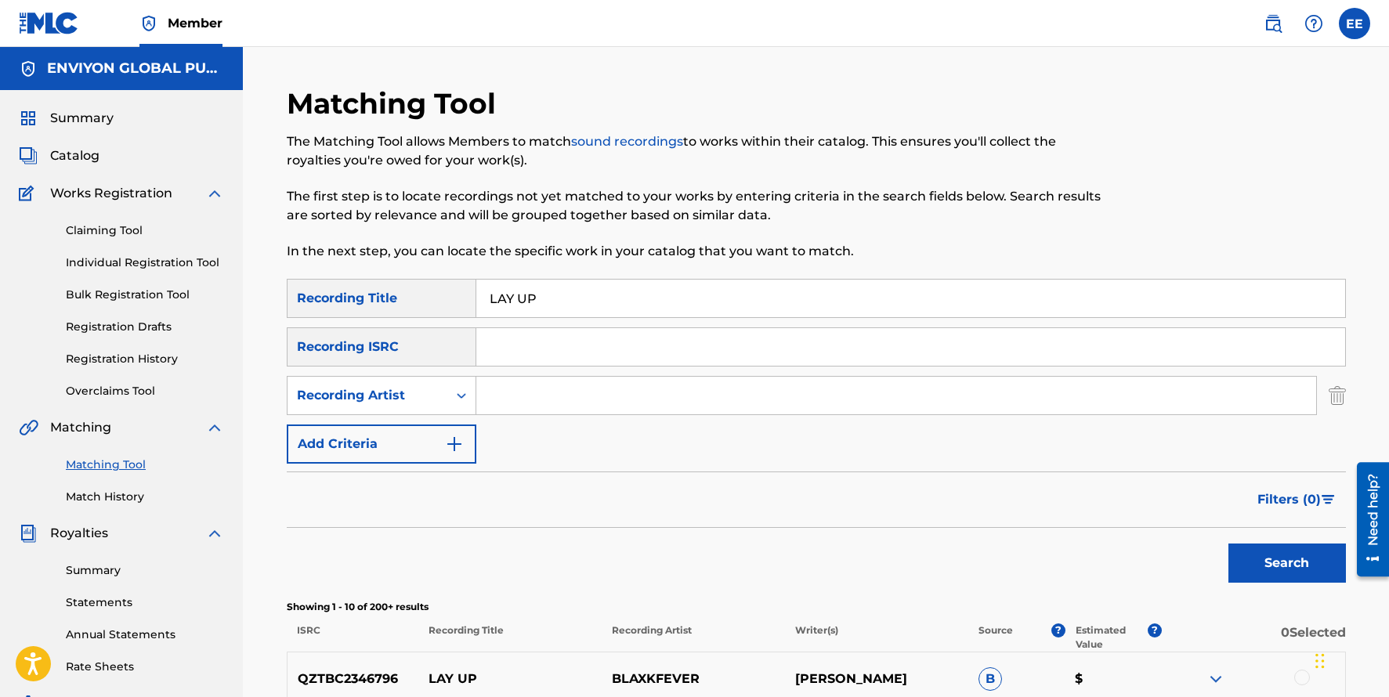
click at [512, 402] on input "Search Form" at bounding box center [896, 396] width 840 height 38
click at [1228, 544] on button "Search" at bounding box center [1287, 563] width 118 height 39
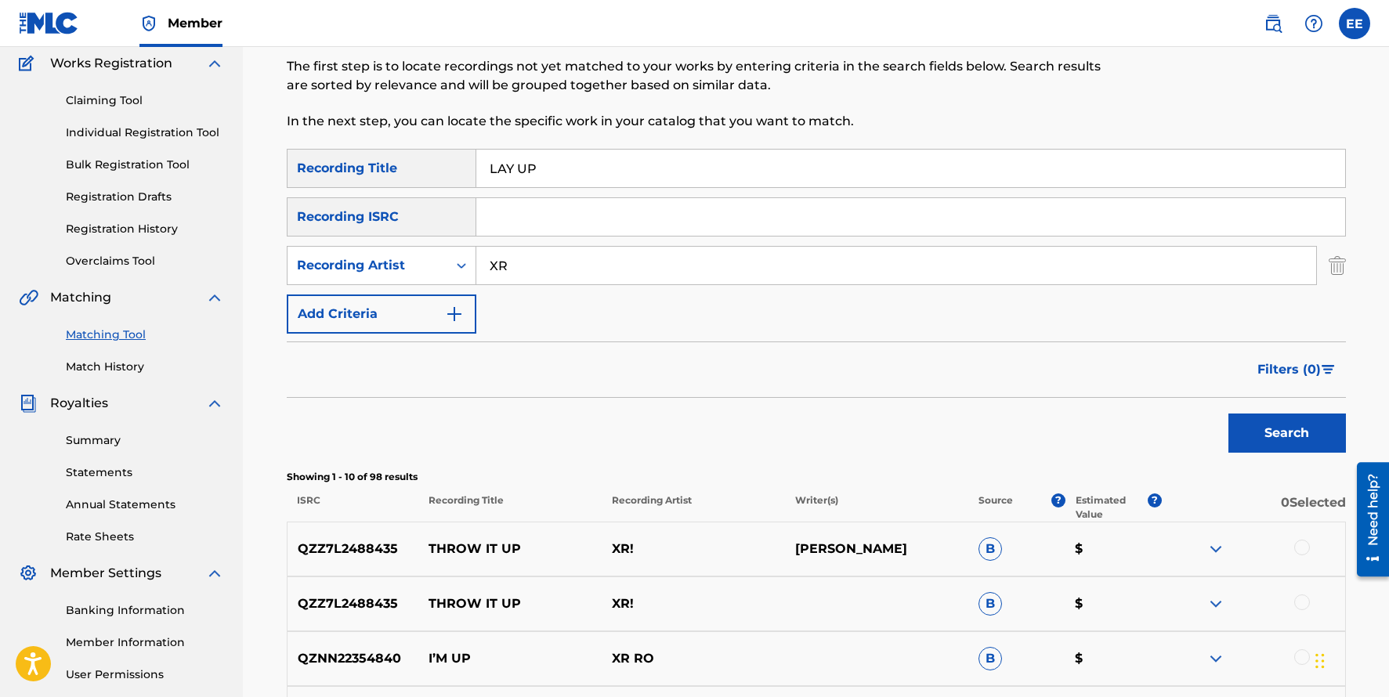
scroll to position [140, 0]
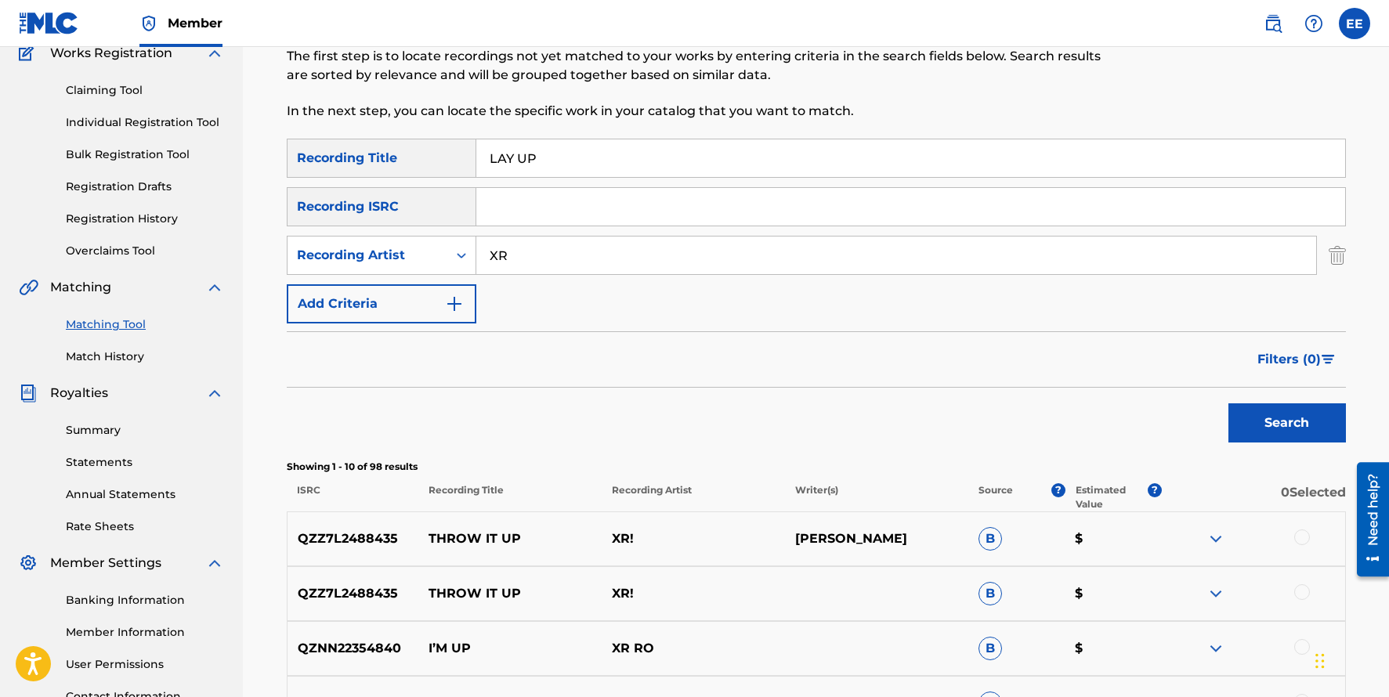
click at [523, 259] on input "XR" at bounding box center [896, 256] width 840 height 38
type input "X-R"
click at [1228, 403] on button "Search" at bounding box center [1287, 422] width 118 height 39
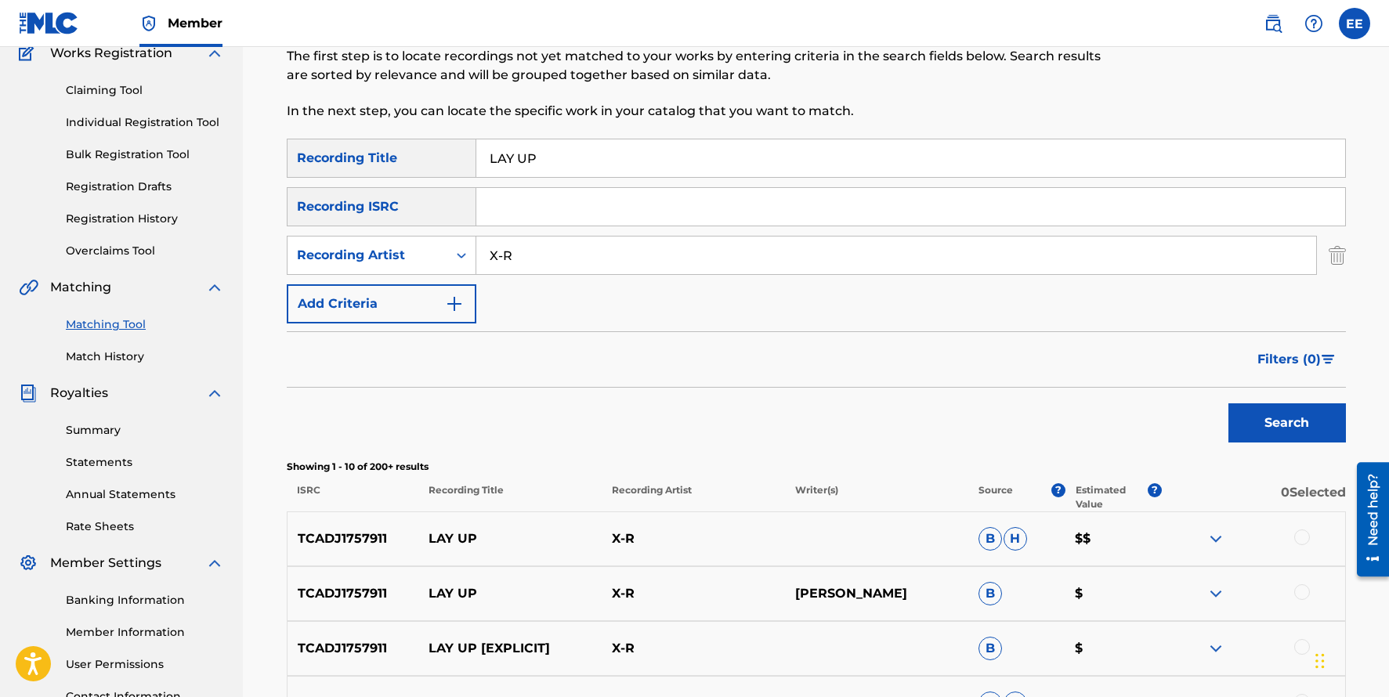
click at [581, 545] on p "LAY UP" at bounding box center [509, 539] width 183 height 19
click at [1209, 533] on img at bounding box center [1216, 539] width 19 height 19
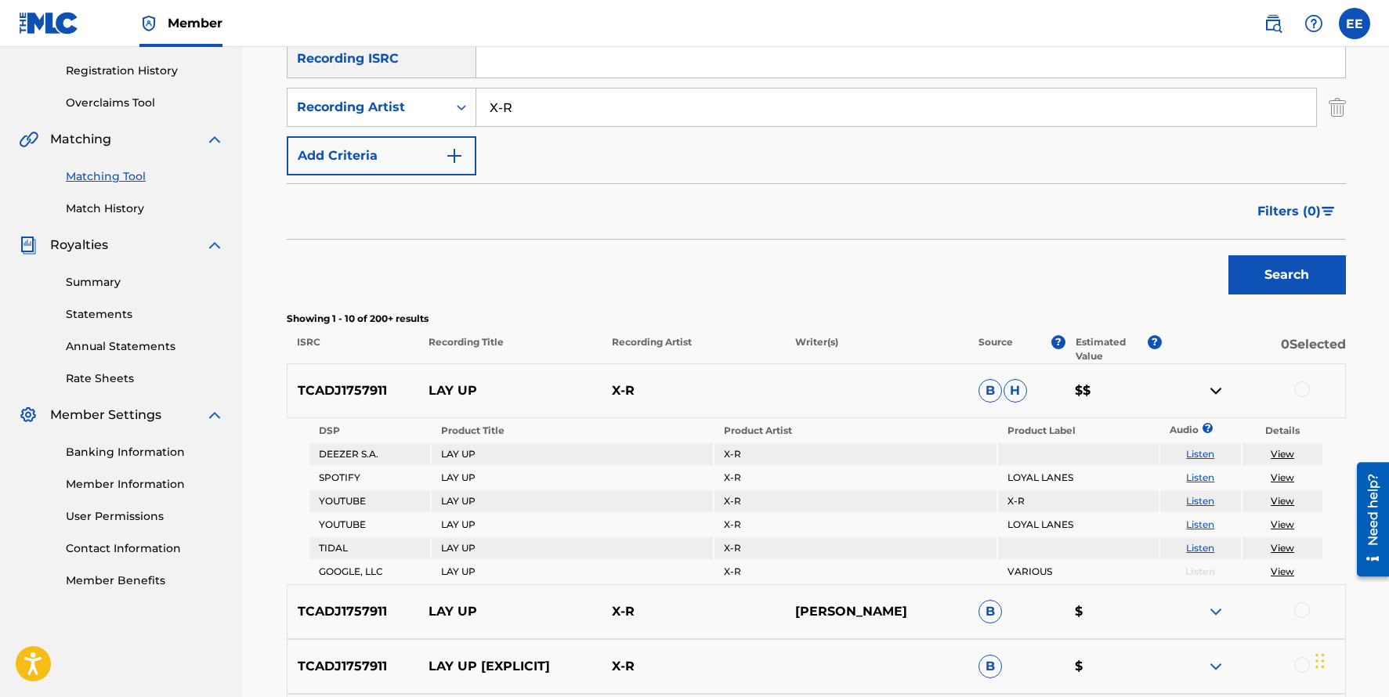
scroll to position [354, 0]
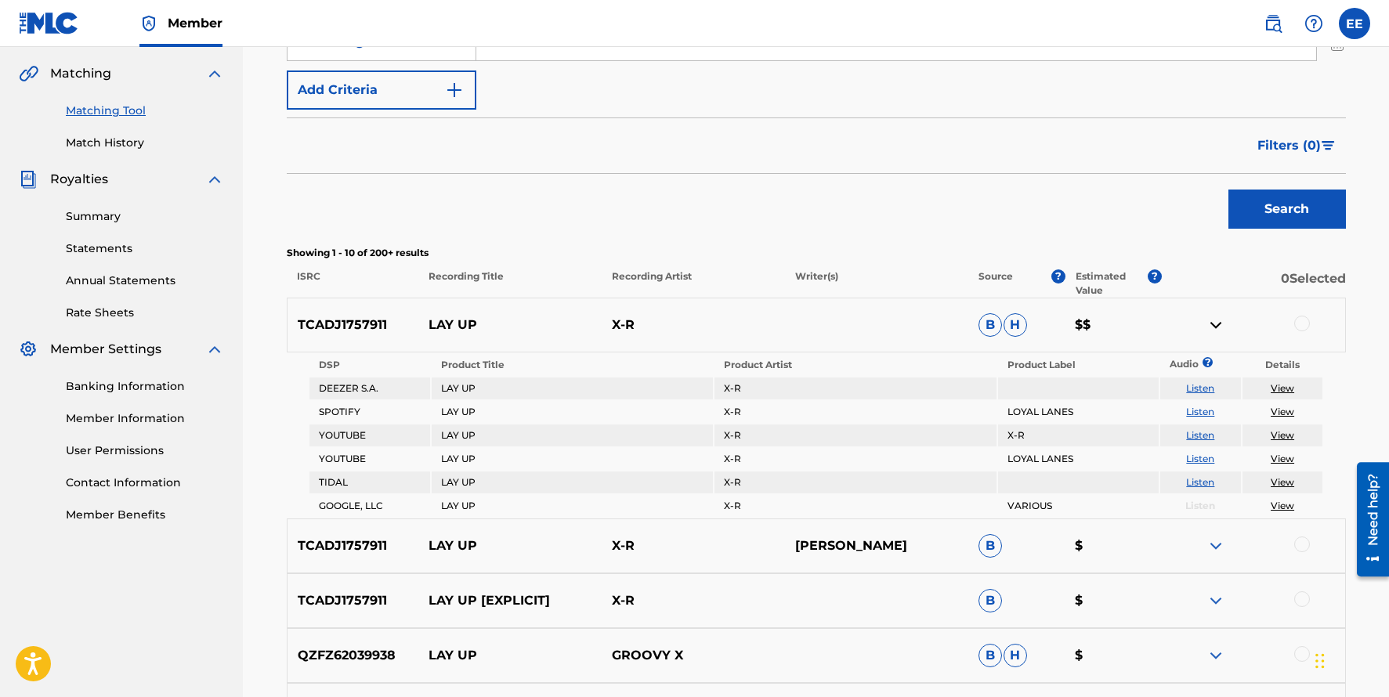
click at [1282, 392] on link "View" at bounding box center [1283, 388] width 24 height 12
click at [1214, 327] on img at bounding box center [1216, 325] width 19 height 19
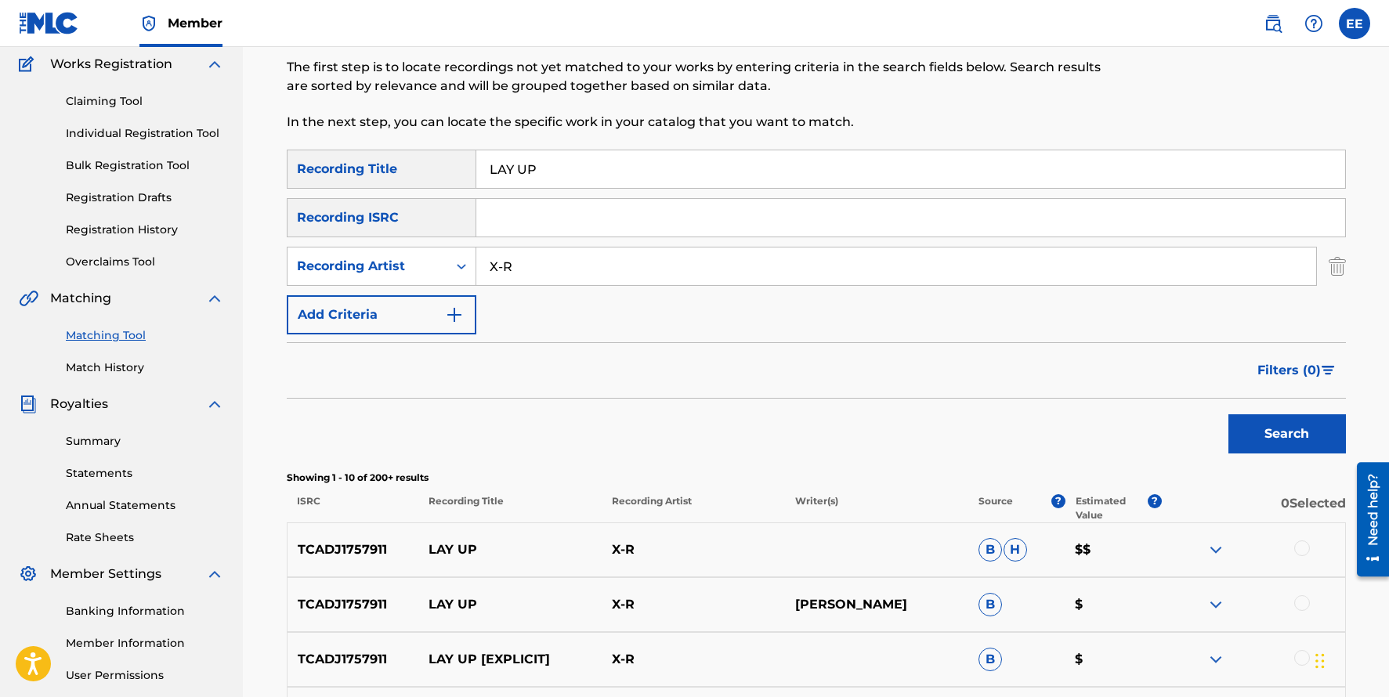
scroll to position [0, 0]
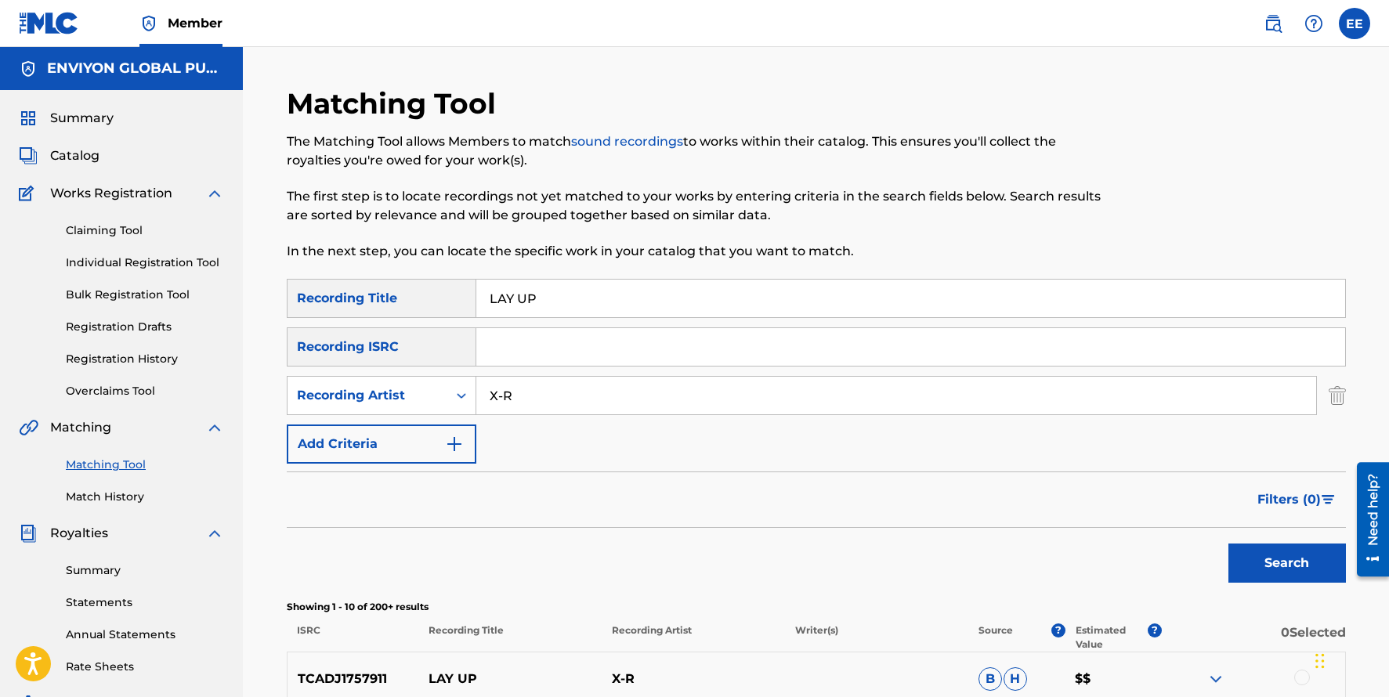
click at [104, 265] on link "Individual Registration Tool" at bounding box center [145, 263] width 158 height 16
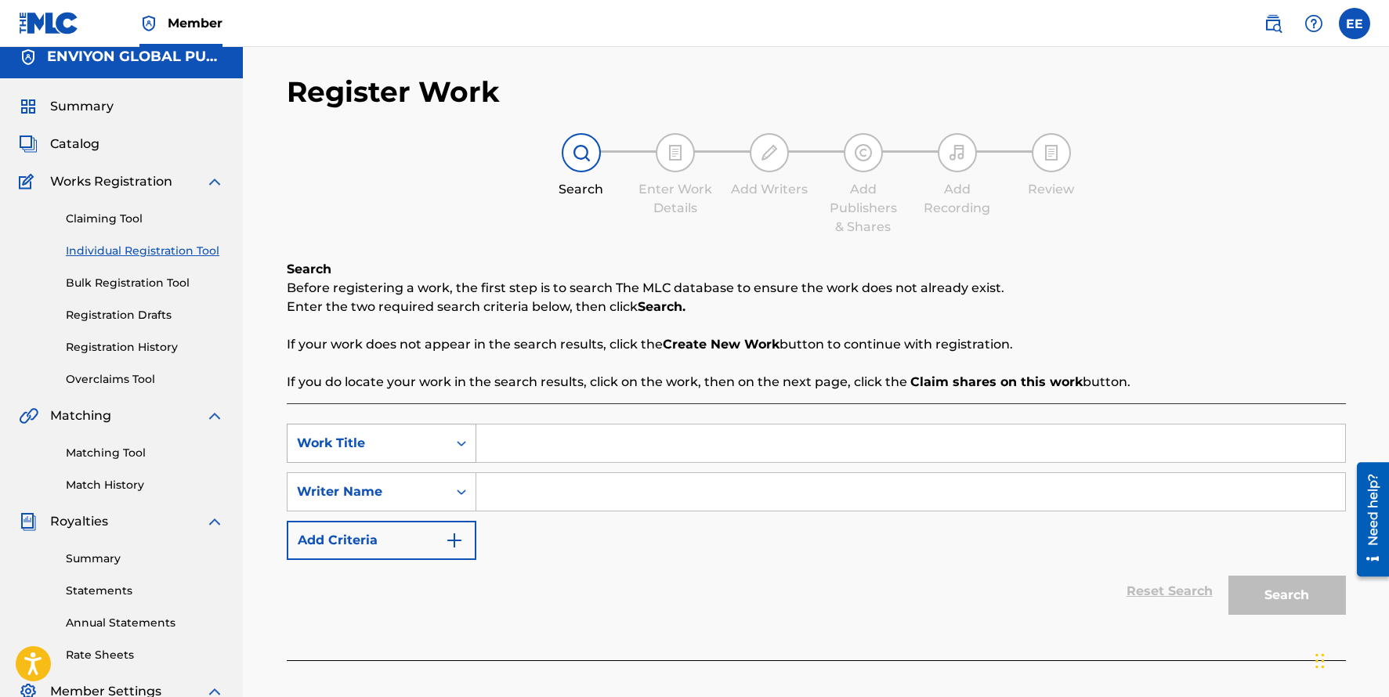
click at [456, 453] on div "Search Form" at bounding box center [461, 443] width 28 height 28
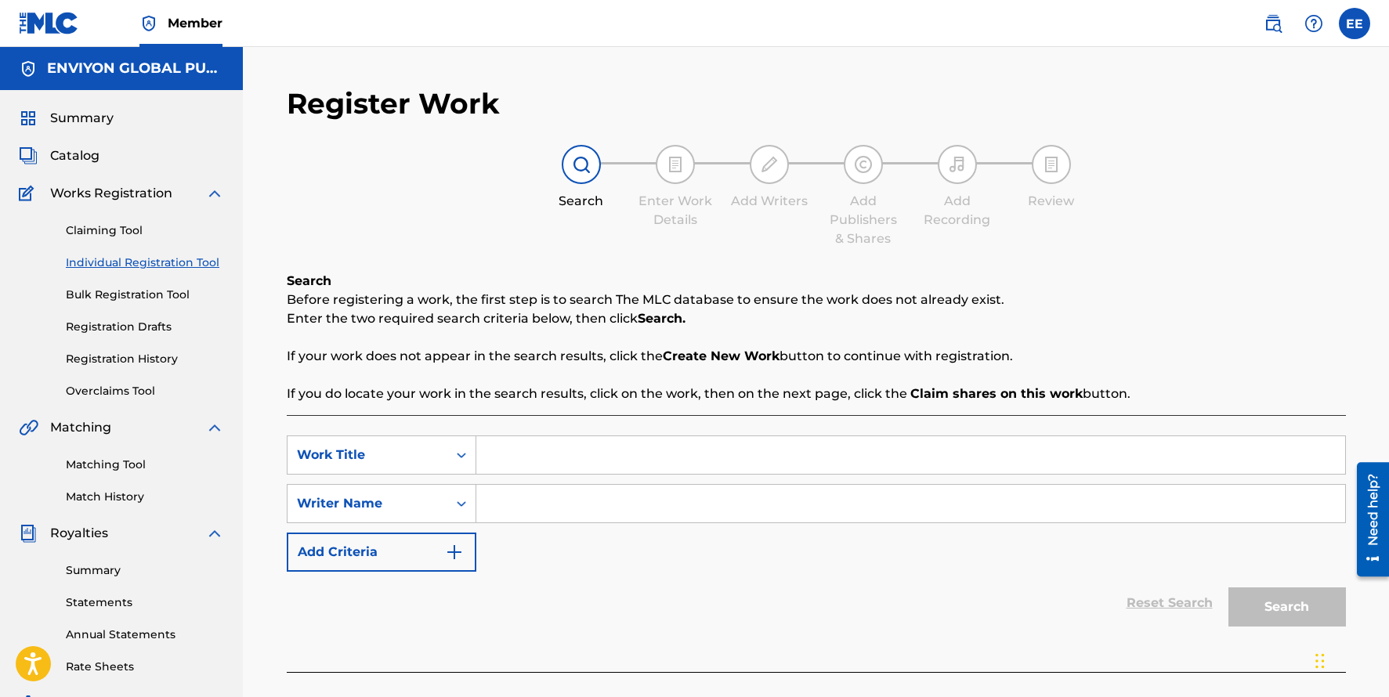
click at [555, 551] on div "SearchWithCriteria7c9660cb-07ac-4b11-9318-eb0f815712c6 Work Title SearchWithCri…" at bounding box center [816, 504] width 1059 height 136
click at [507, 505] on input "Search Form" at bounding box center [910, 504] width 869 height 38
click at [501, 456] on input "Search Form" at bounding box center [910, 455] width 869 height 38
click at [501, 457] on input "Search Form" at bounding box center [910, 455] width 869 height 38
type input "LAY UP"
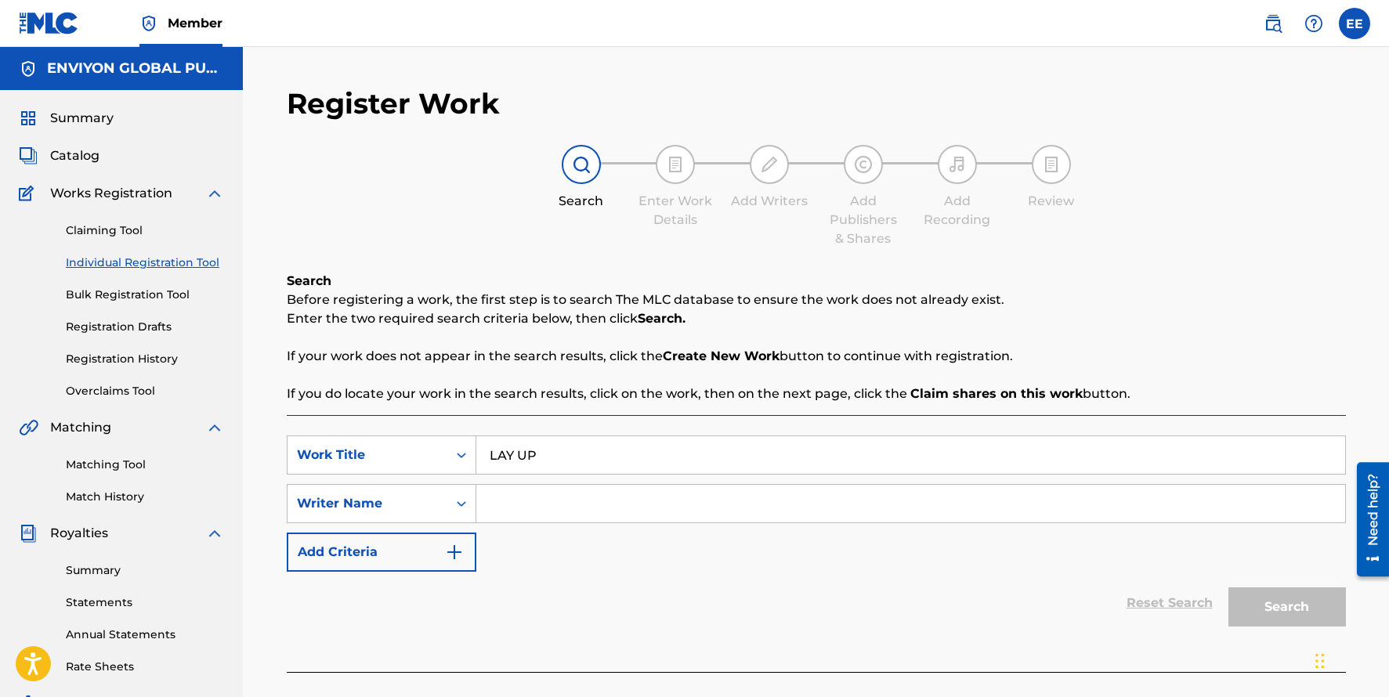
click at [602, 458] on input "LAY UP" at bounding box center [910, 455] width 869 height 38
click at [117, 268] on link "Individual Registration Tool" at bounding box center [145, 263] width 158 height 16
click at [563, 452] on input "LAY UP" at bounding box center [910, 455] width 869 height 38
click at [526, 497] on input "Search Form" at bounding box center [910, 504] width 869 height 38
type input "[PERSON_NAME]"
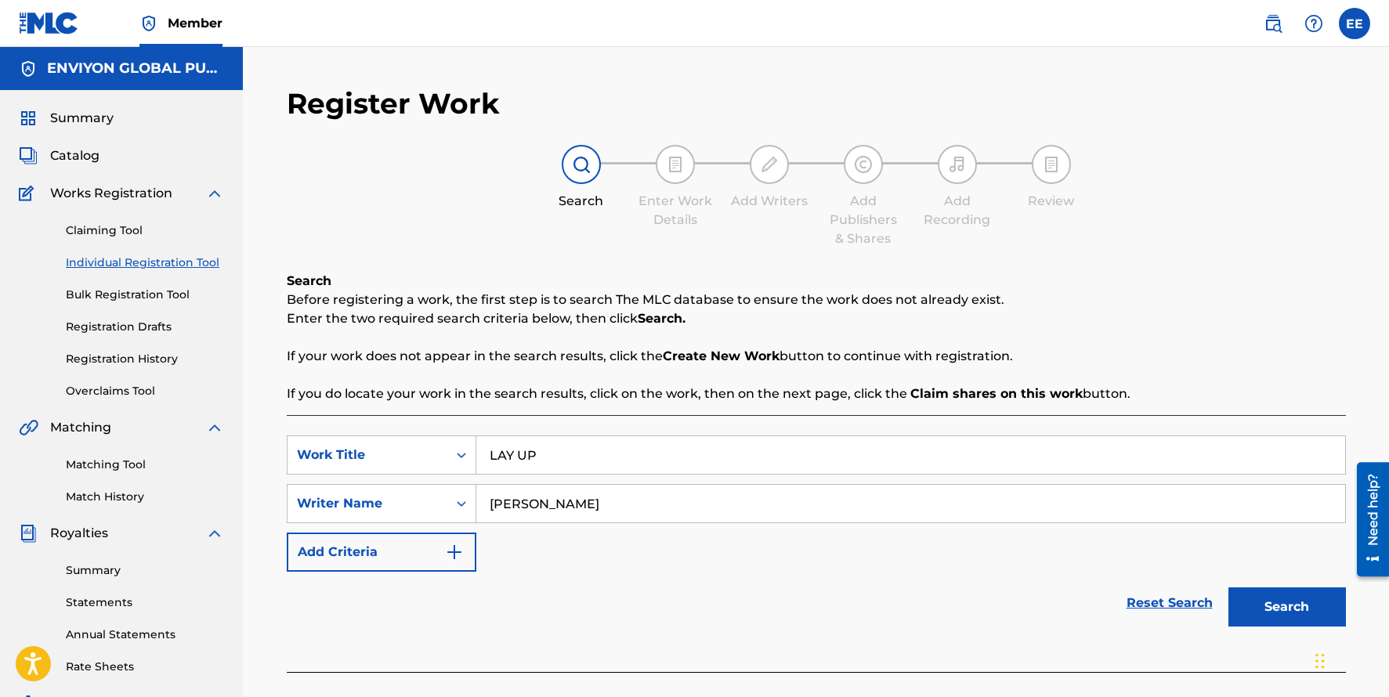
click at [1228, 588] on button "Search" at bounding box center [1287, 607] width 118 height 39
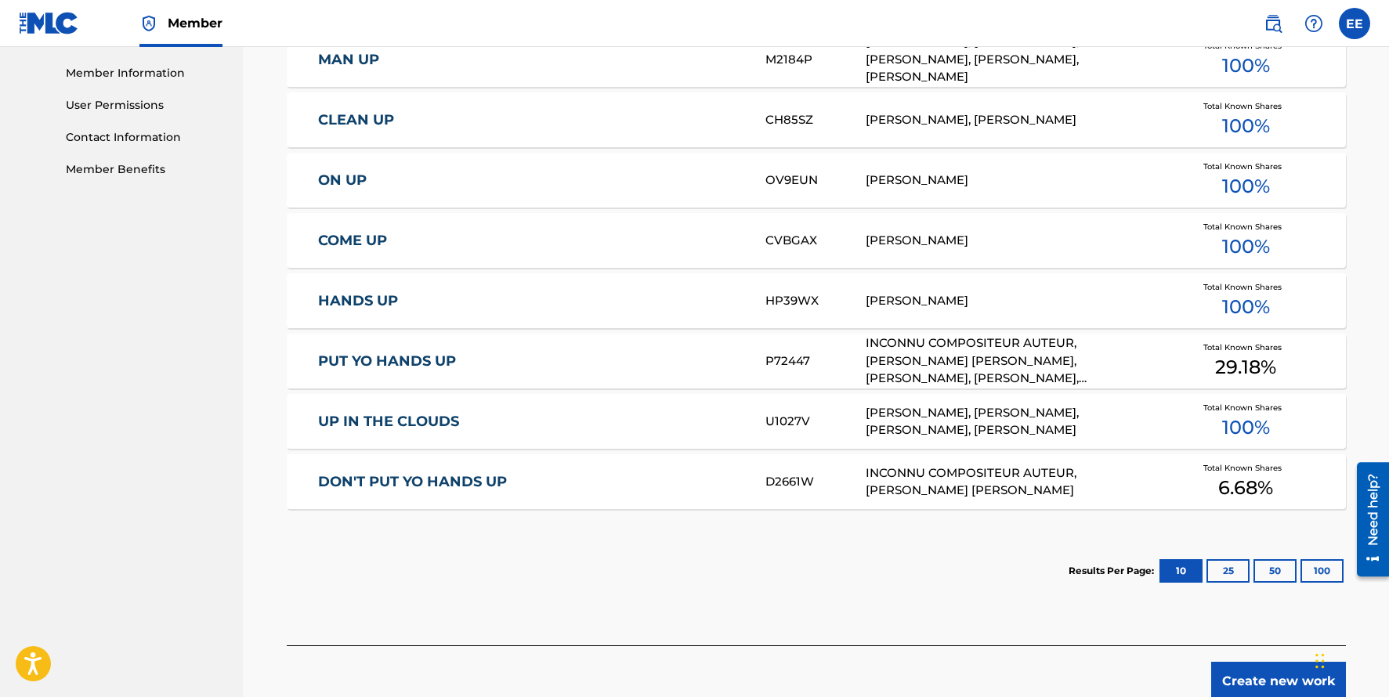
scroll to position [779, 0]
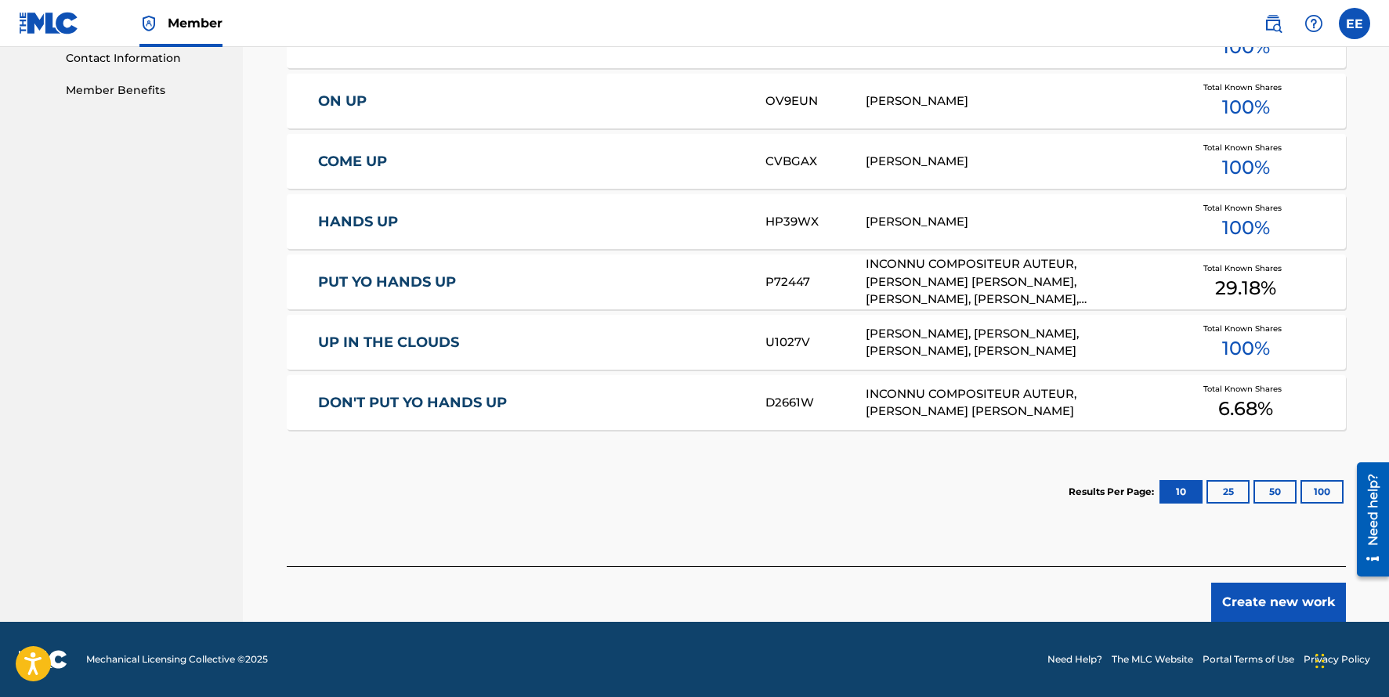
click at [1290, 605] on button "Create new work" at bounding box center [1278, 602] width 135 height 39
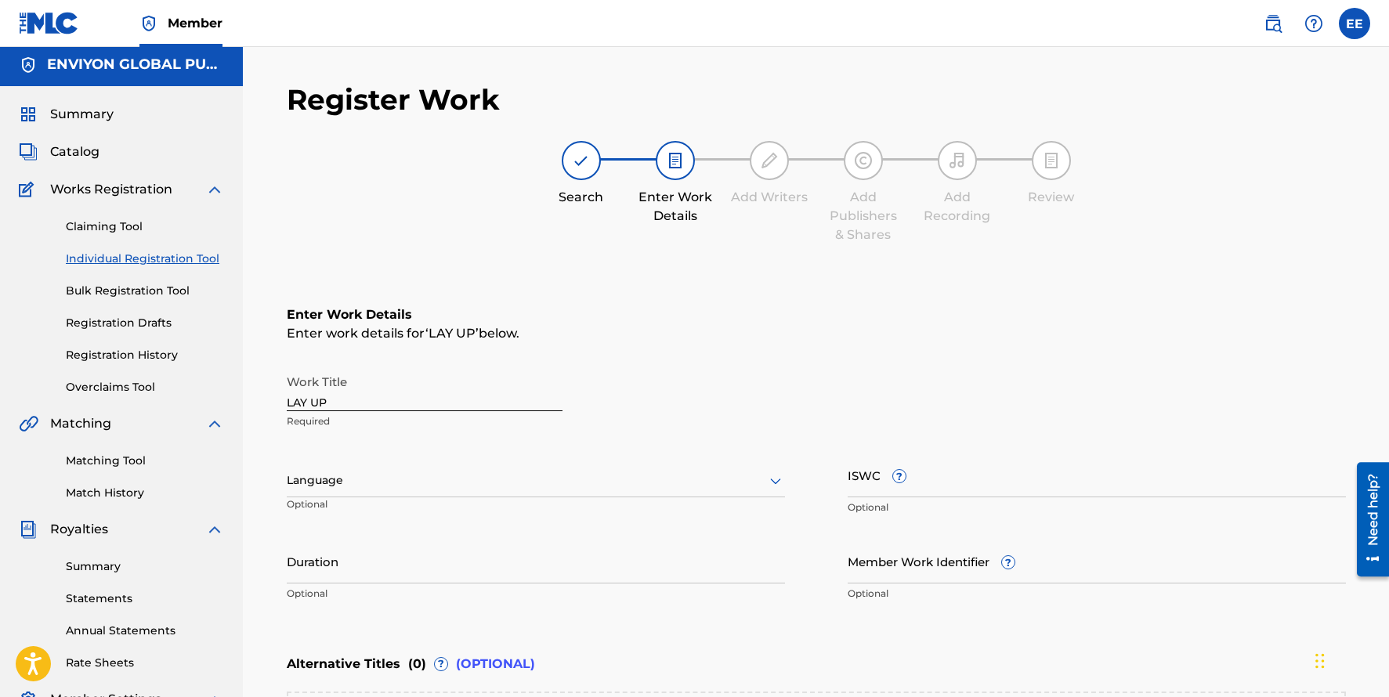
scroll to position [0, 0]
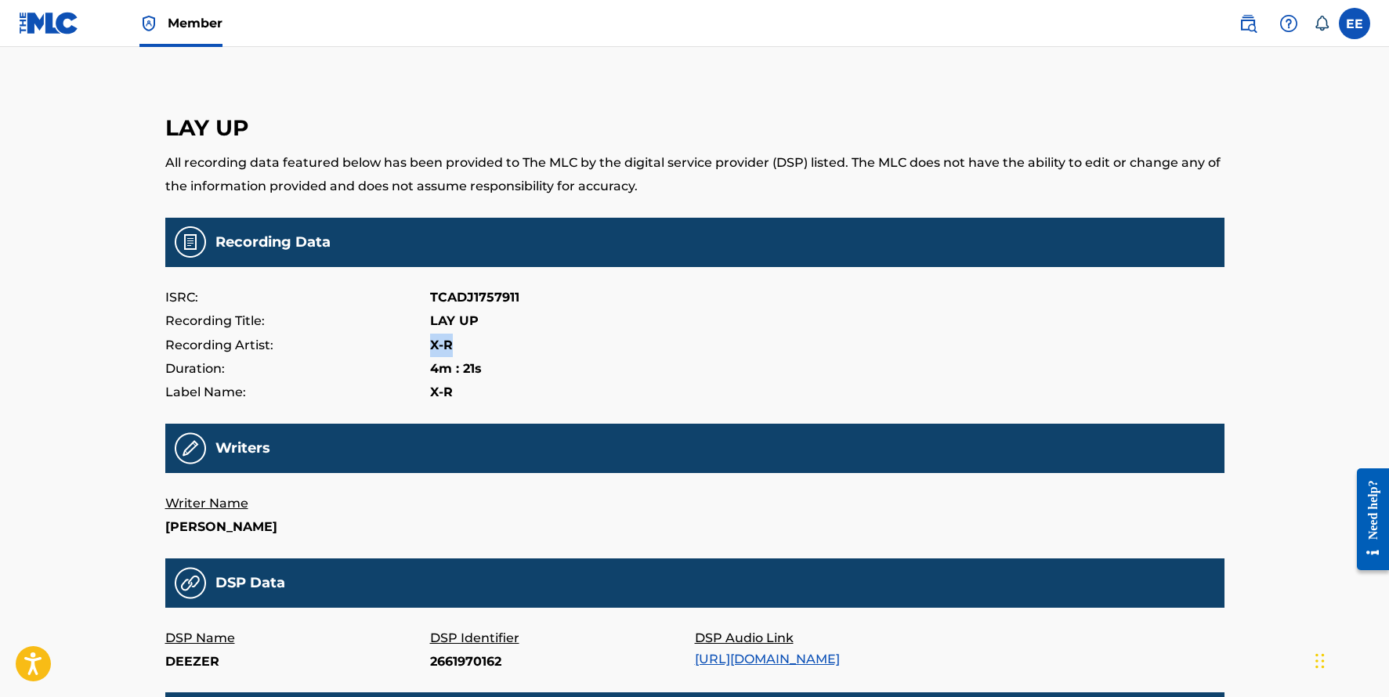
drag, startPoint x: 462, startPoint y: 342, endPoint x: 423, endPoint y: 342, distance: 39.2
click at [423, 342] on div "Recording Artist: X-R" at bounding box center [694, 346] width 1059 height 24
copy div "X-R"
click at [209, 504] on p "Writer Name" at bounding box center [297, 504] width 265 height 24
